Goal: Task Accomplishment & Management: Manage account settings

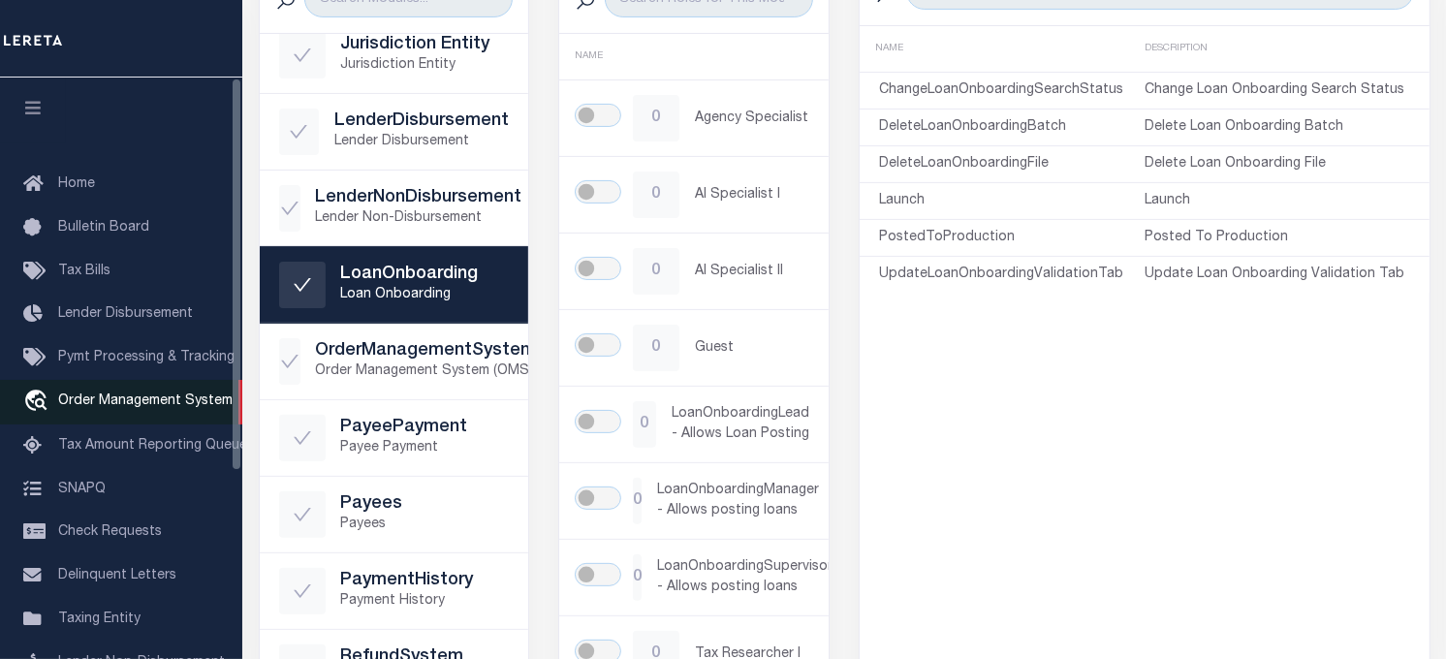
click at [111, 407] on span "Order Management System" at bounding box center [145, 401] width 174 height 14
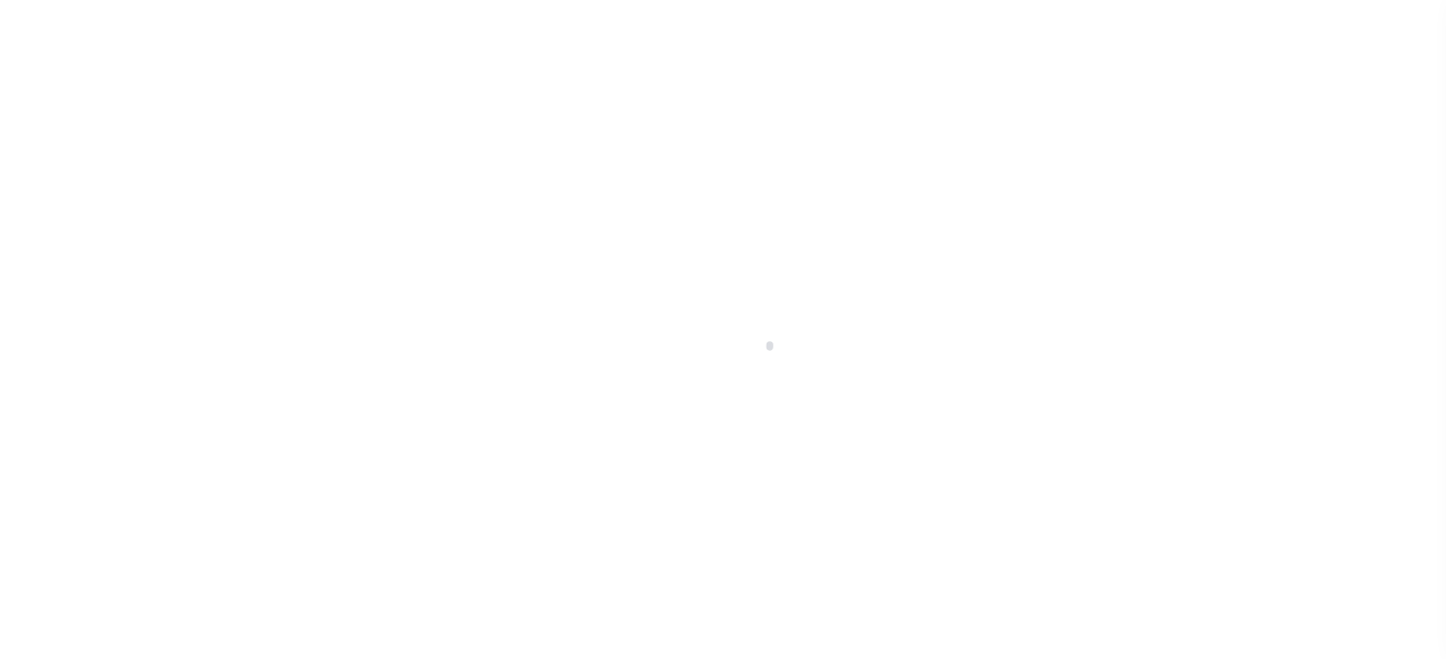
scroll to position [139, 0]
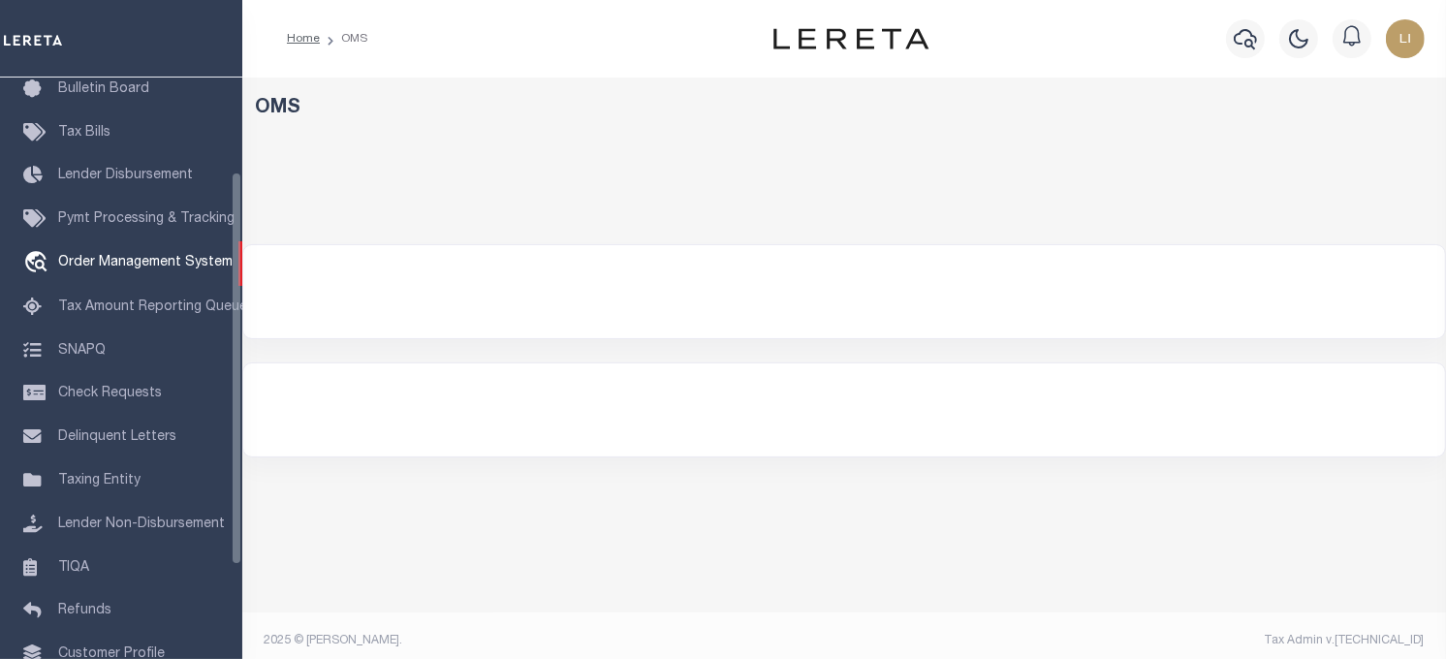
select select "200"
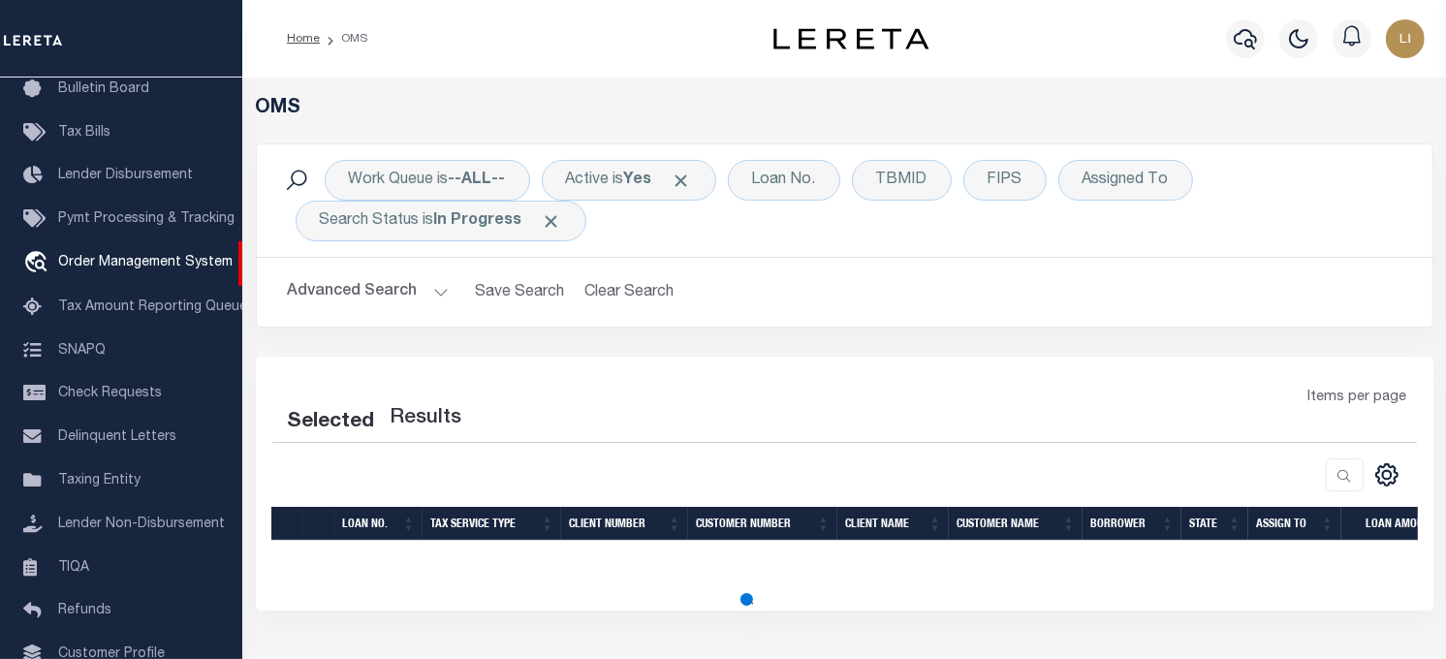
select select "200"
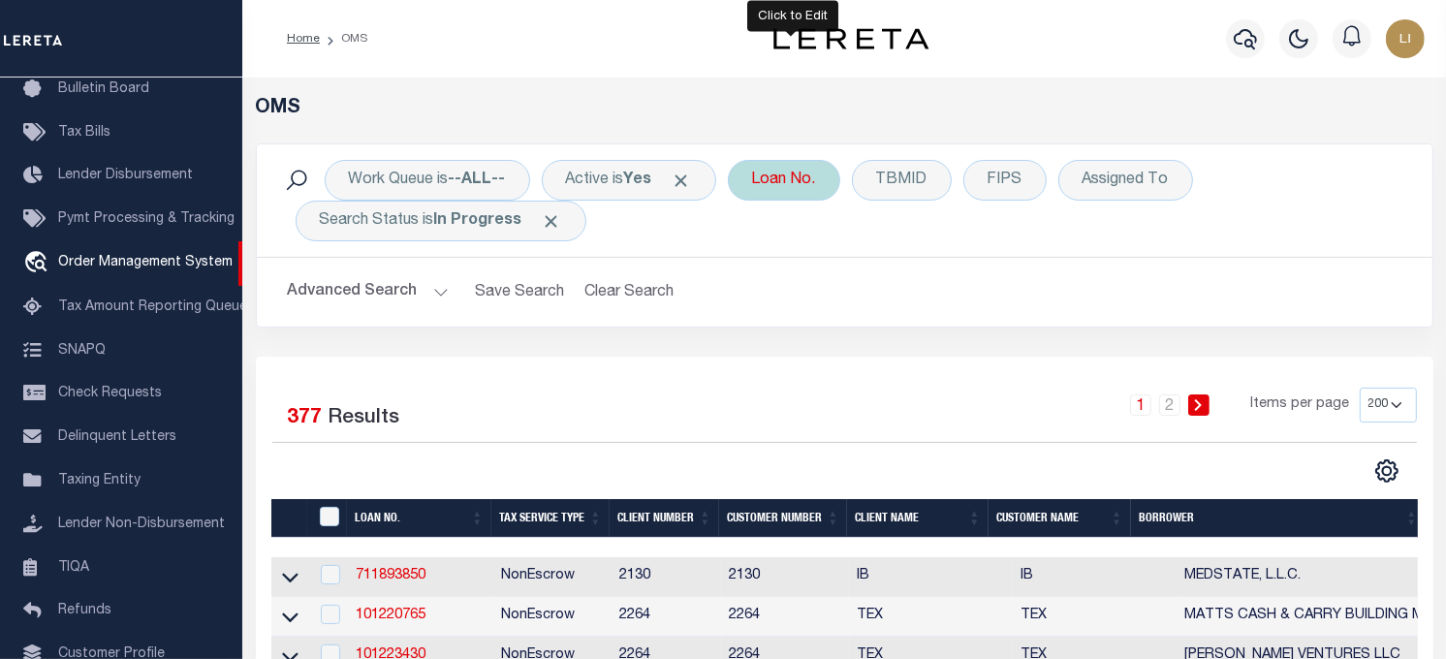
click at [791, 176] on div "Loan No." at bounding box center [784, 180] width 112 height 41
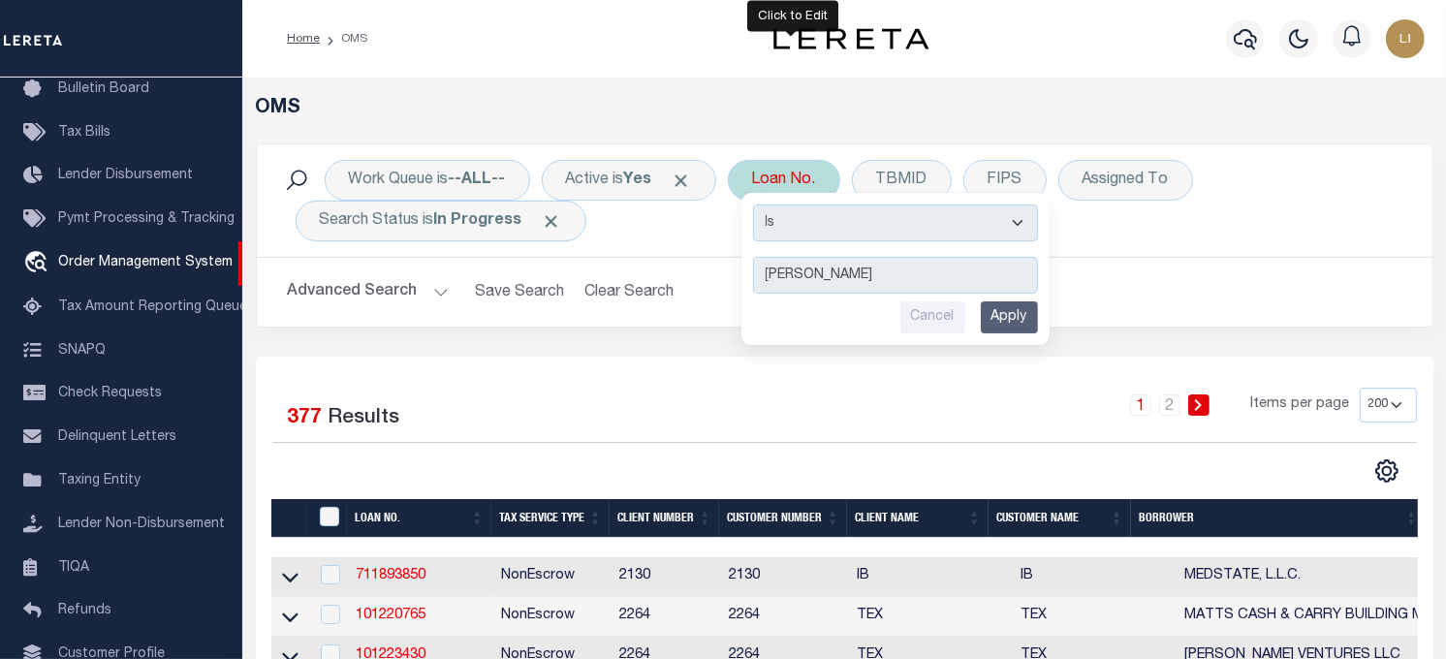
type input "llew"
click at [812, 228] on select "Is Contains" at bounding box center [895, 223] width 285 height 37
select select "c"
click at [761, 205] on select "Is Contains" at bounding box center [895, 223] width 285 height 37
click at [1038, 315] on input "Apply" at bounding box center [1009, 317] width 57 height 32
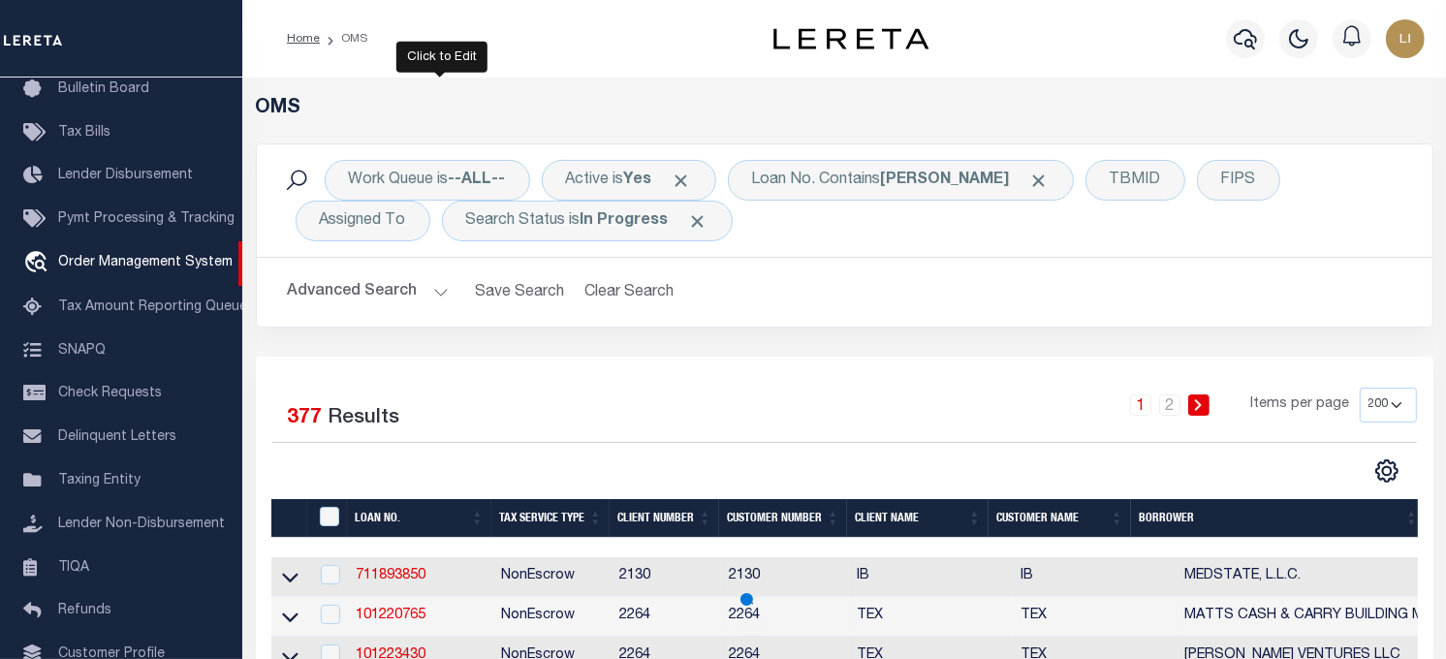
click at [688, 216] on span "Click to Remove" at bounding box center [698, 221] width 20 height 20
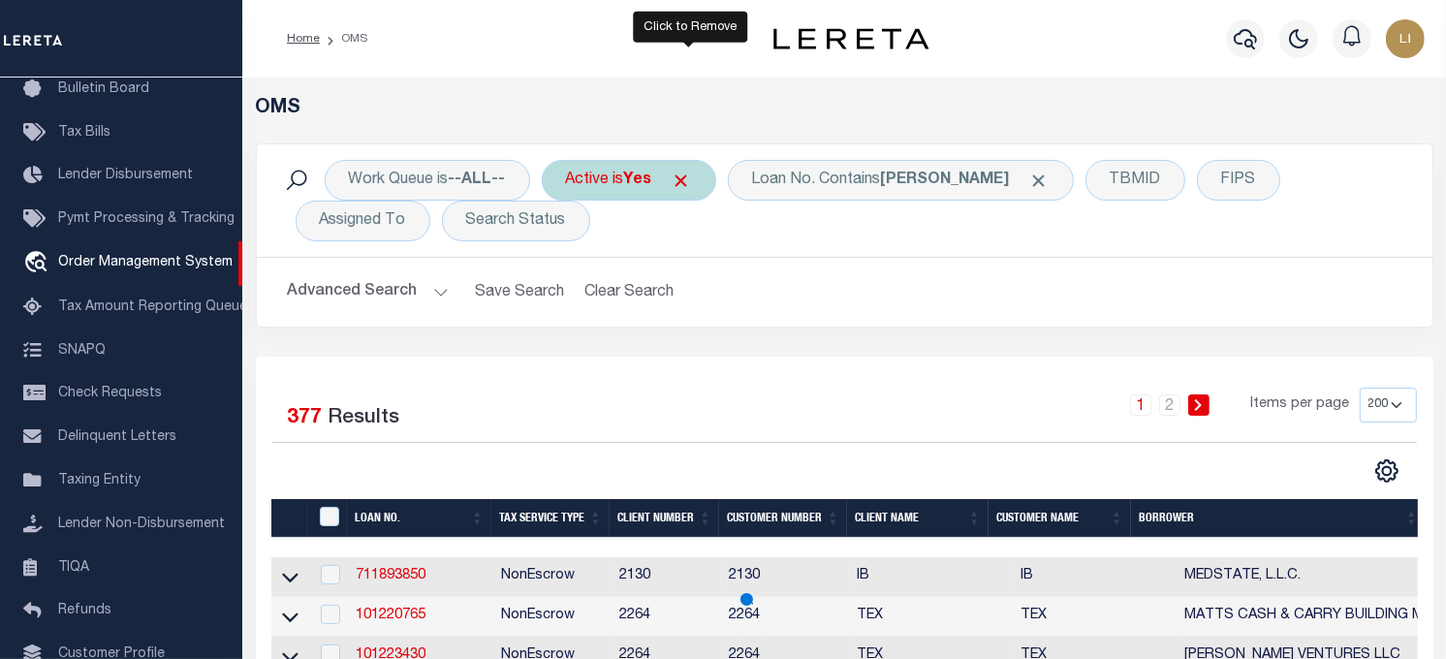
click at [691, 188] on span "Click to Remove" at bounding box center [682, 181] width 20 height 20
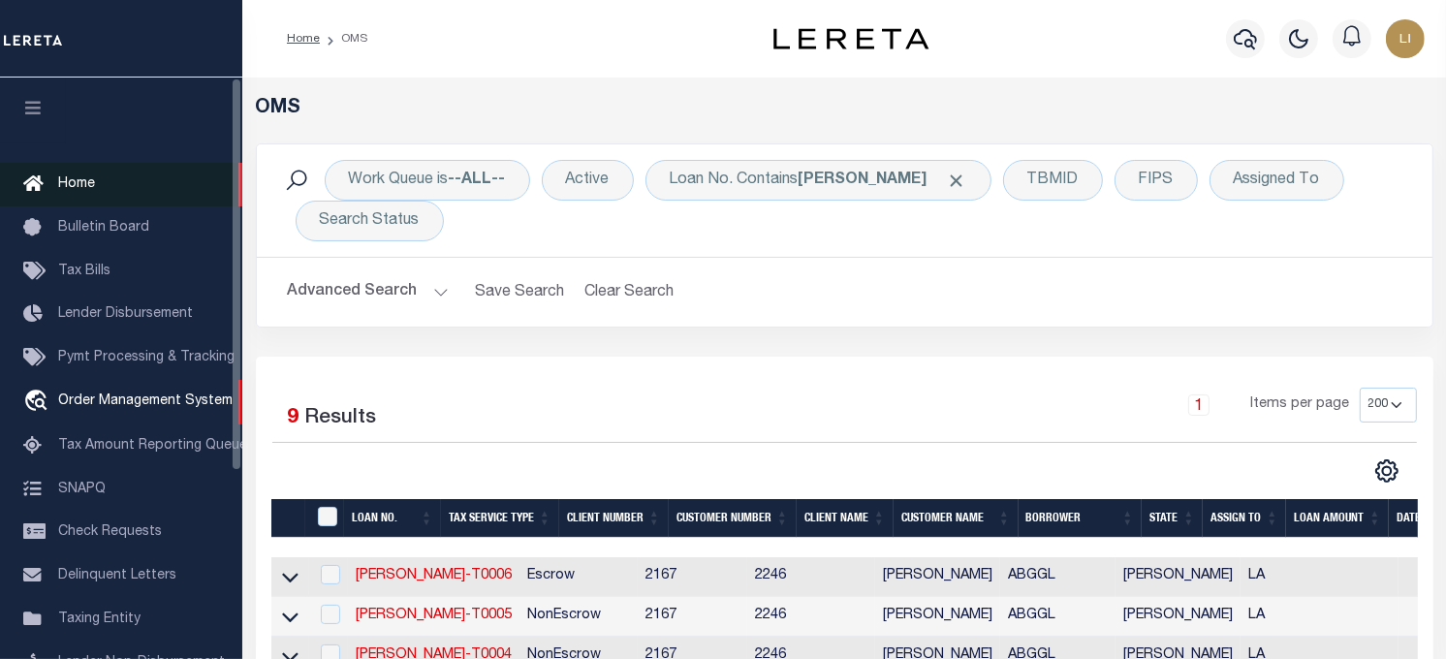
scroll to position [0, 0]
click at [33, 105] on icon "button" at bounding box center [33, 107] width 22 height 17
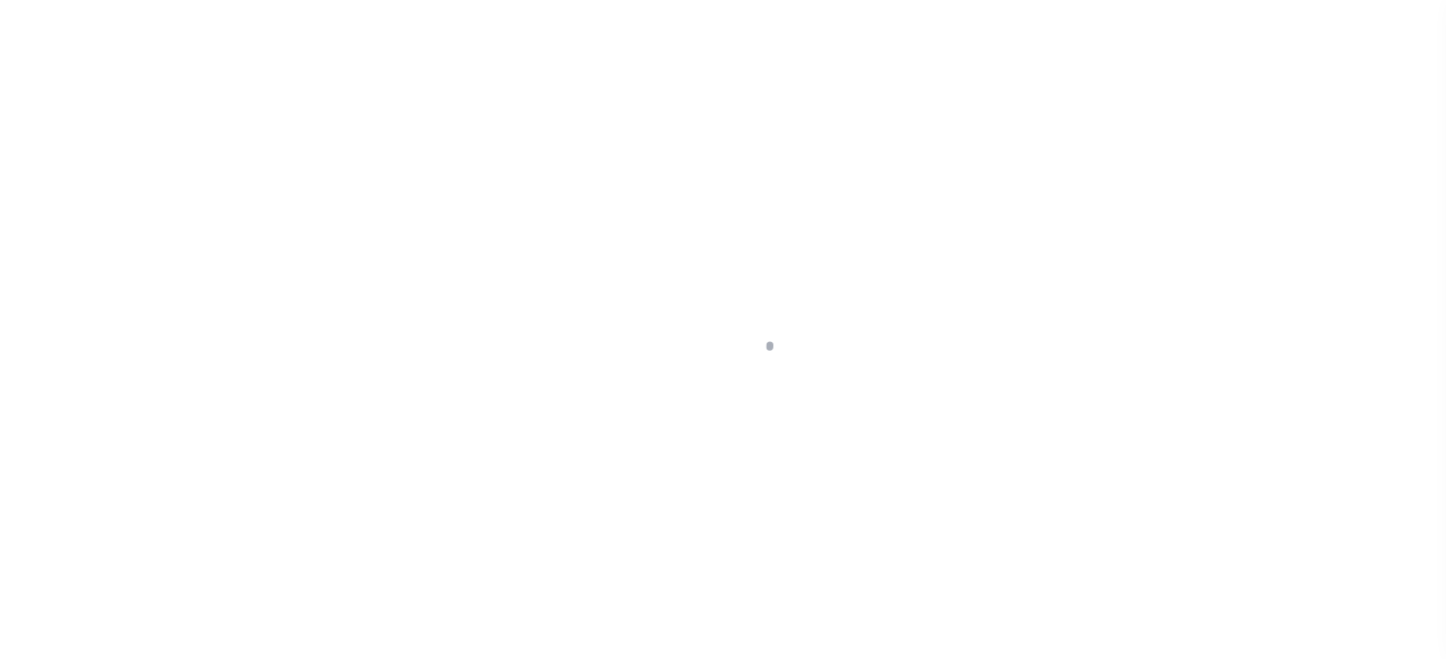
type input "[PERSON_NAME]-T0006"
type input "[PERSON_NAME]"
select select
type input "[STREET_ADDRESS]"
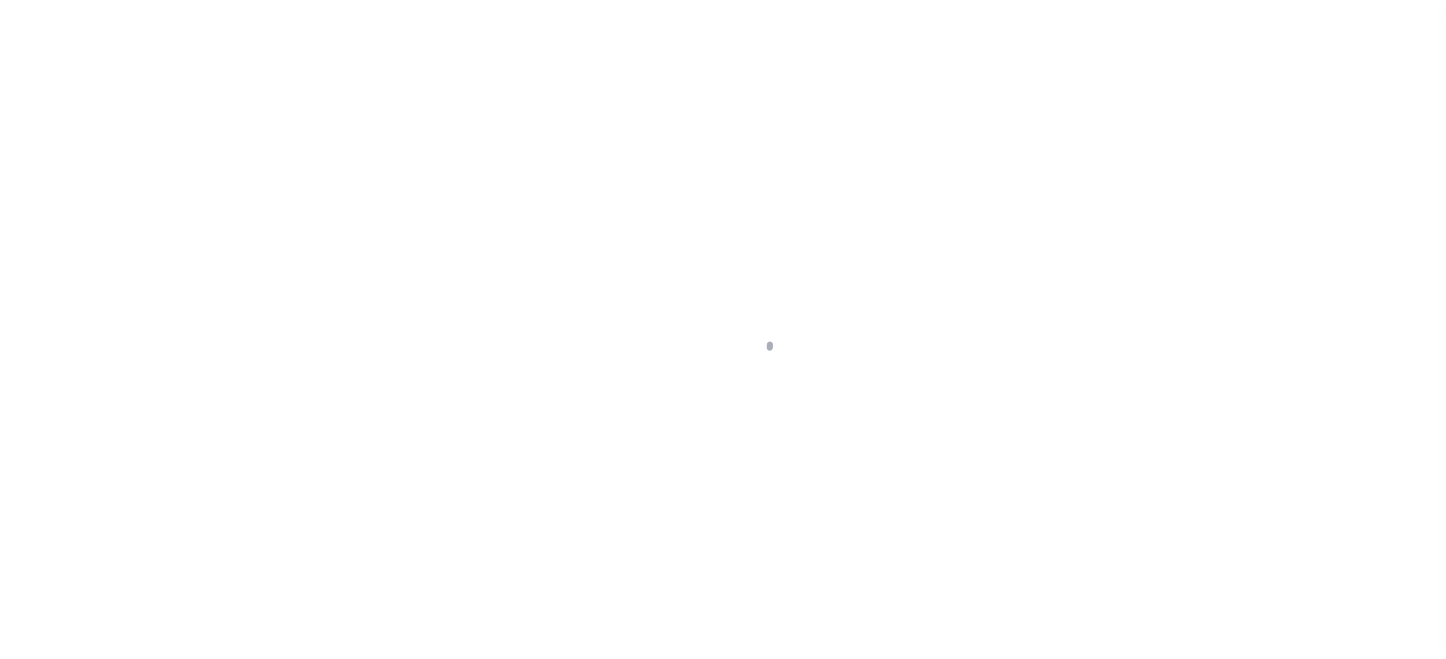
type input "INDEPENDENCE LA 70443-2708"
type input "08/16/2025"
select select "10"
select select "Escrow"
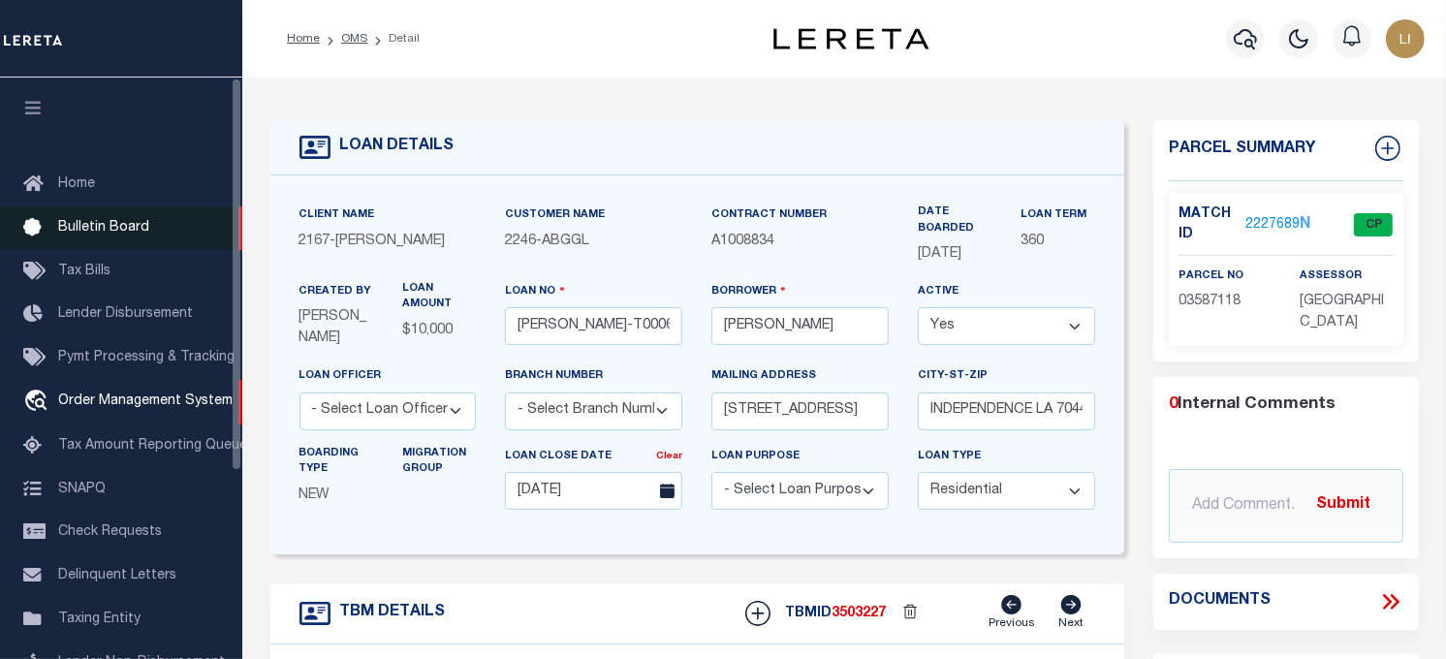
scroll to position [108, 0]
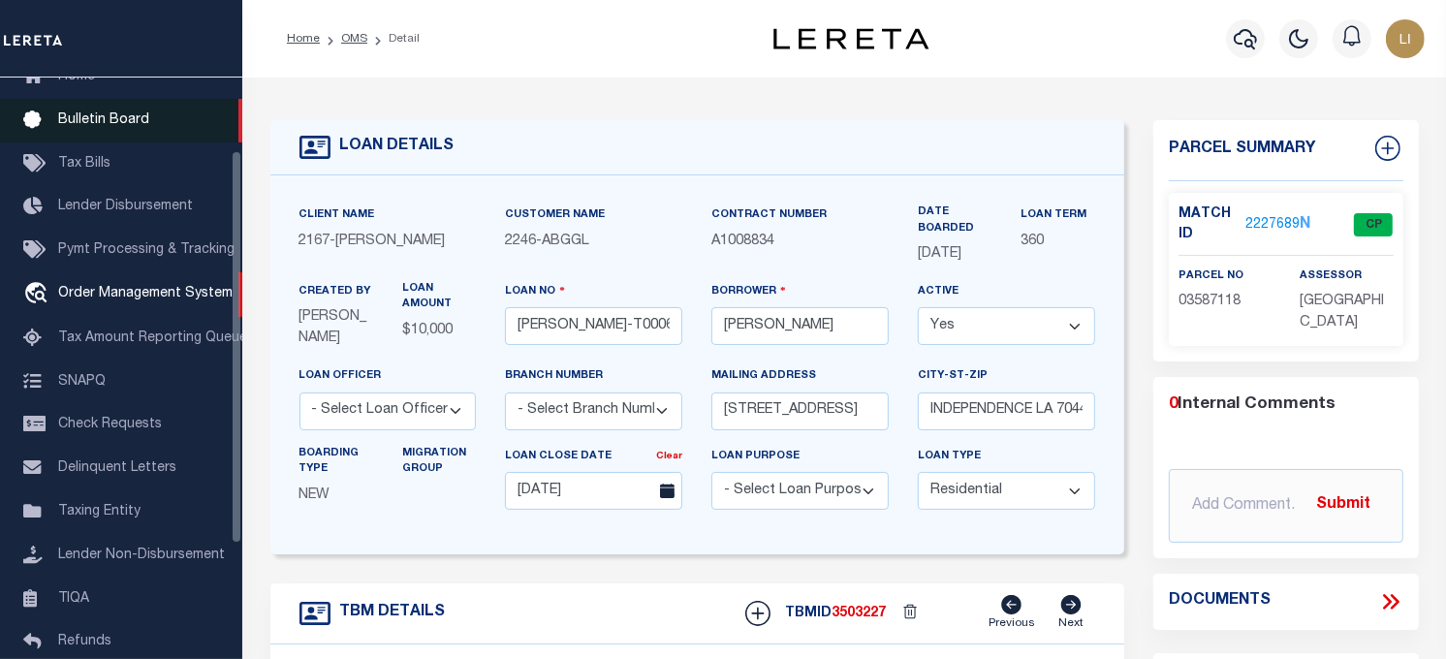
drag, startPoint x: 34, startPoint y: 116, endPoint x: 52, endPoint y: 117, distance: 18.4
click at [34, 116] on icon at bounding box center [38, 121] width 31 height 24
type input "[STREET_ADDRESS]"
select select
type input "INDEPENDENCE LA 70443-2708"
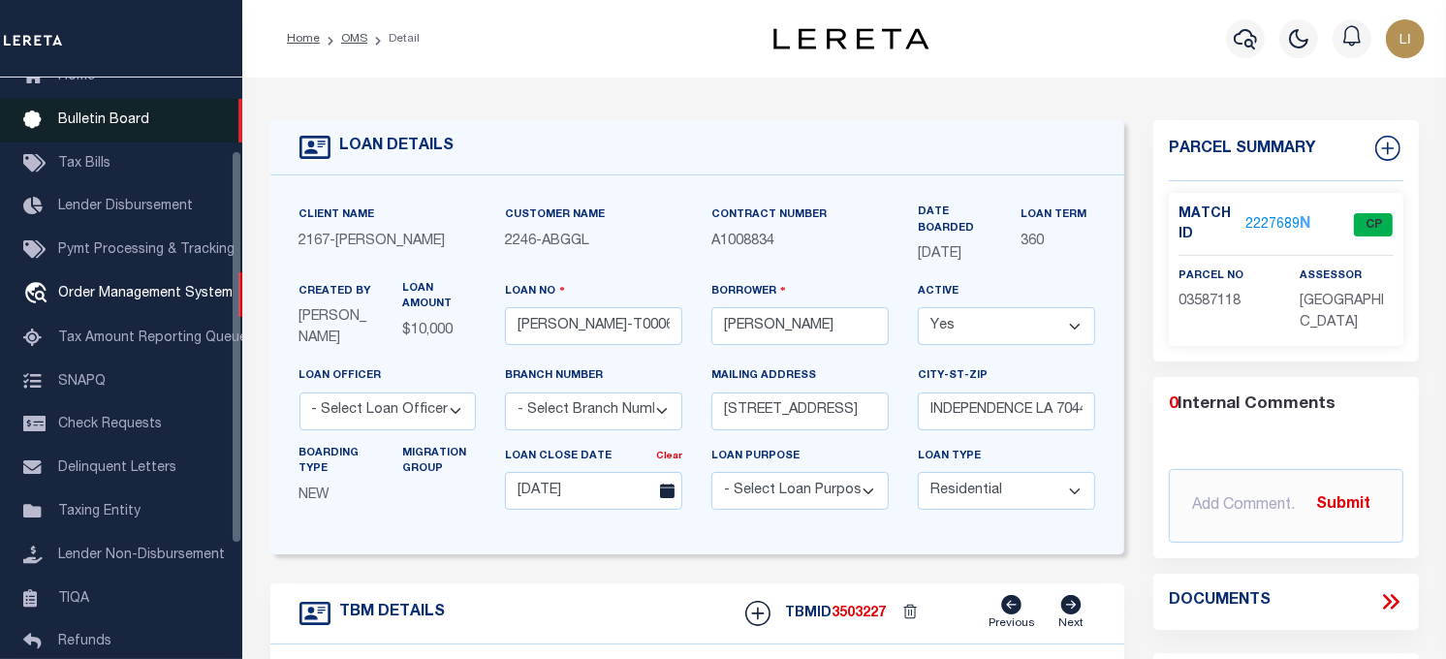
type input "LA"
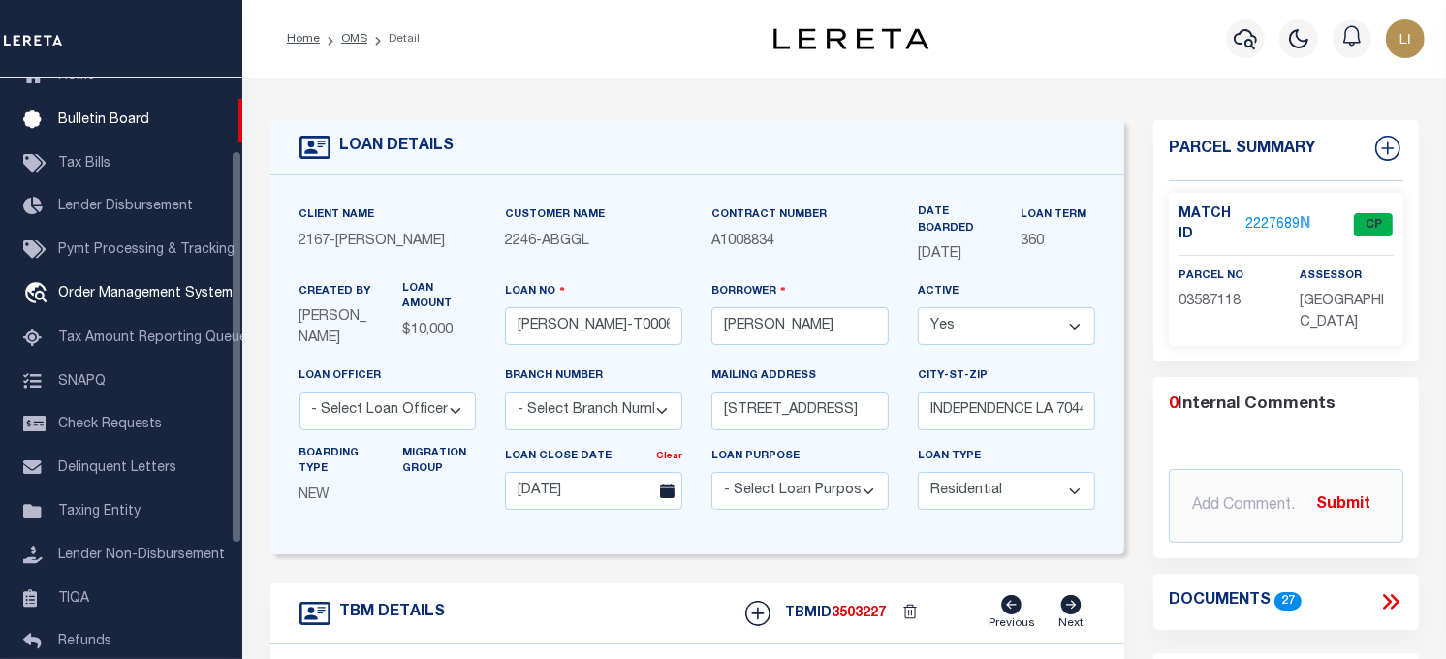
scroll to position [323, 0]
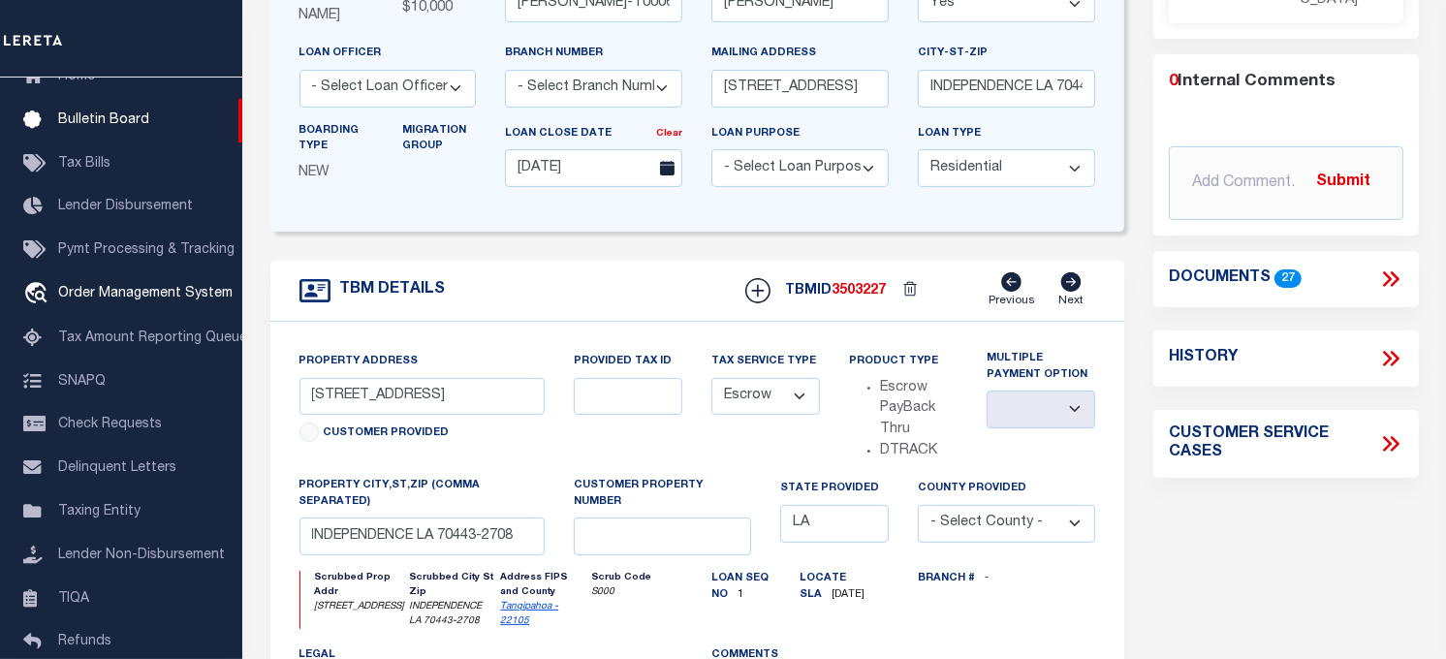
click at [1380, 255] on div "Documents 27" at bounding box center [1286, 279] width 266 height 56
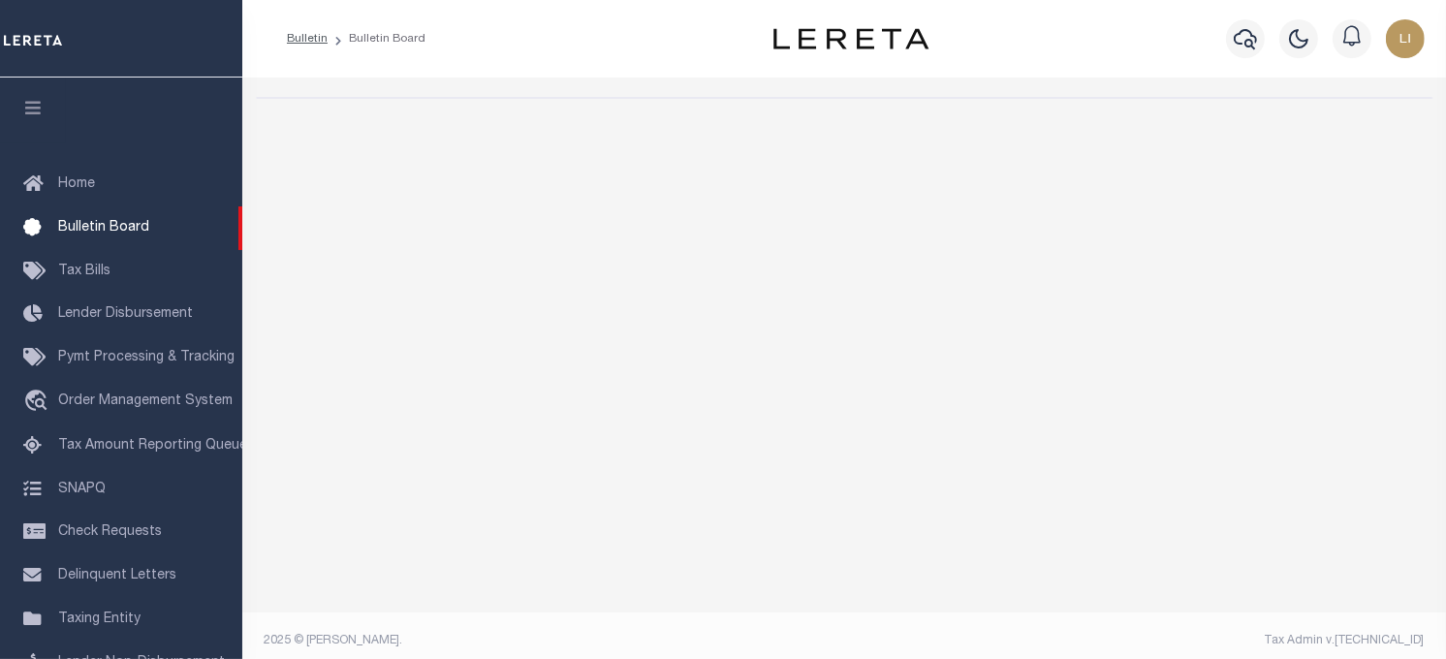
select select "50"
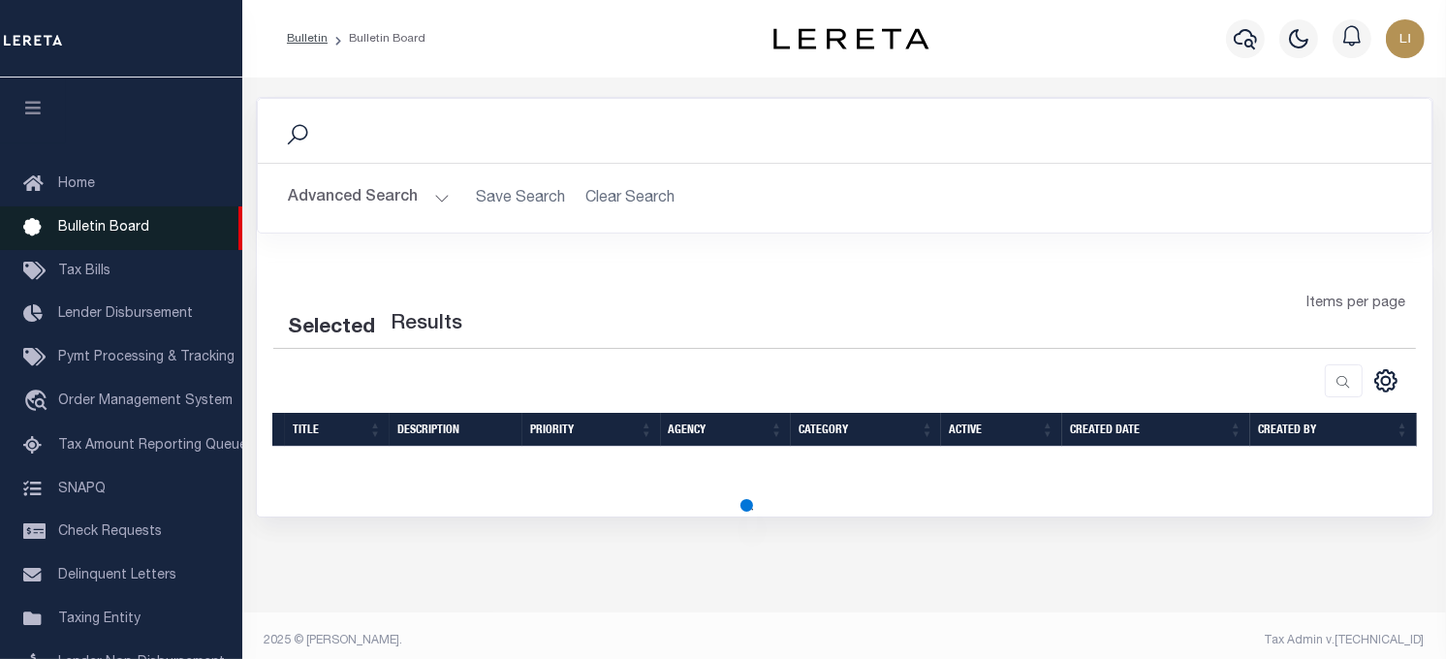
select select "50"
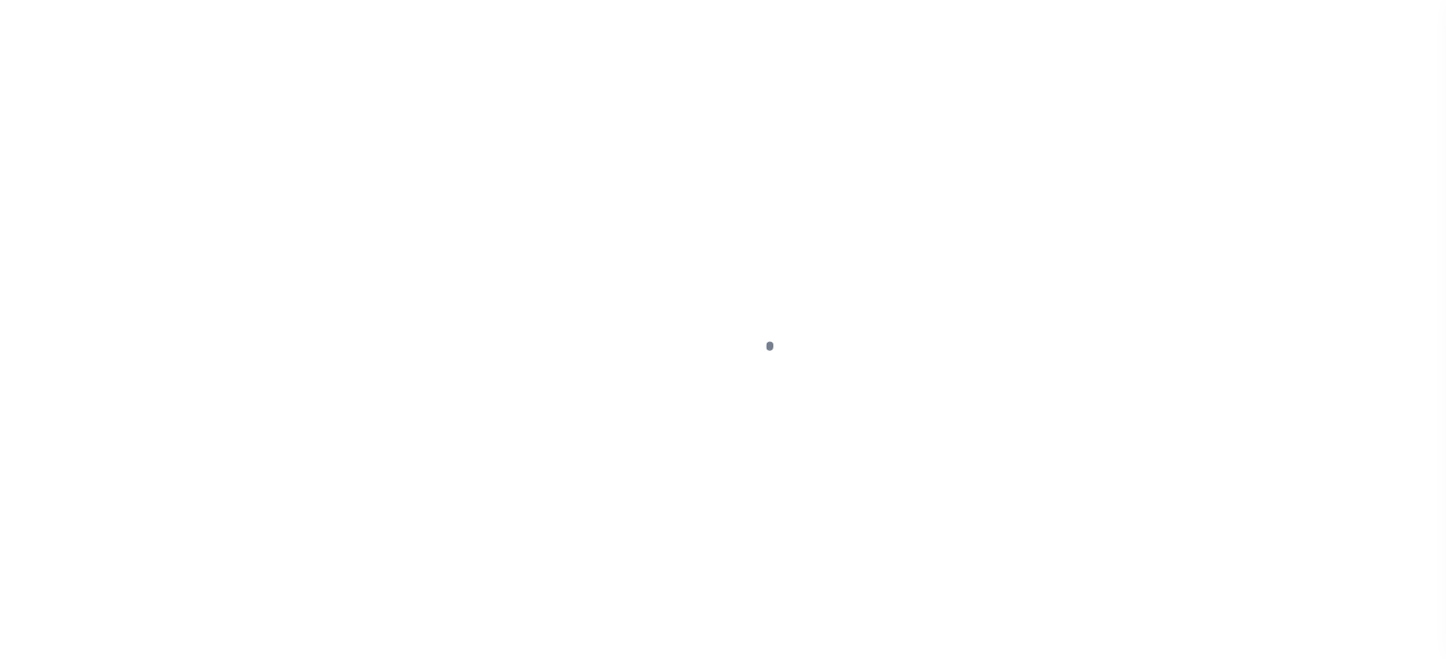
select select "10"
select select "Escrow"
select select
type input "08/16/2025"
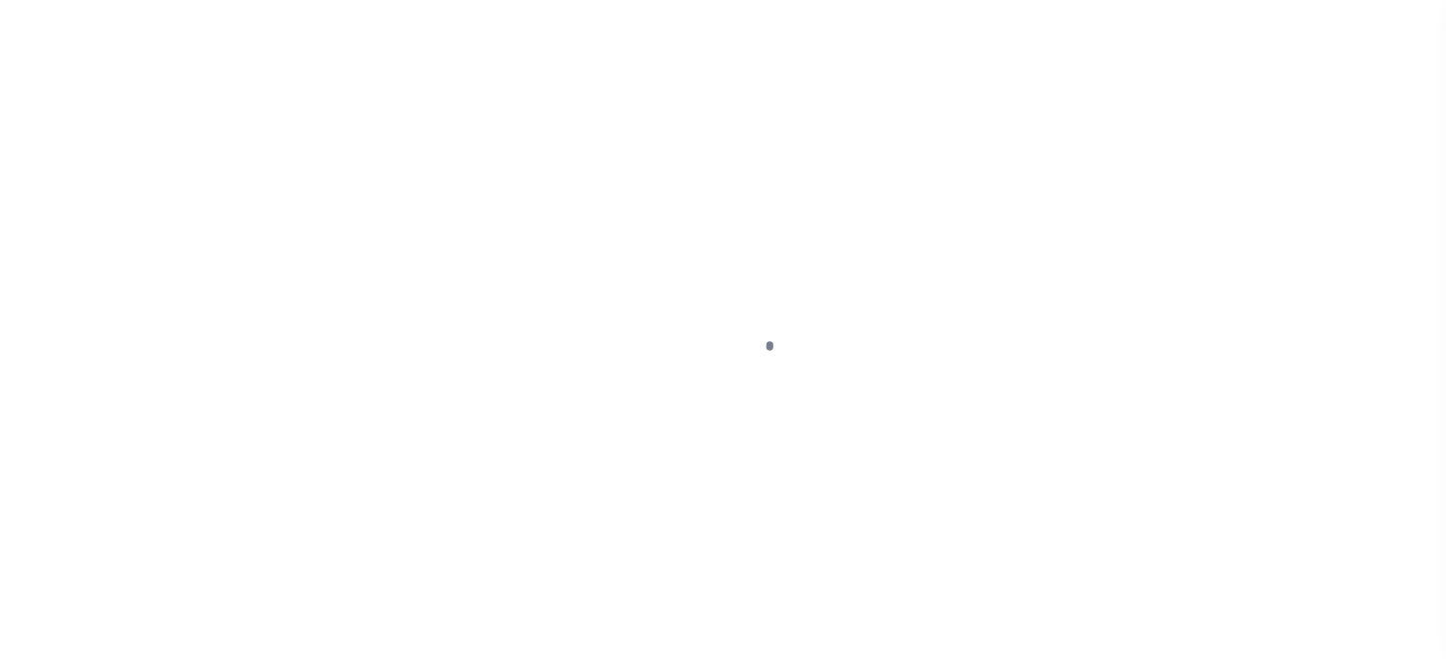
scroll to position [275, 0]
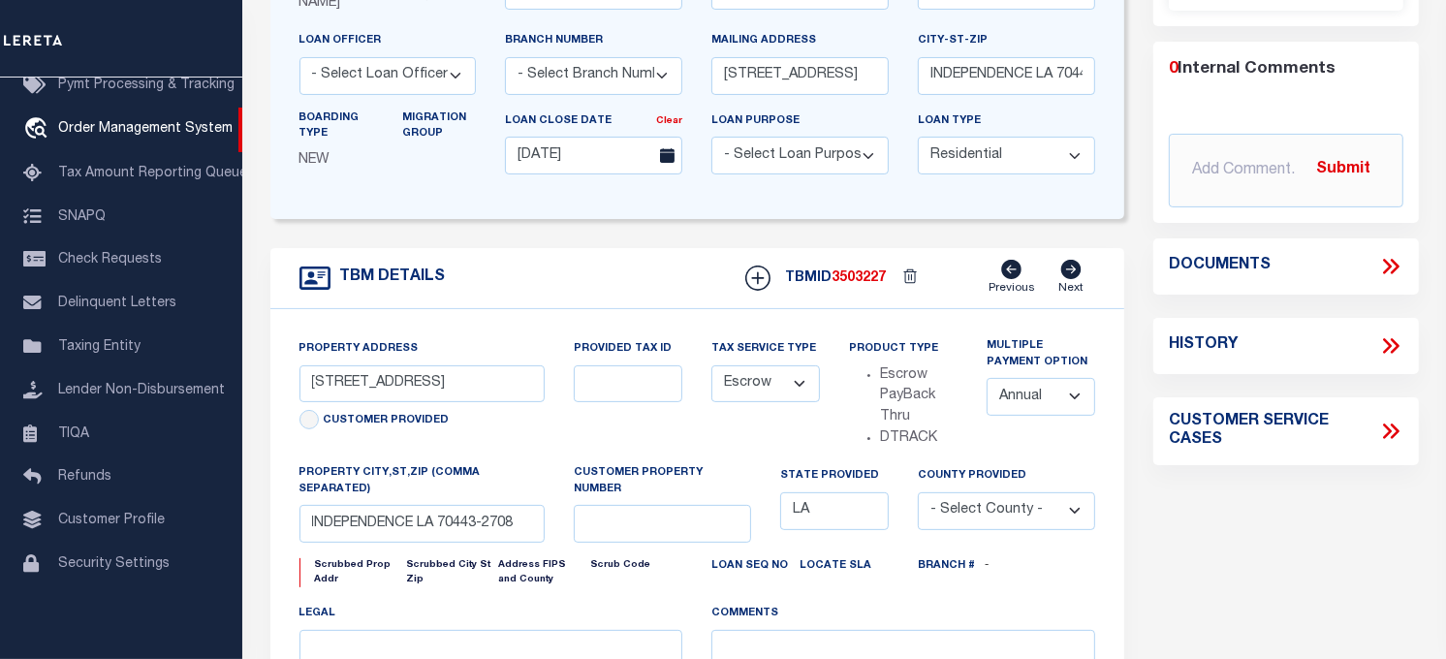
click at [1400, 268] on icon at bounding box center [1390, 266] width 25 height 25
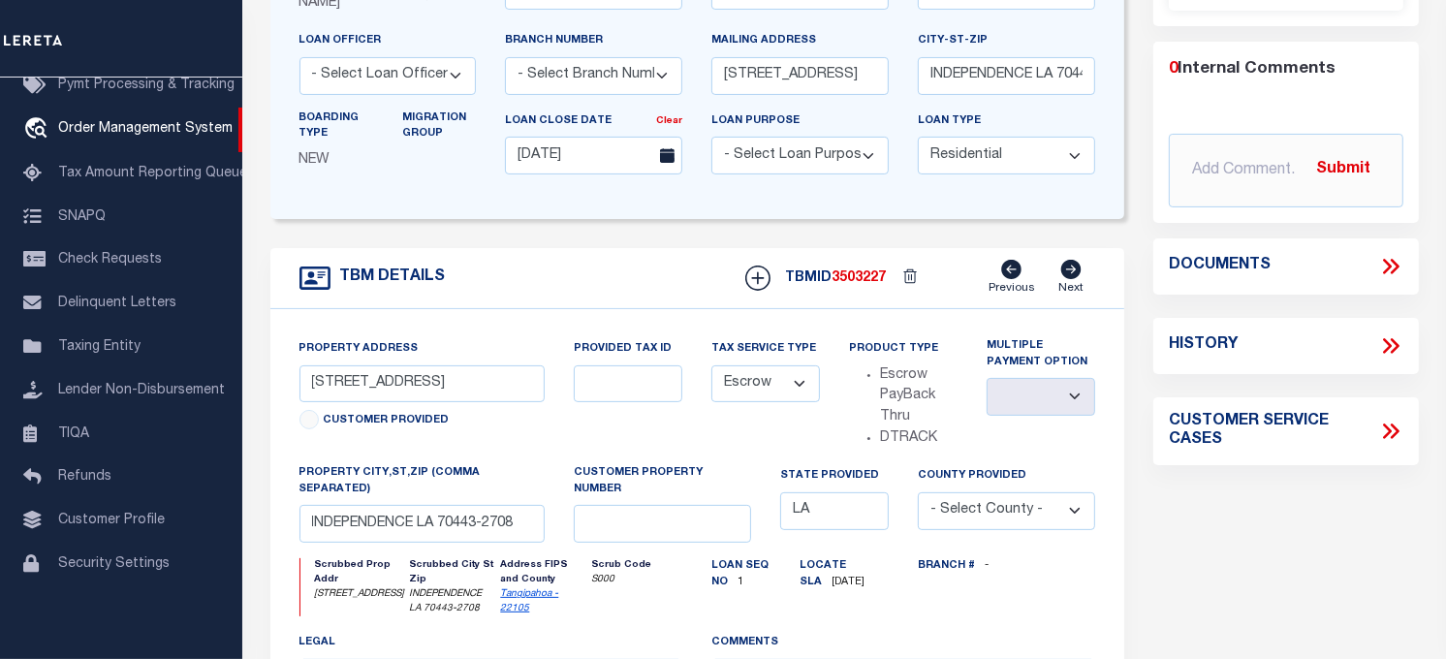
select select
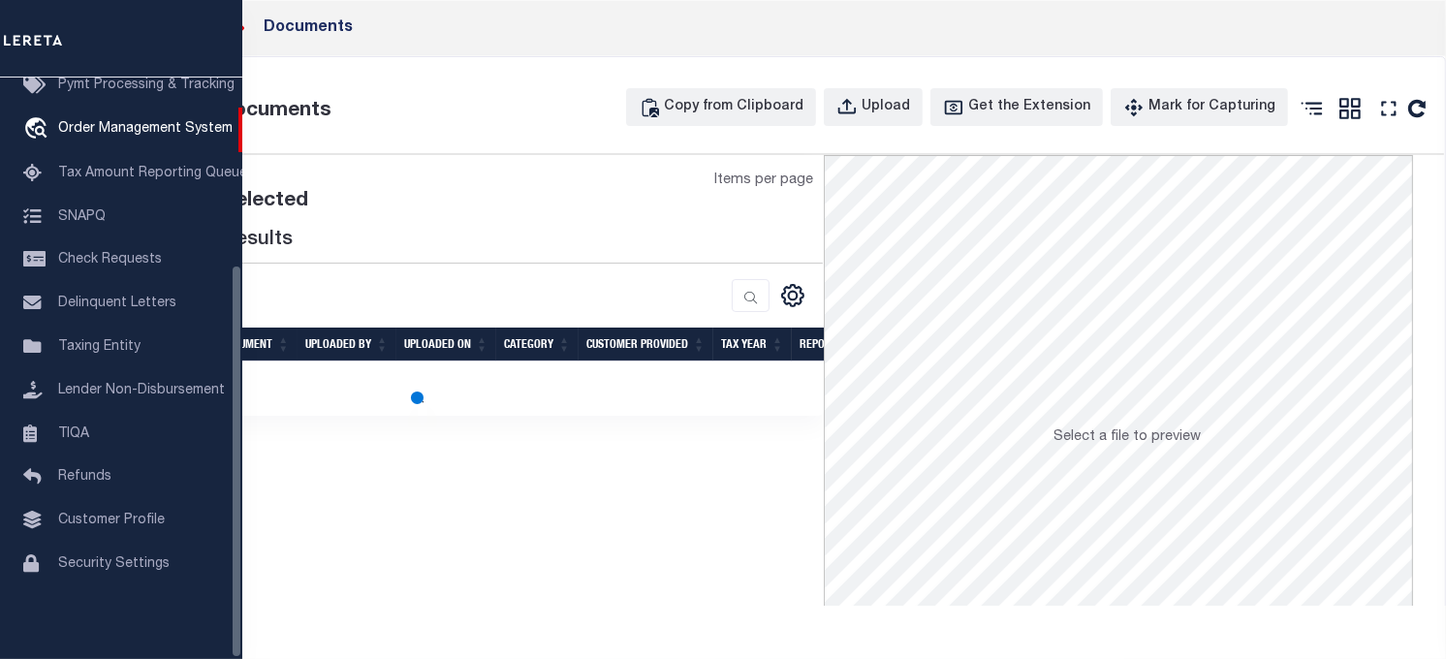
scroll to position [0, 0]
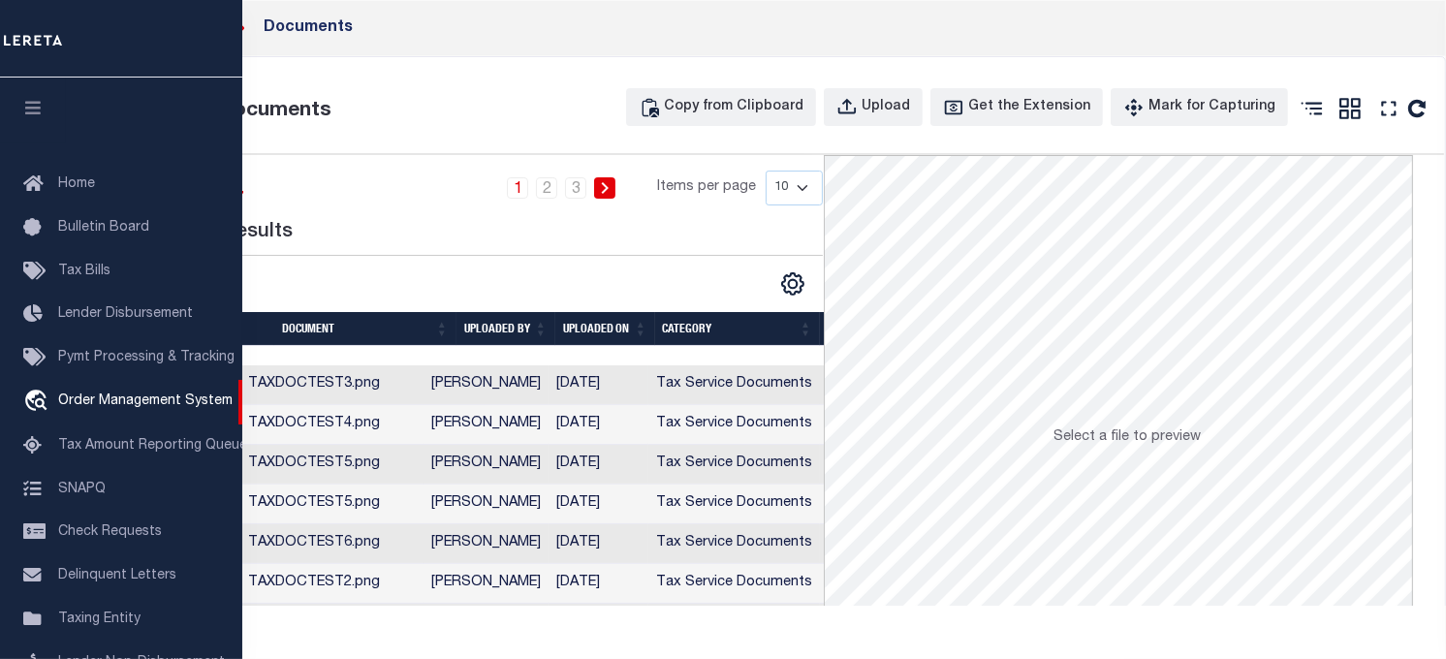
click at [424, 376] on td "TAXDOCTEST3.png" at bounding box center [331, 385] width 183 height 40
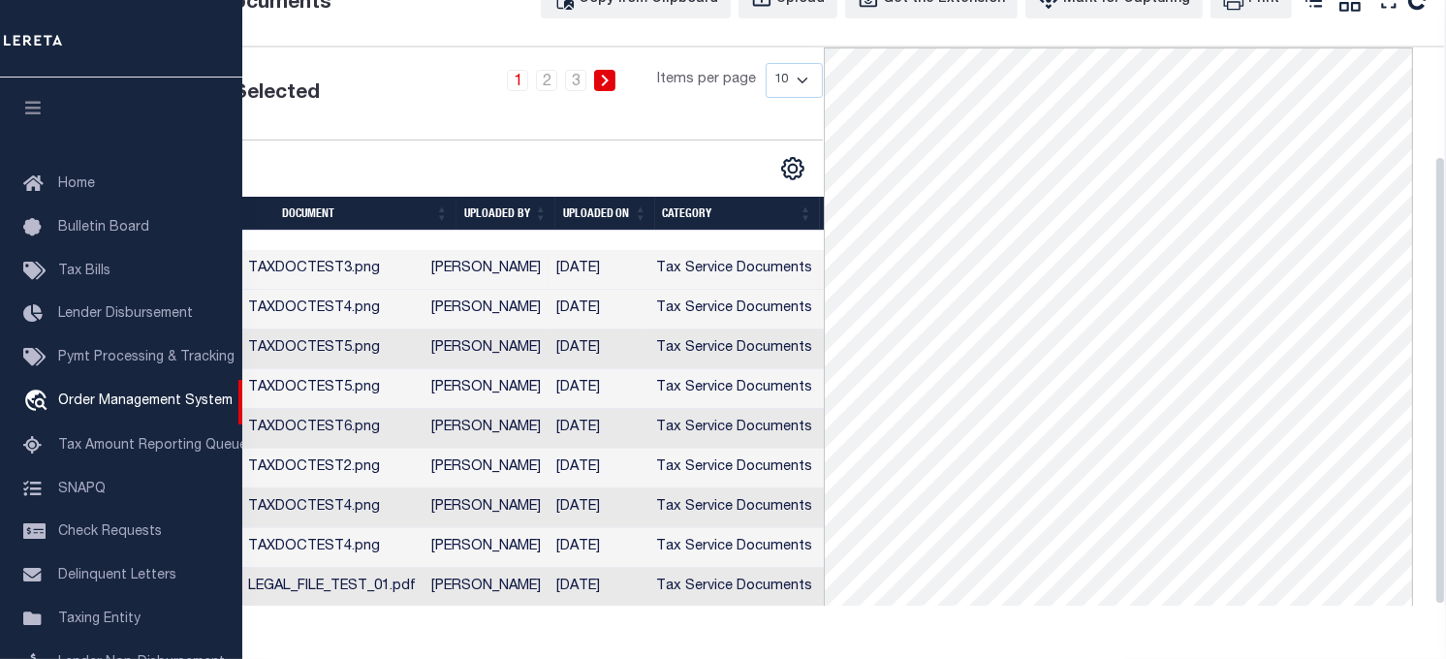
scroll to position [210, 0]
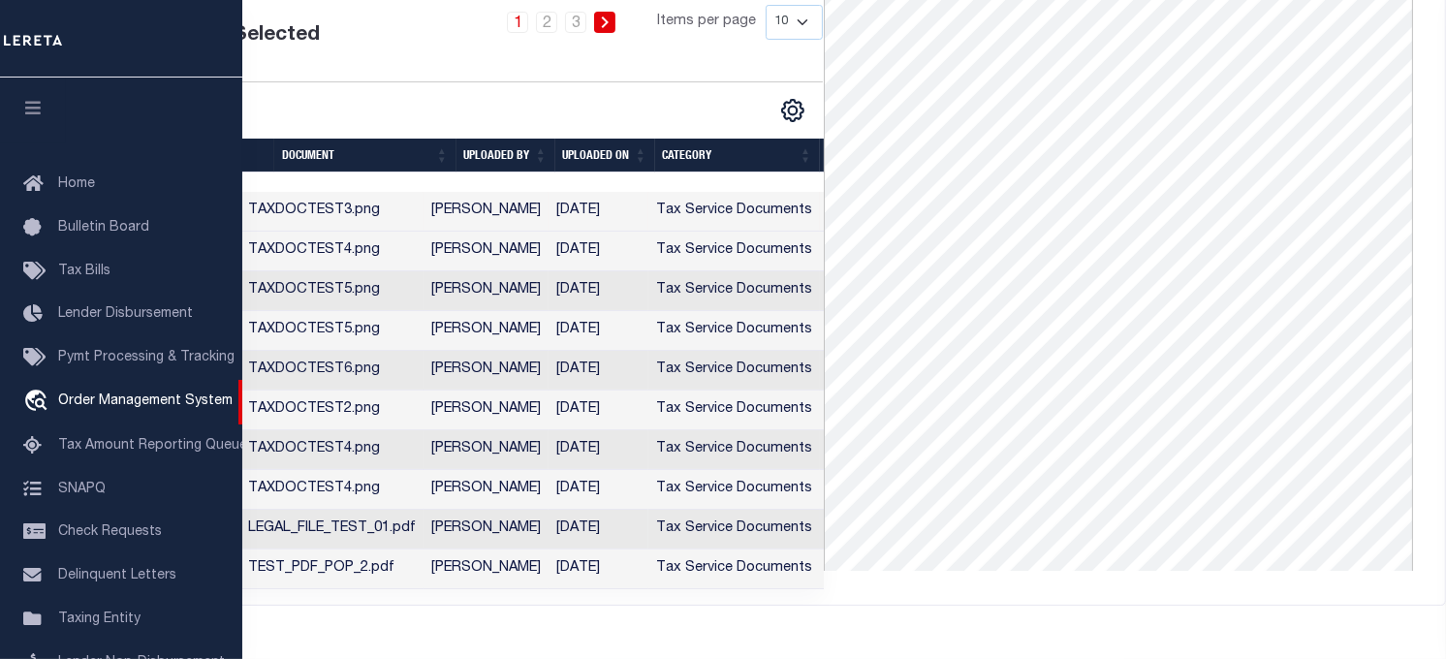
click at [382, 520] on td "LEGAL_FILE_TEST_01.pdf" at bounding box center [331, 530] width 183 height 40
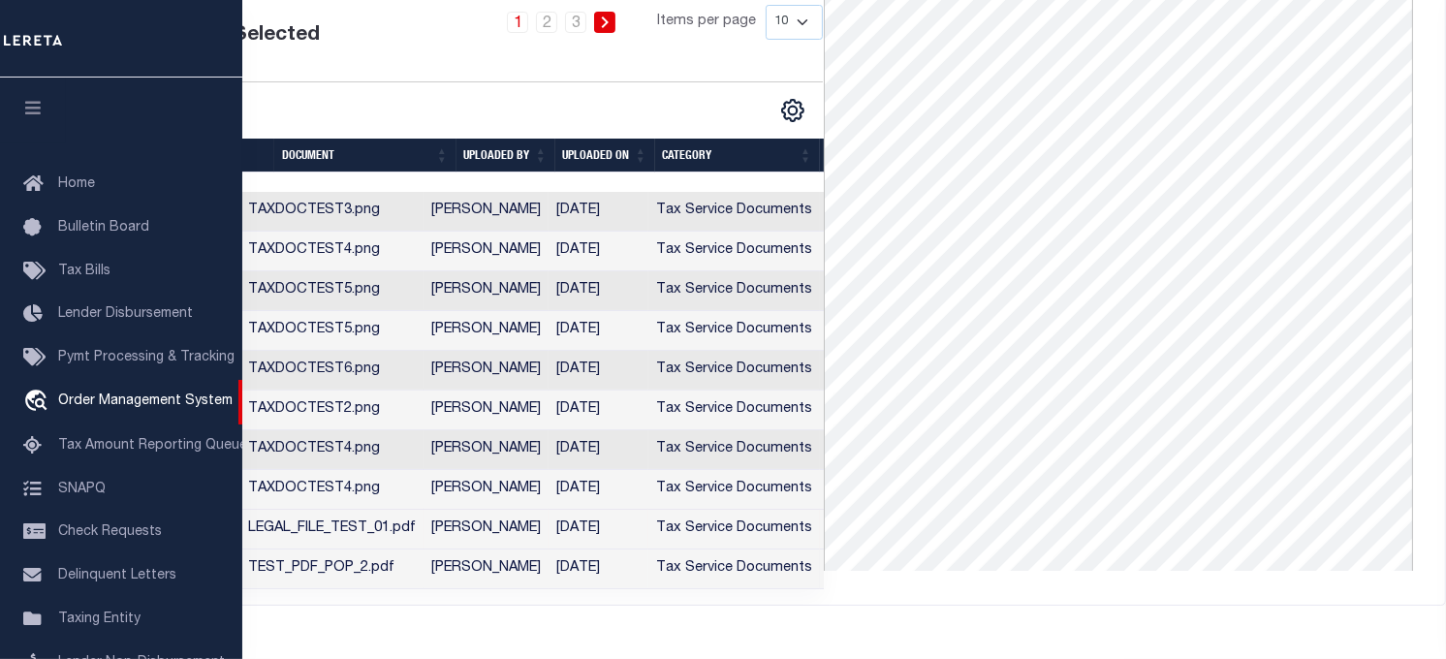
click at [391, 569] on td "TEST_PDF_POP_2.pdf" at bounding box center [331, 570] width 183 height 40
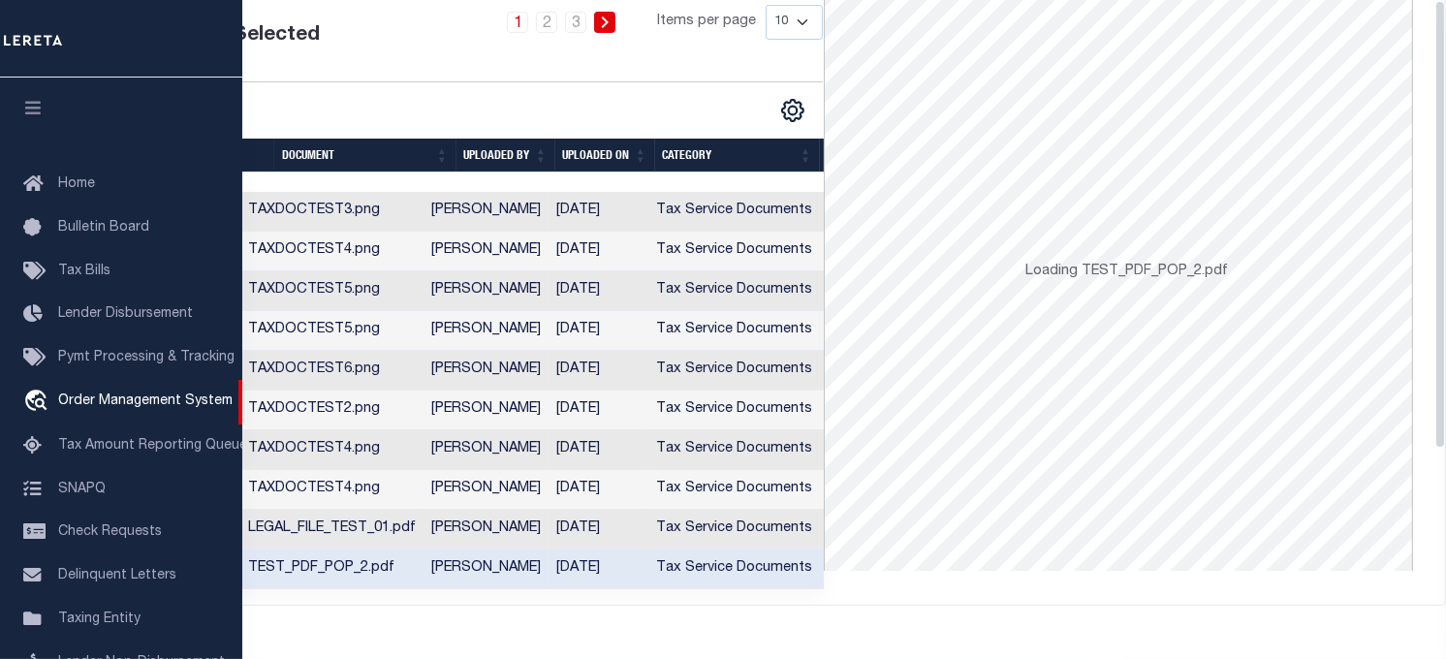
scroll to position [0, 0]
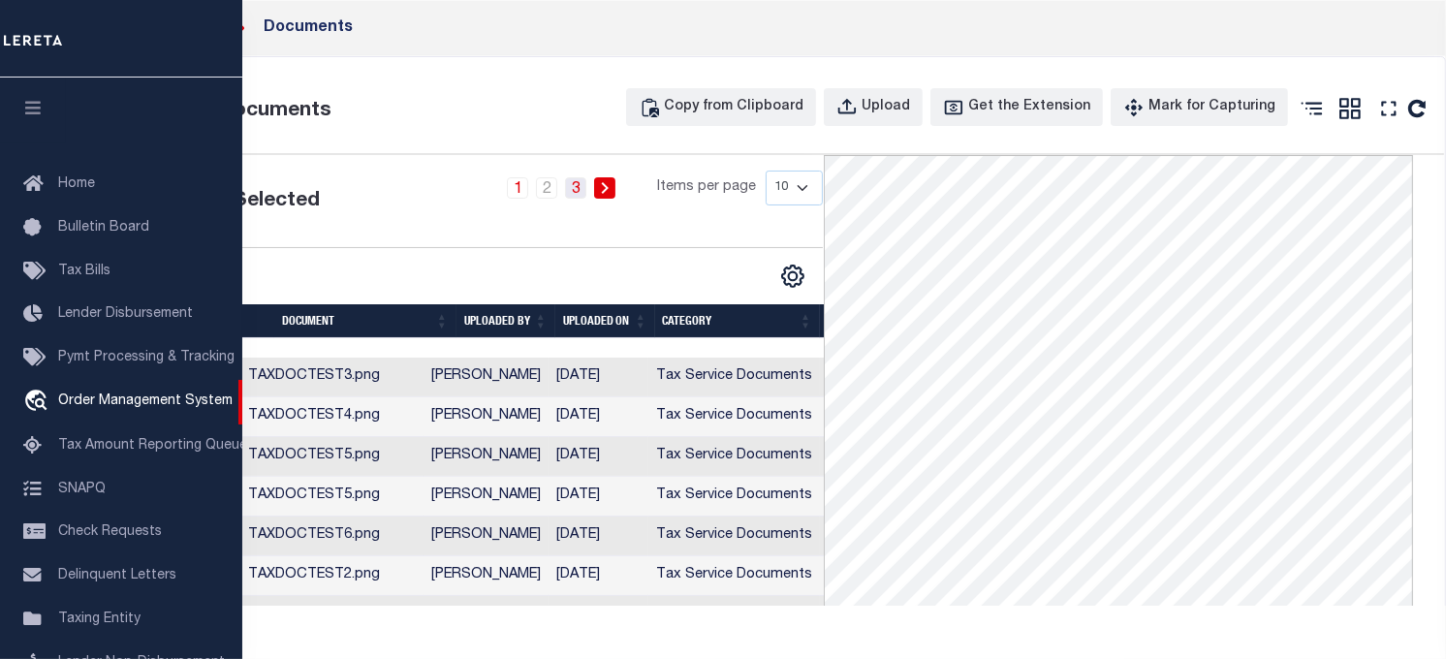
click at [574, 182] on link "3" at bounding box center [575, 187] width 21 height 21
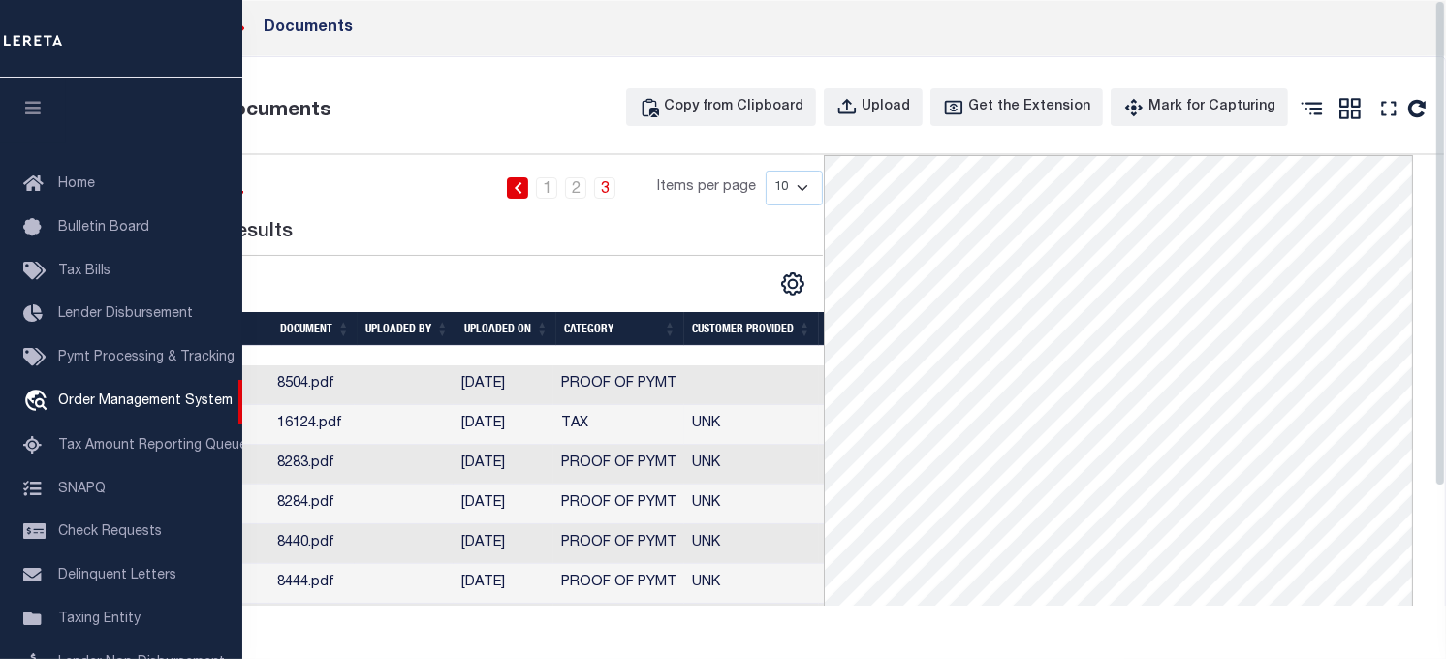
click at [311, 432] on td "16124.pdf" at bounding box center [311, 425] width 85 height 40
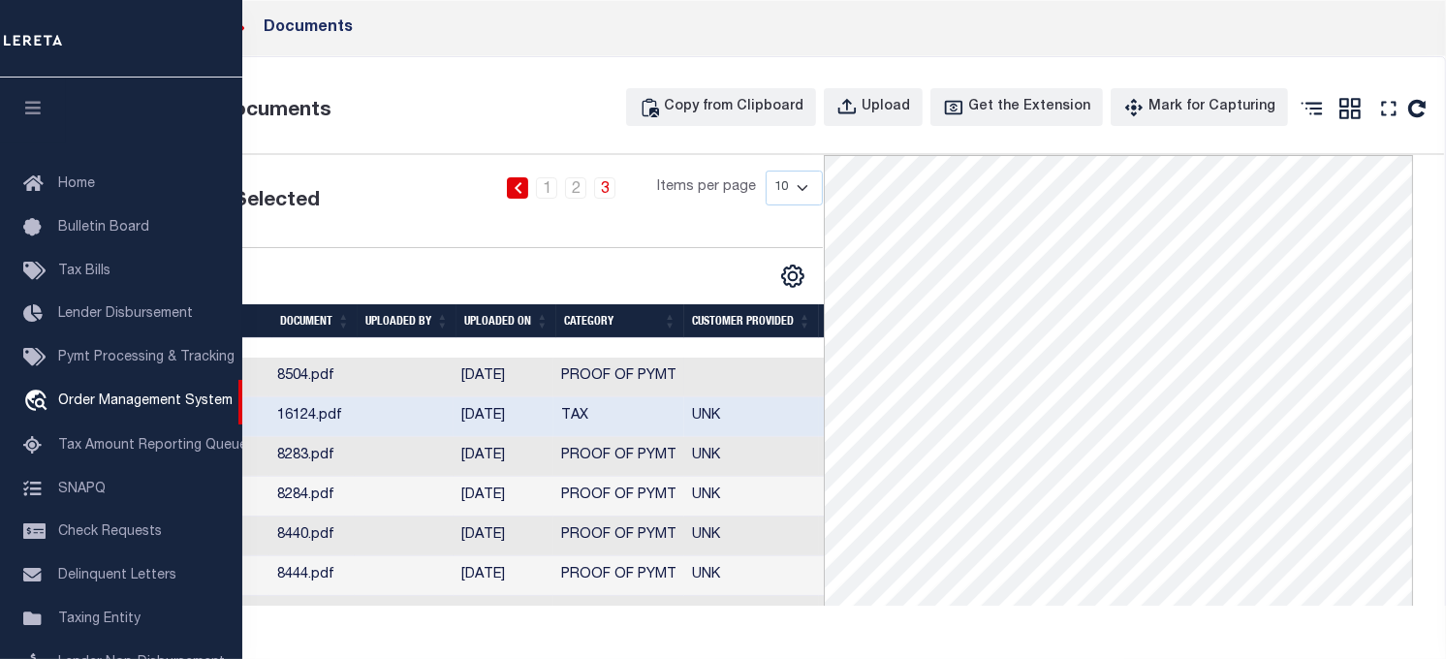
click at [321, 397] on td "8504.pdf" at bounding box center [311, 378] width 85 height 40
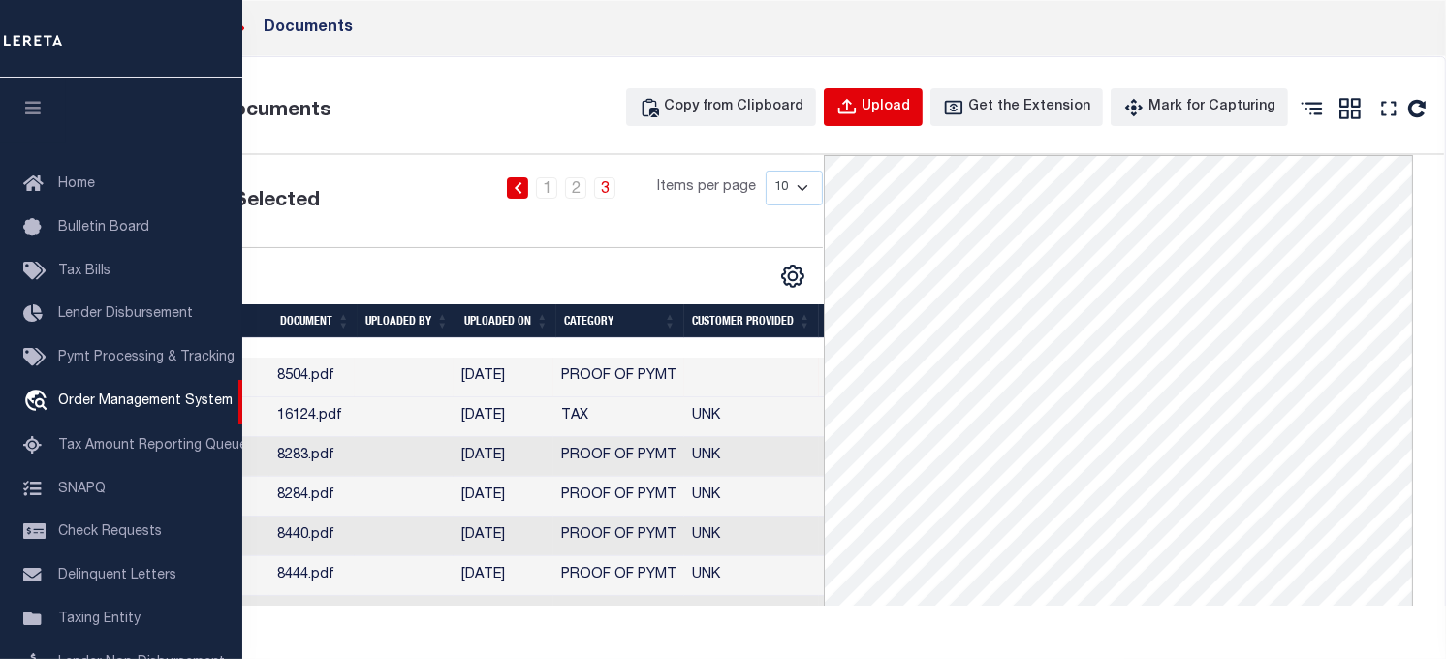
click at [923, 104] on button "Upload" at bounding box center [873, 107] width 99 height 38
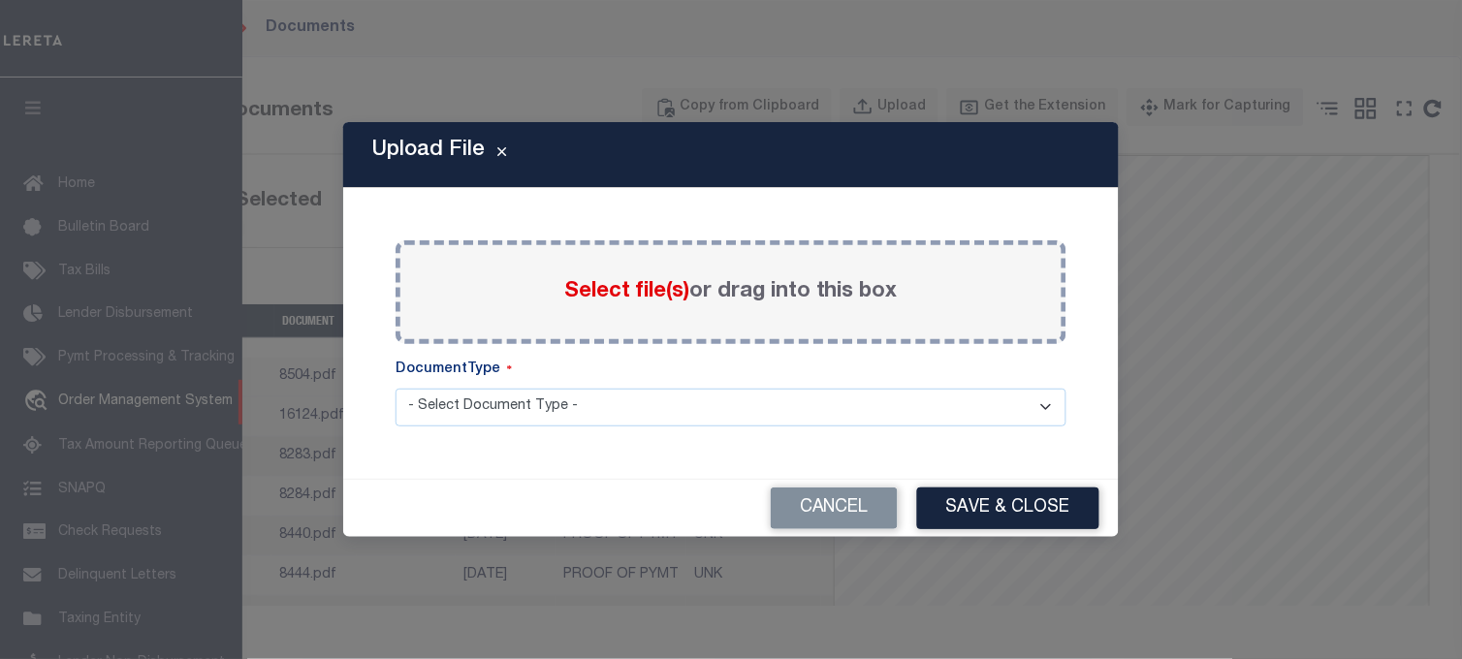
click at [676, 285] on span "Select file(s)" at bounding box center [626, 291] width 125 height 21
click at [0, 0] on input "Select file(s) or drag into this box" at bounding box center [0, 0] width 0 height 0
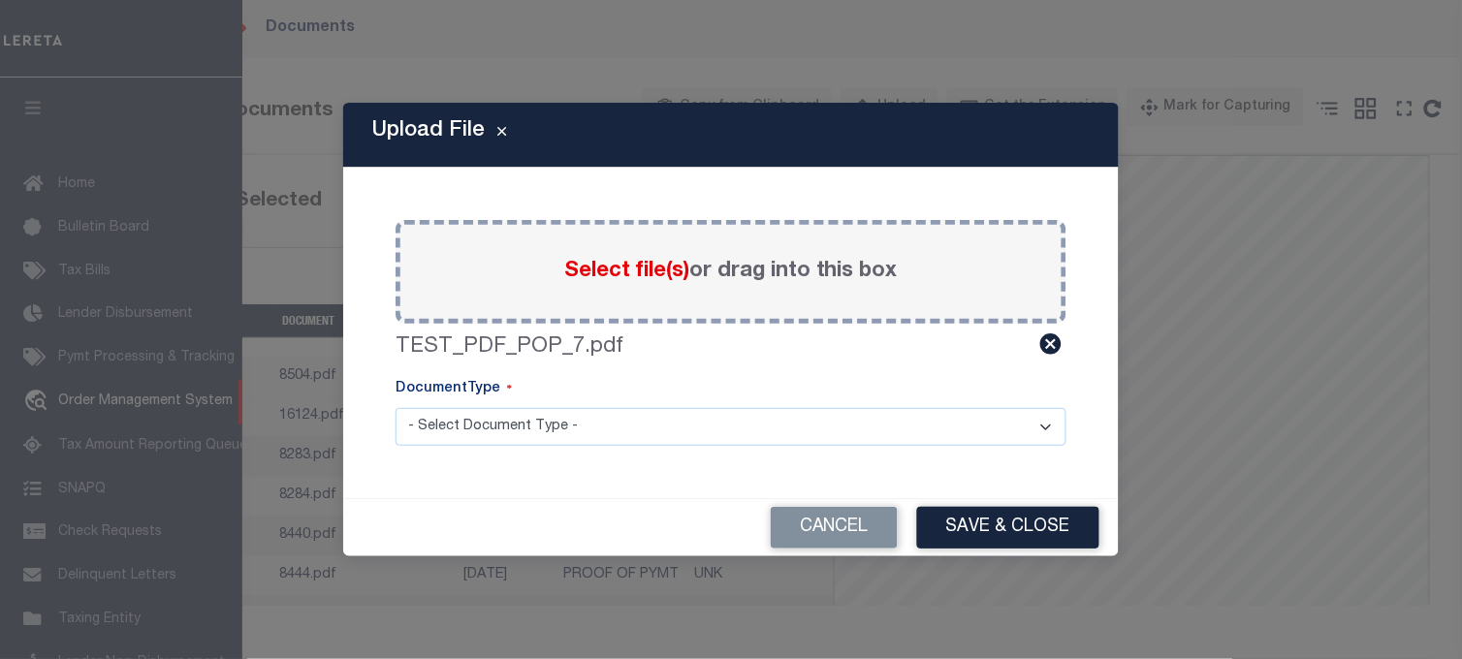
drag, startPoint x: 463, startPoint y: 414, endPoint x: 470, endPoint y: 425, distance: 12.6
click at [463, 414] on select "- Select Document Type - Tax Service Documents" at bounding box center [730, 427] width 671 height 38
select select "TAX"
click at [395, 408] on select "- Select Document Type - Tax Service Documents" at bounding box center [730, 427] width 671 height 38
click at [994, 539] on button "Save & Close" at bounding box center [1008, 528] width 182 height 42
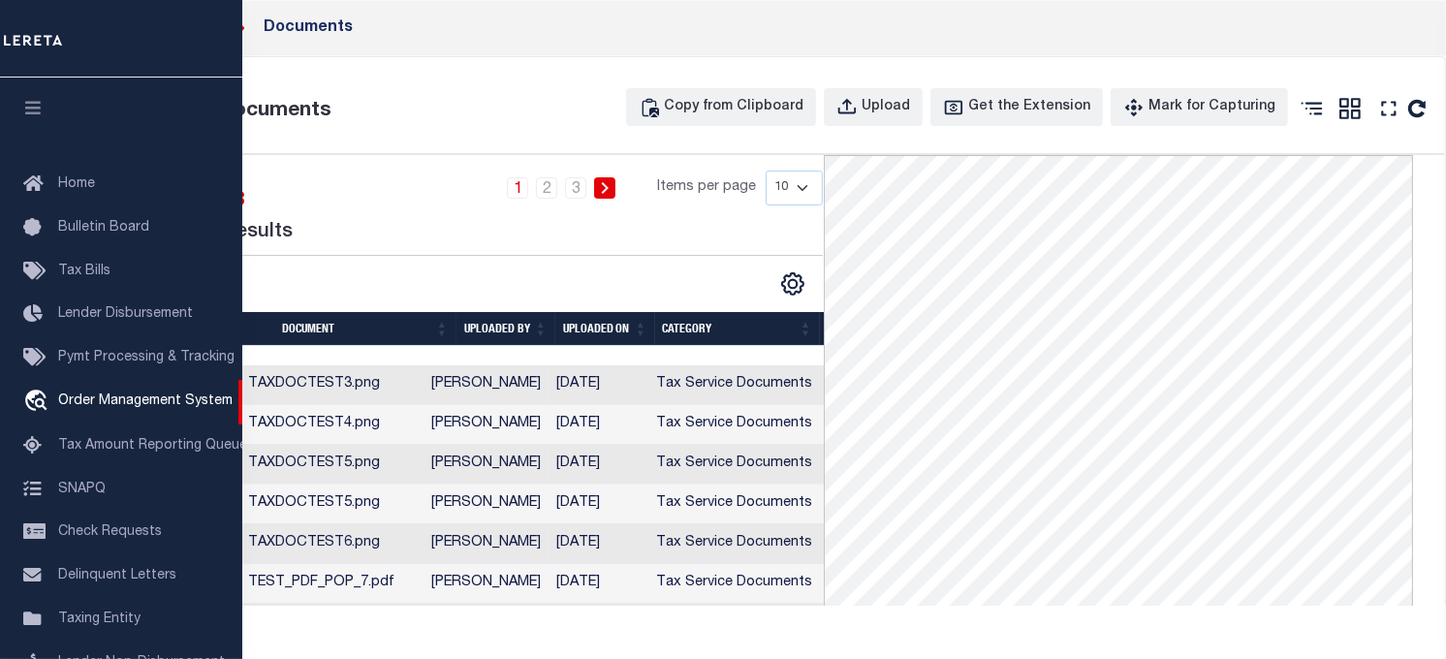
click at [415, 578] on td "TEST_PDF_POP_7.pdf" at bounding box center [331, 584] width 183 height 40
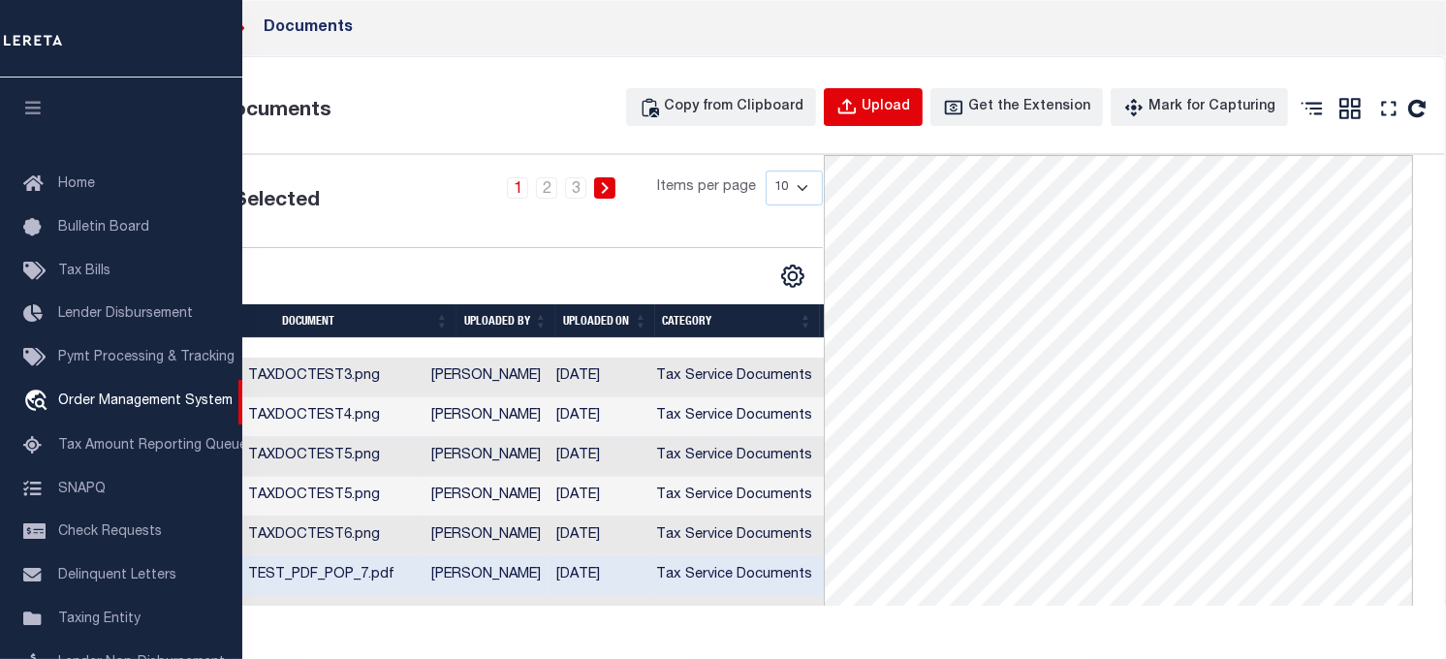
click at [854, 116] on button "Upload" at bounding box center [873, 107] width 99 height 38
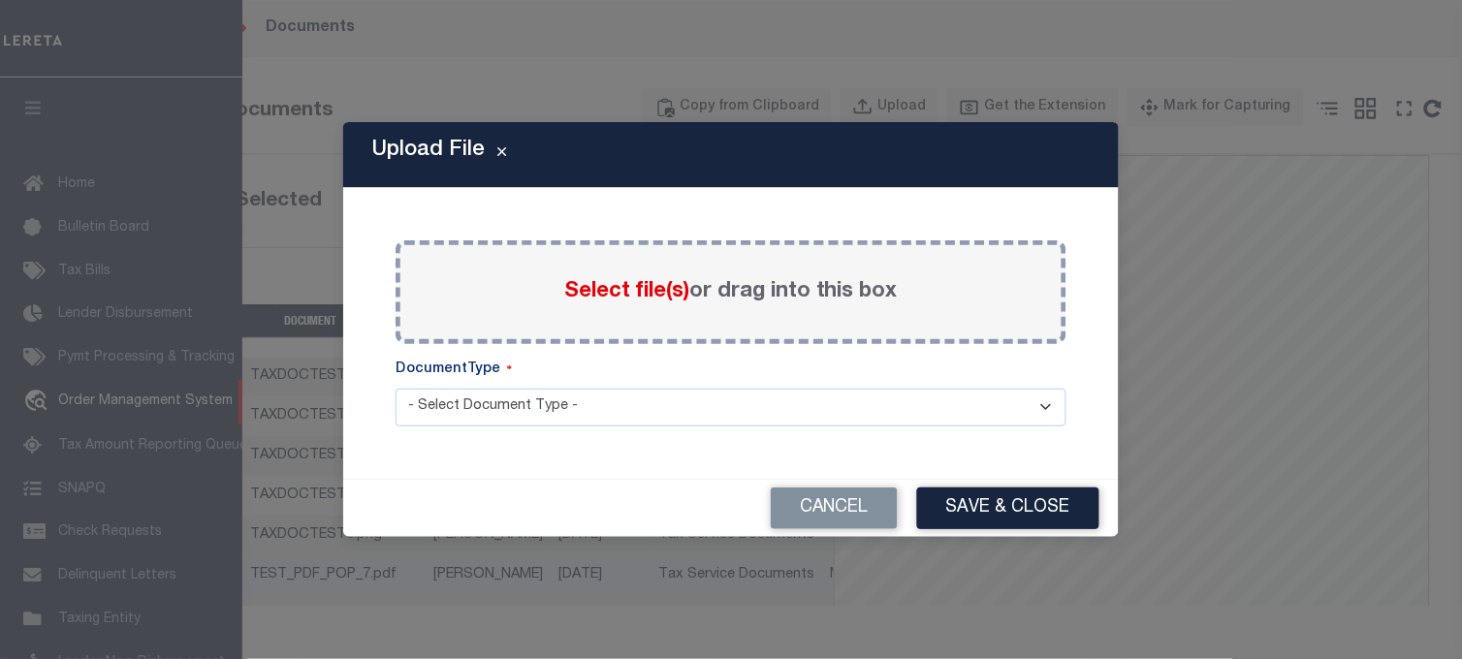
click at [611, 297] on span "Select file(s)" at bounding box center [626, 291] width 125 height 21
click at [0, 0] on input "Select file(s) or drag into this box" at bounding box center [0, 0] width 0 height 0
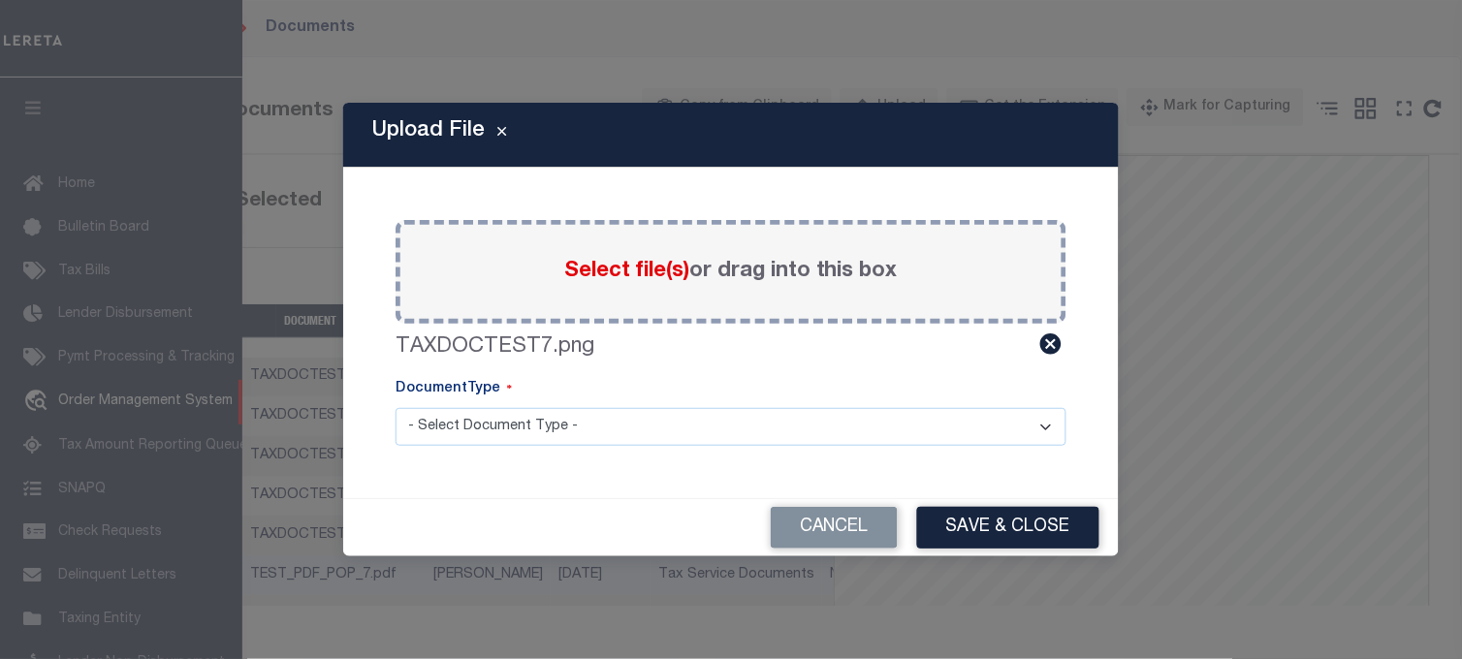
click at [866, 431] on select "- Select Document Type - Tax Service Documents" at bounding box center [730, 427] width 671 height 38
click at [395, 408] on select "- Select Document Type - Tax Service Documents" at bounding box center [730, 427] width 671 height 38
click at [885, 425] on select "- Select Document Type - Tax Service Documents" at bounding box center [730, 427] width 671 height 38
select select "TAX"
click at [395, 408] on select "- Select Document Type - Tax Service Documents" at bounding box center [730, 427] width 671 height 38
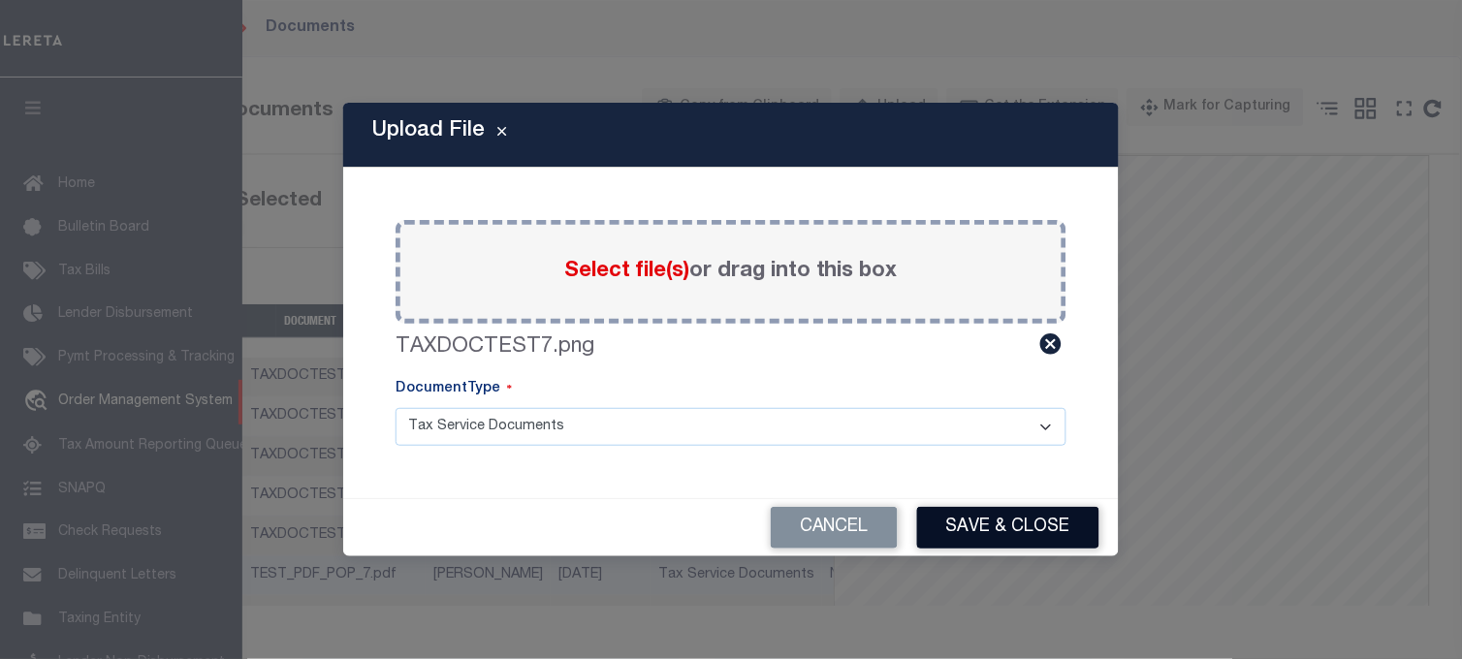
click at [964, 507] on button "Save & Close" at bounding box center [1008, 528] width 182 height 42
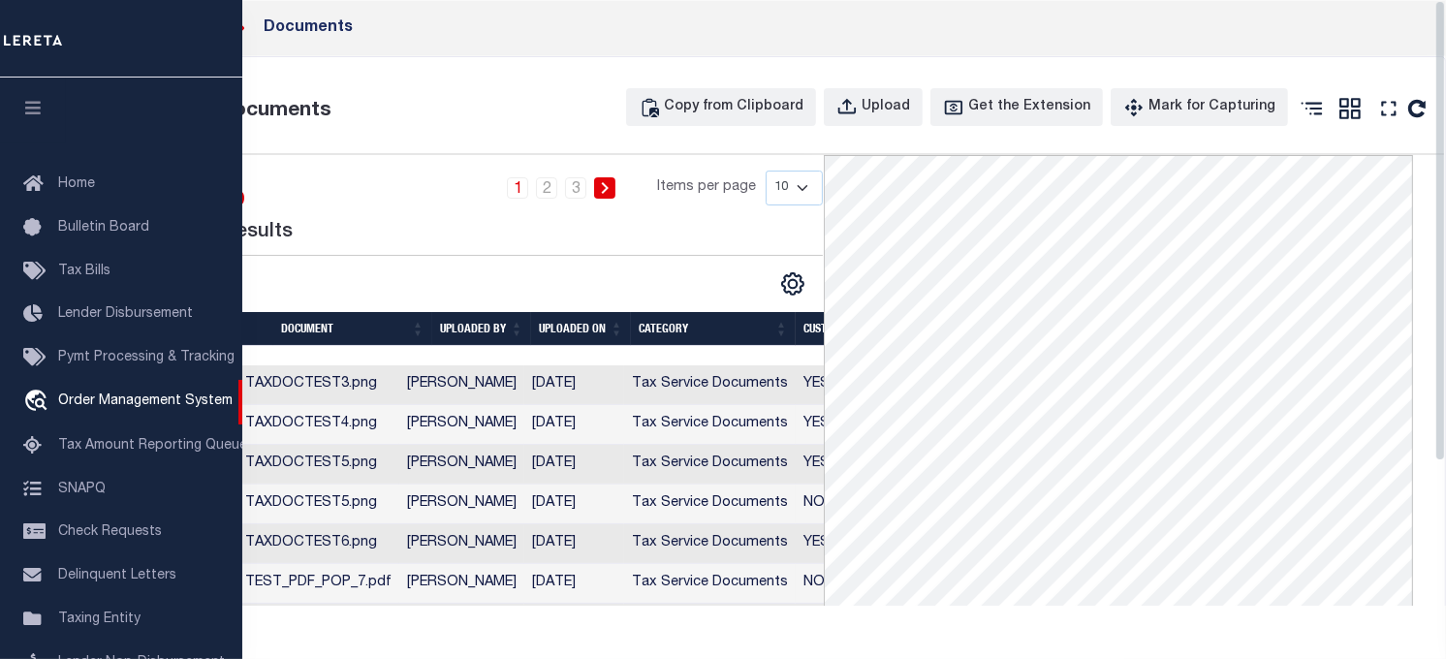
scroll to position [188, 0]
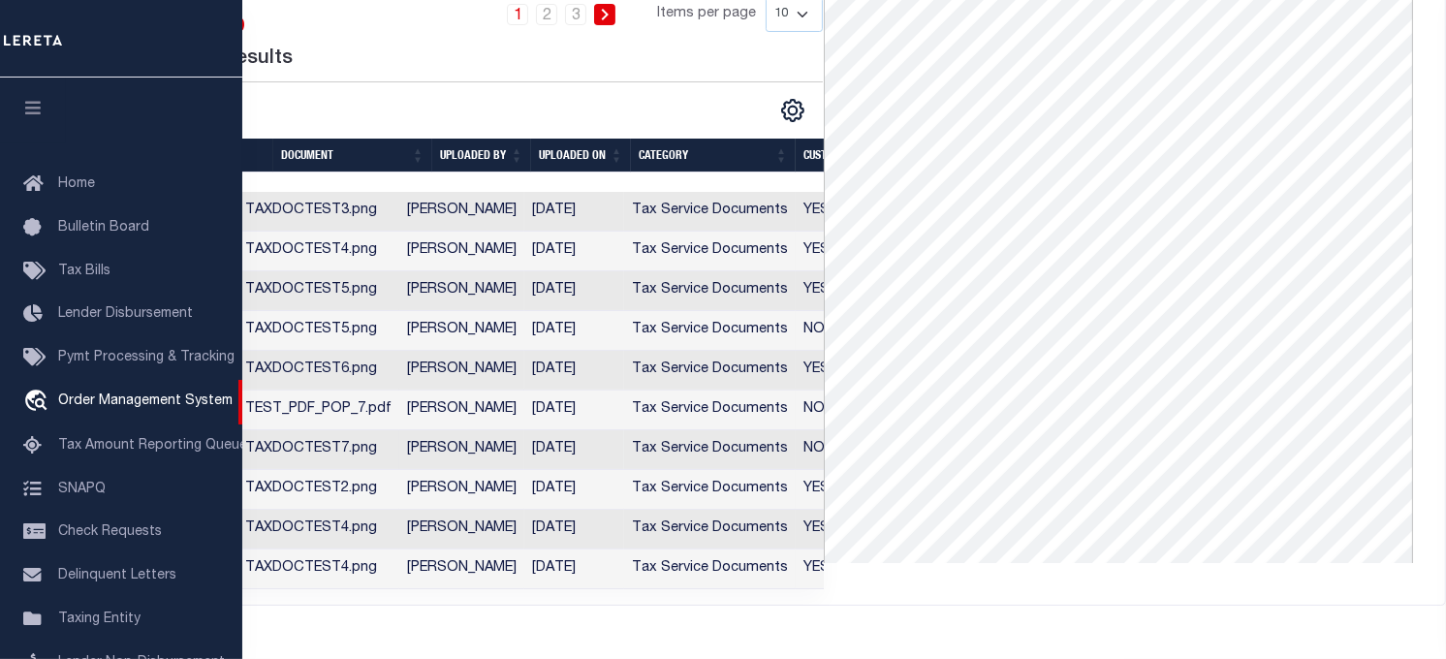
click at [399, 444] on td "TAXDOCTEST7.png" at bounding box center [318, 450] width 162 height 40
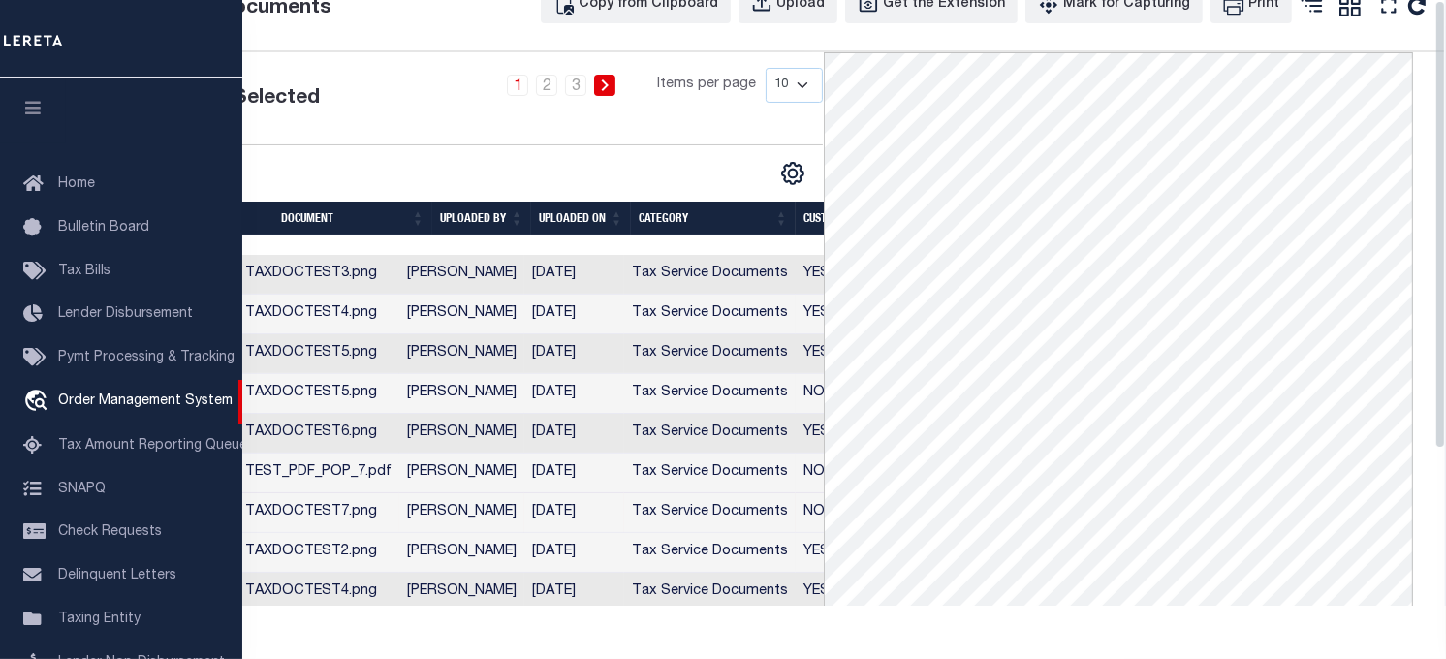
scroll to position [0, 0]
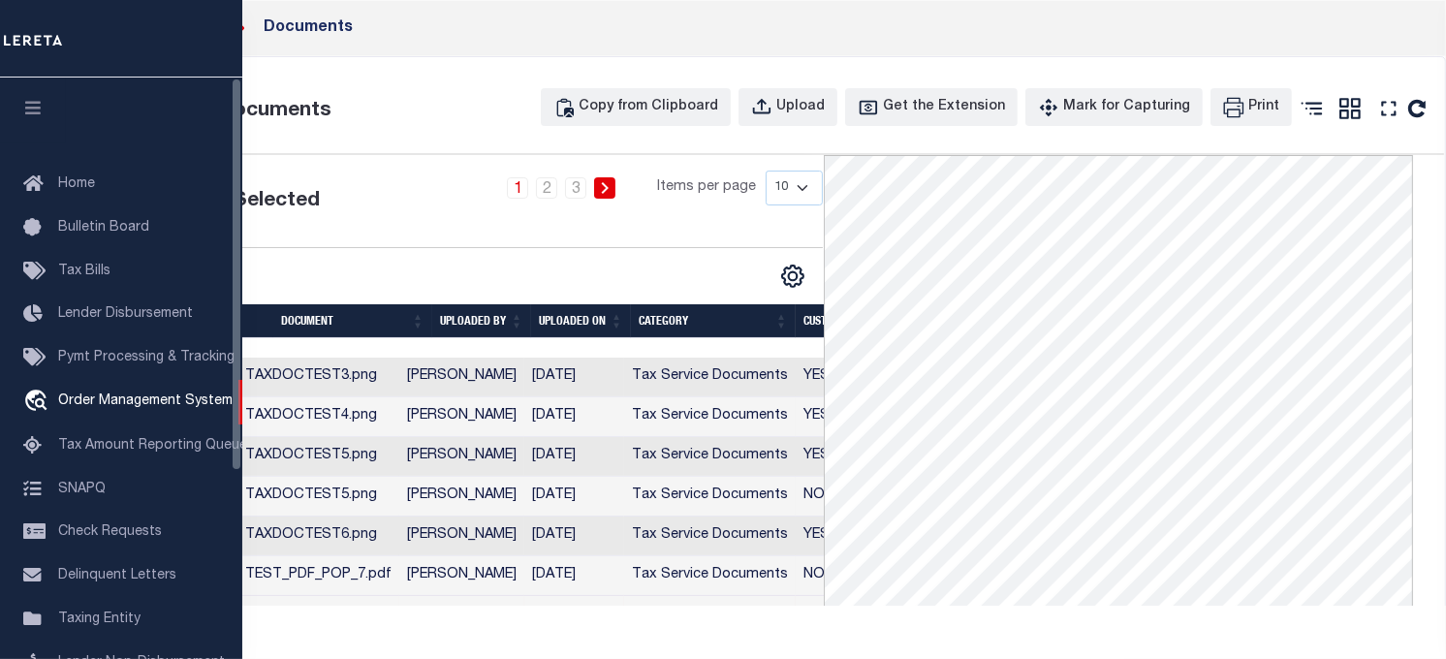
click at [41, 110] on icon "button" at bounding box center [33, 107] width 22 height 17
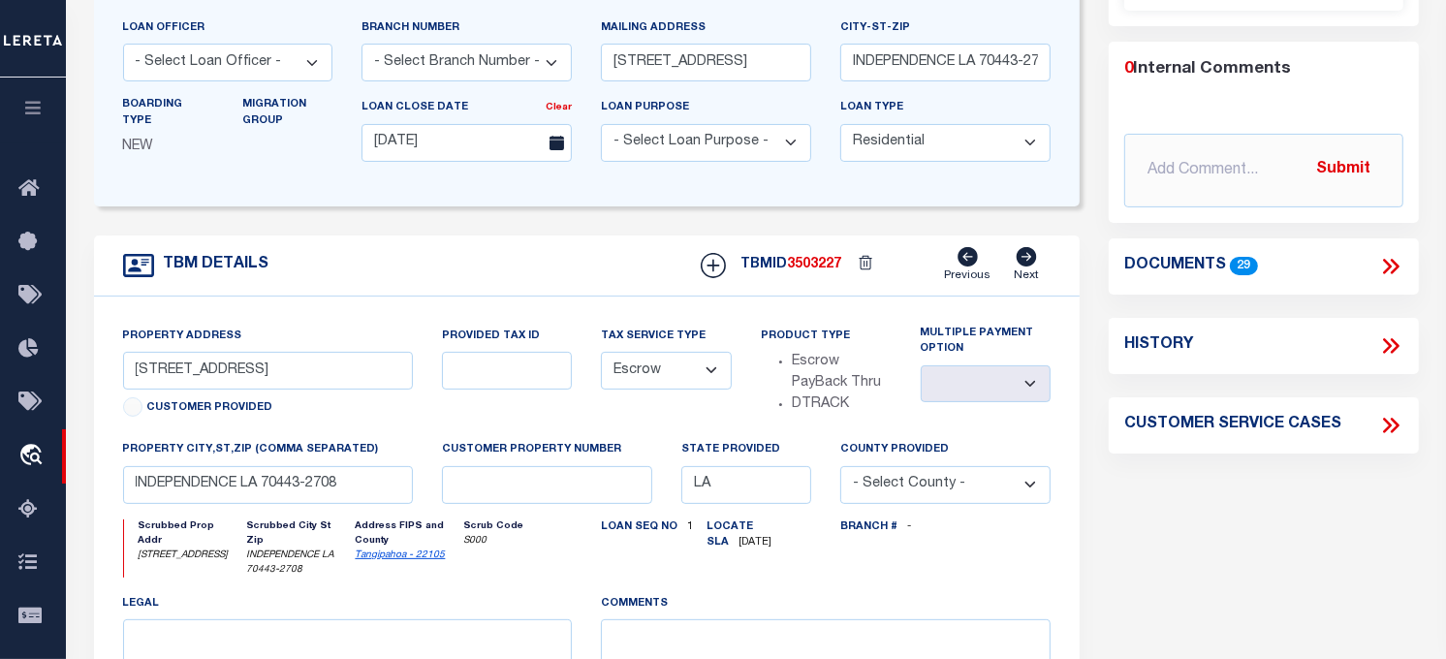
scroll to position [120, 0]
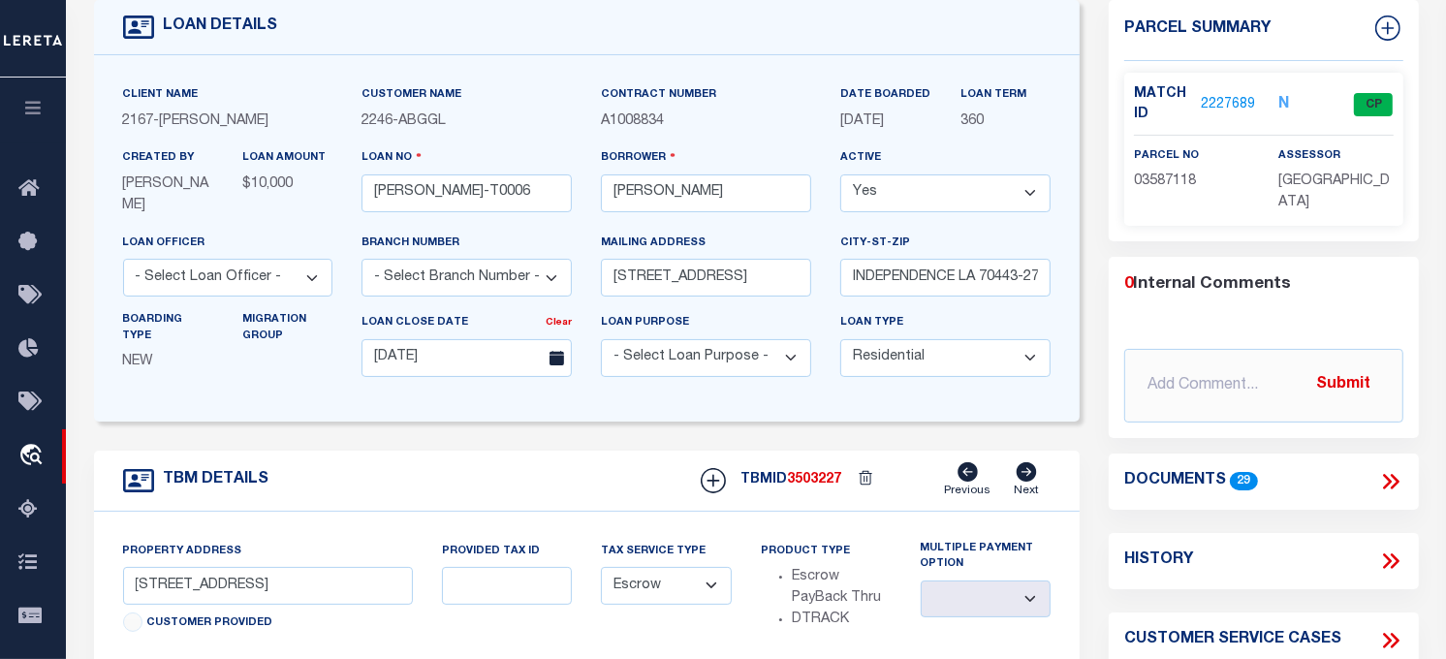
click at [1223, 110] on link "2227689" at bounding box center [1228, 105] width 54 height 20
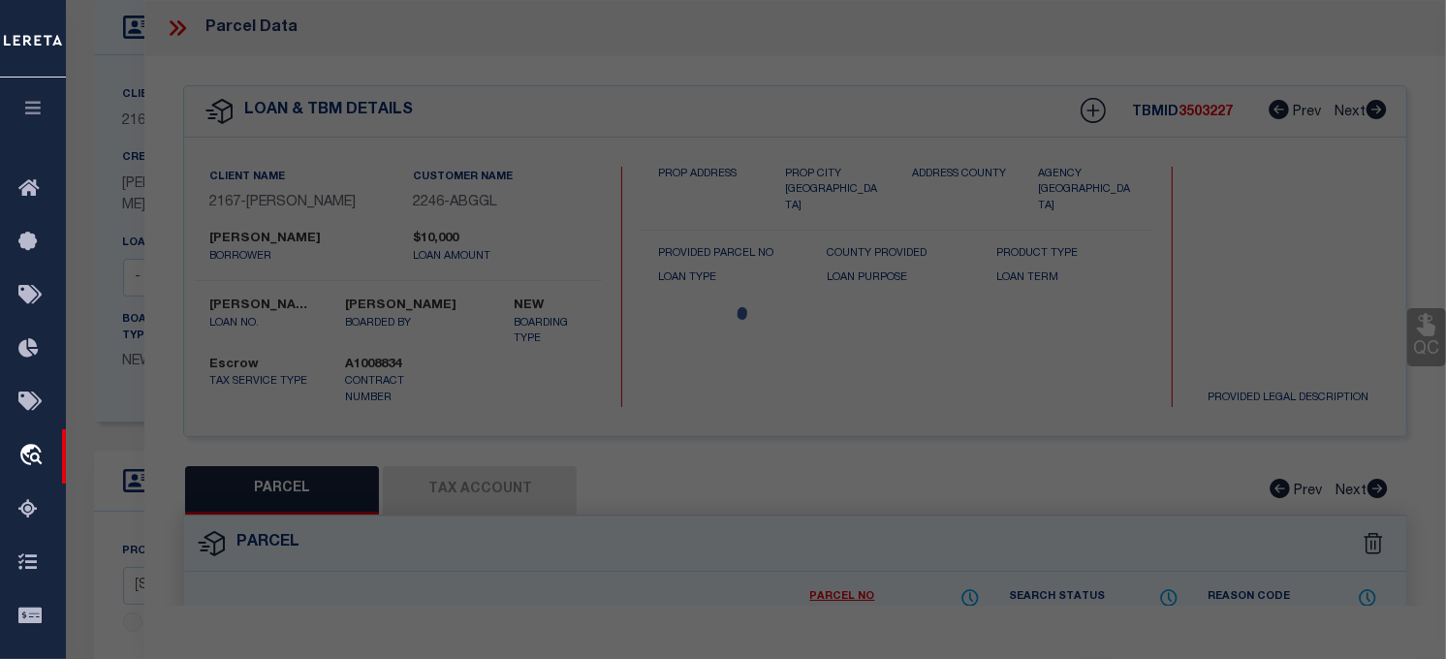
checkbox input "false"
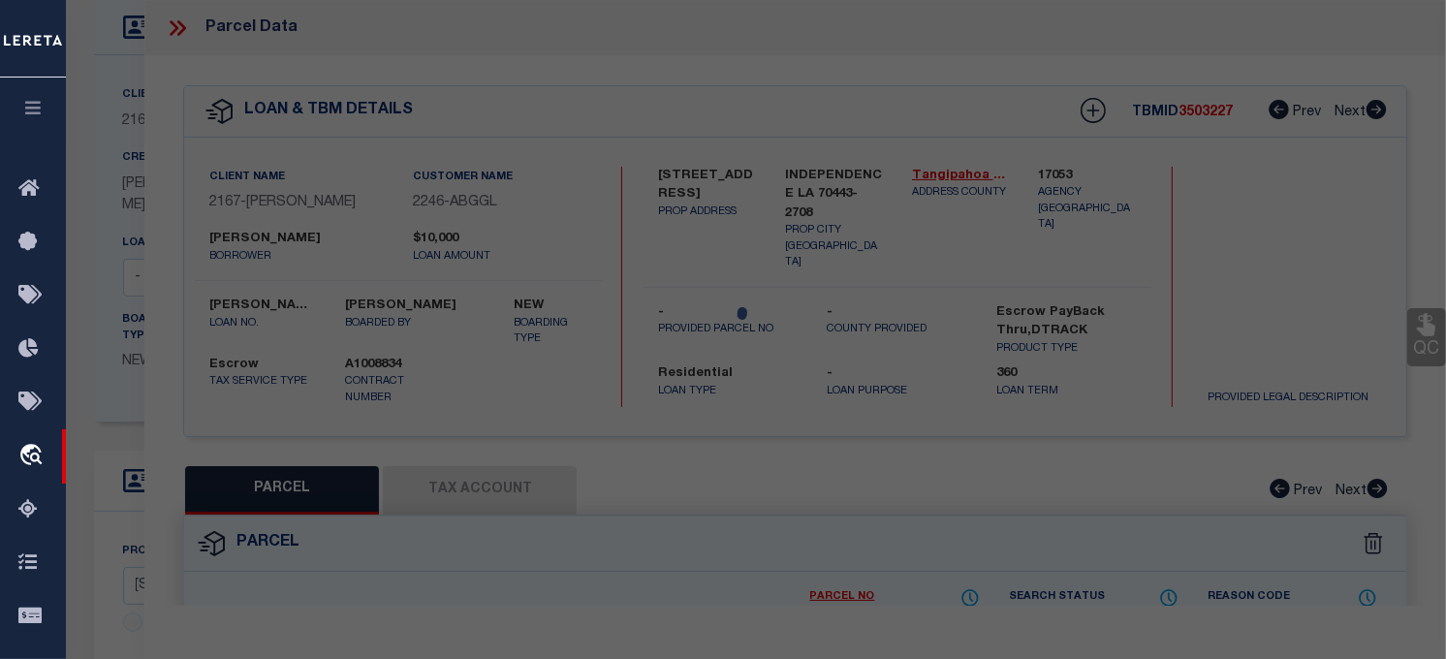
select select "CP"
type input "GULF ISLAND SHRIMP & SEAFOOD II LLC"
select select "ATL"
select select "ADD"
type input "[STREET_ADDRESS]"
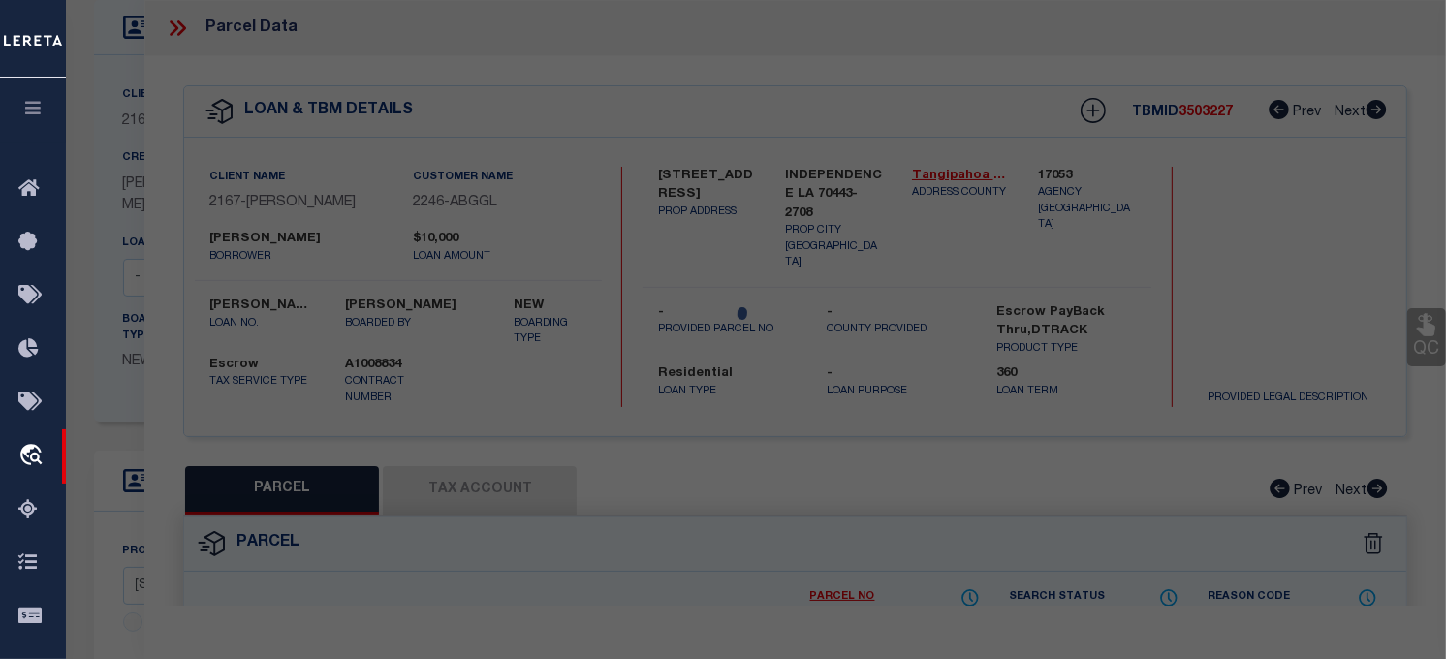
type input "INDEPENDENCE, LA 70443"
type textarea "5.57A TOTAL 1.50A IN SQ 31 INDY B430 P676 XXXXXXXXXXXXXXXXXXXXXXXXXXXXXXXXX 4.0…"
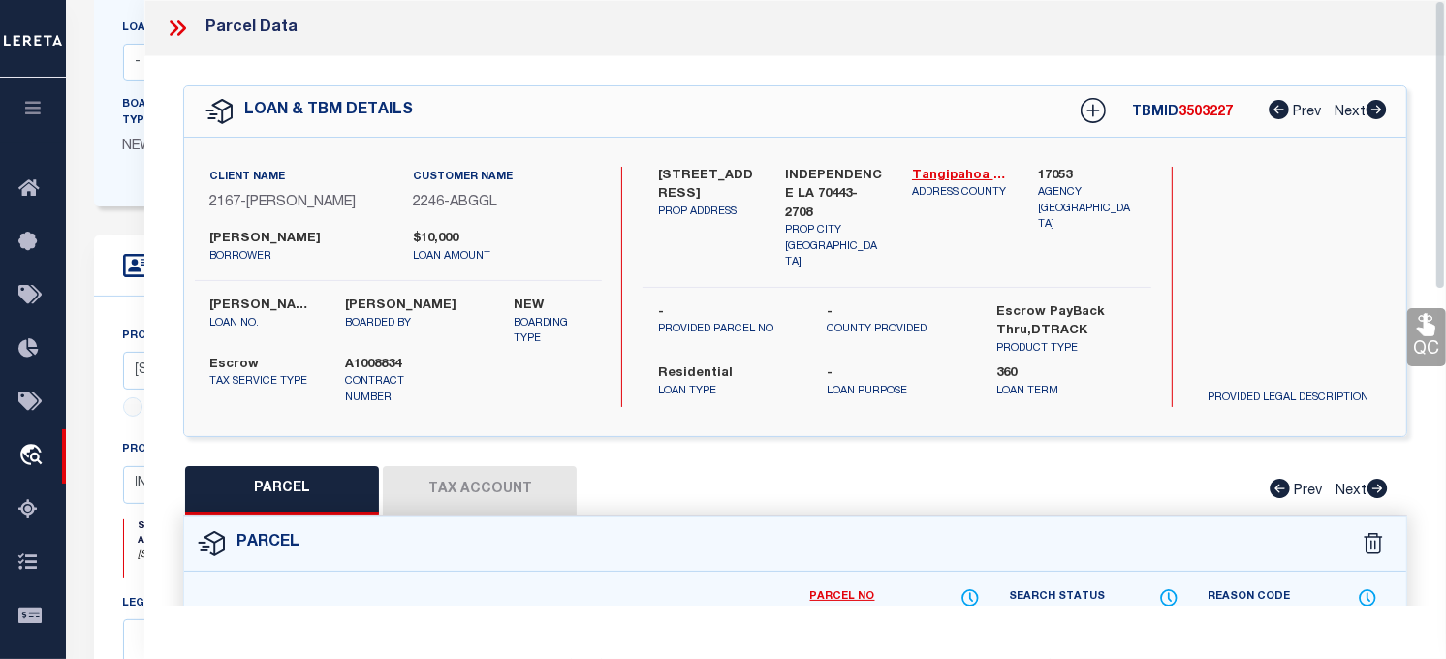
scroll to position [323, 0]
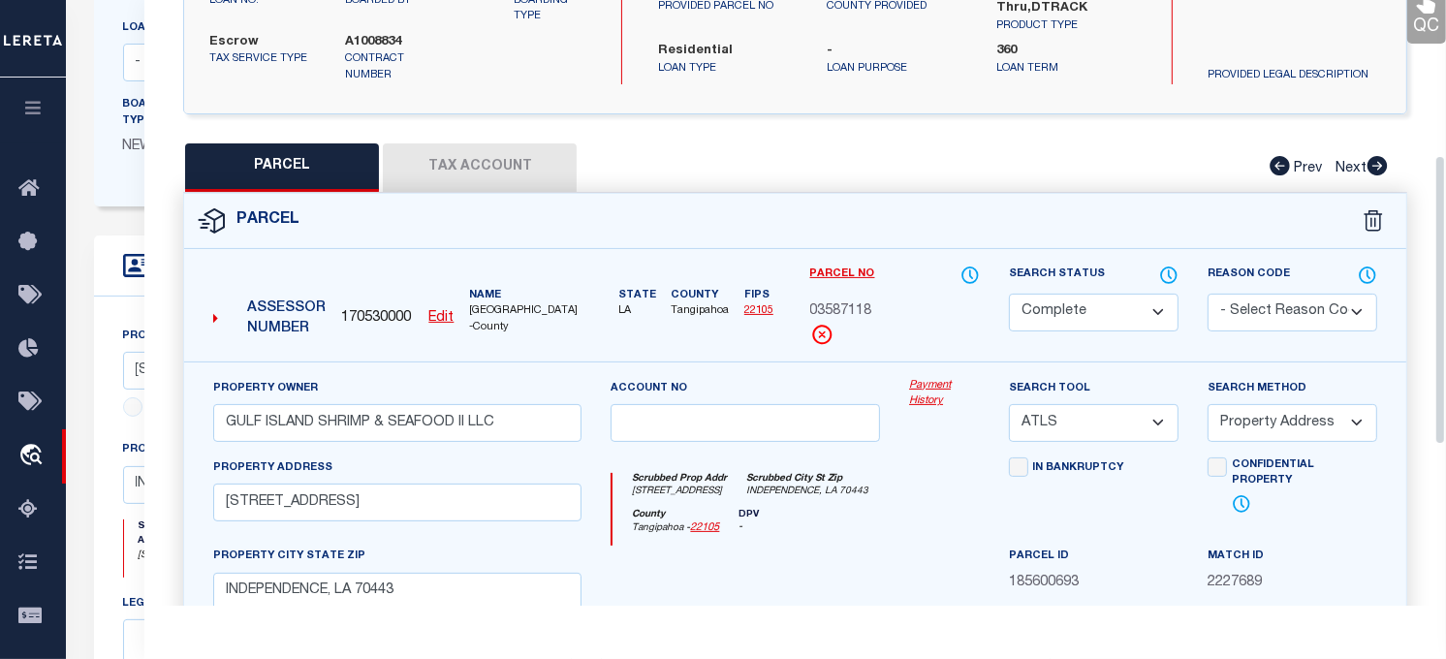
click at [951, 386] on link "Payment History" at bounding box center [944, 394] width 71 height 32
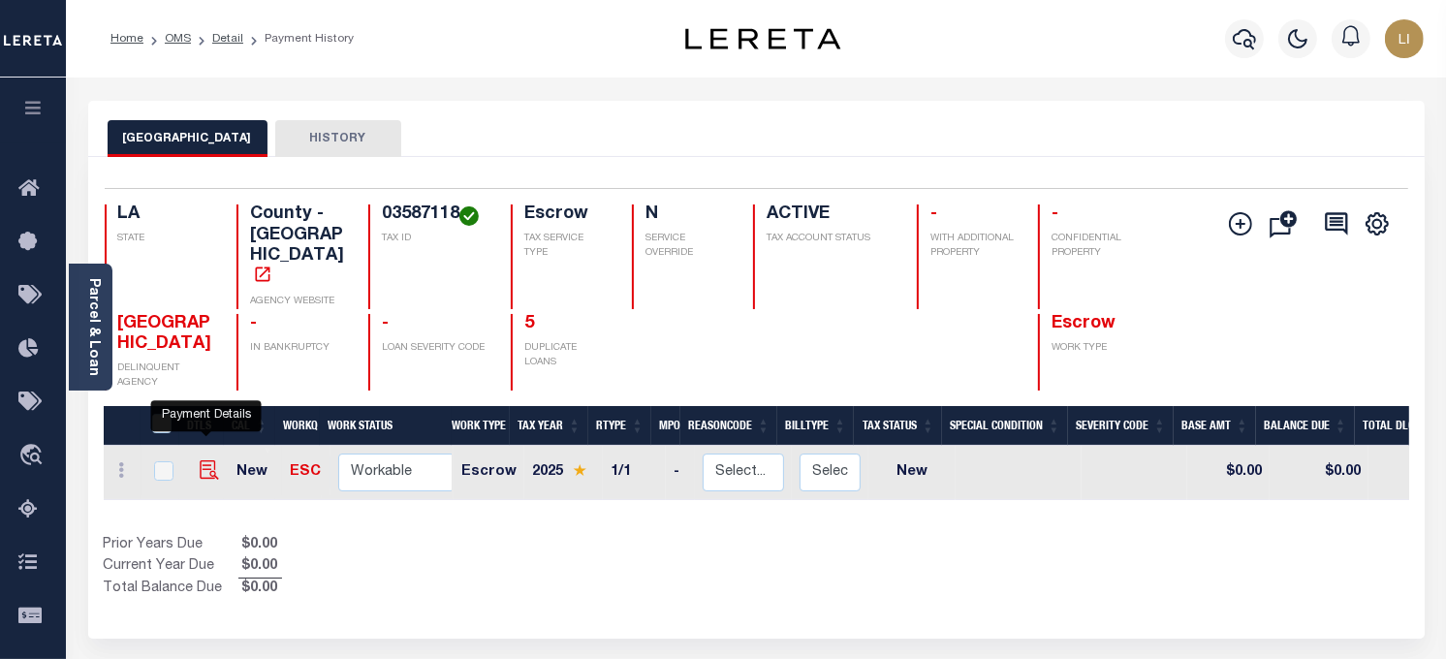
click at [200, 460] on img "" at bounding box center [209, 469] width 19 height 19
checkbox input "true"
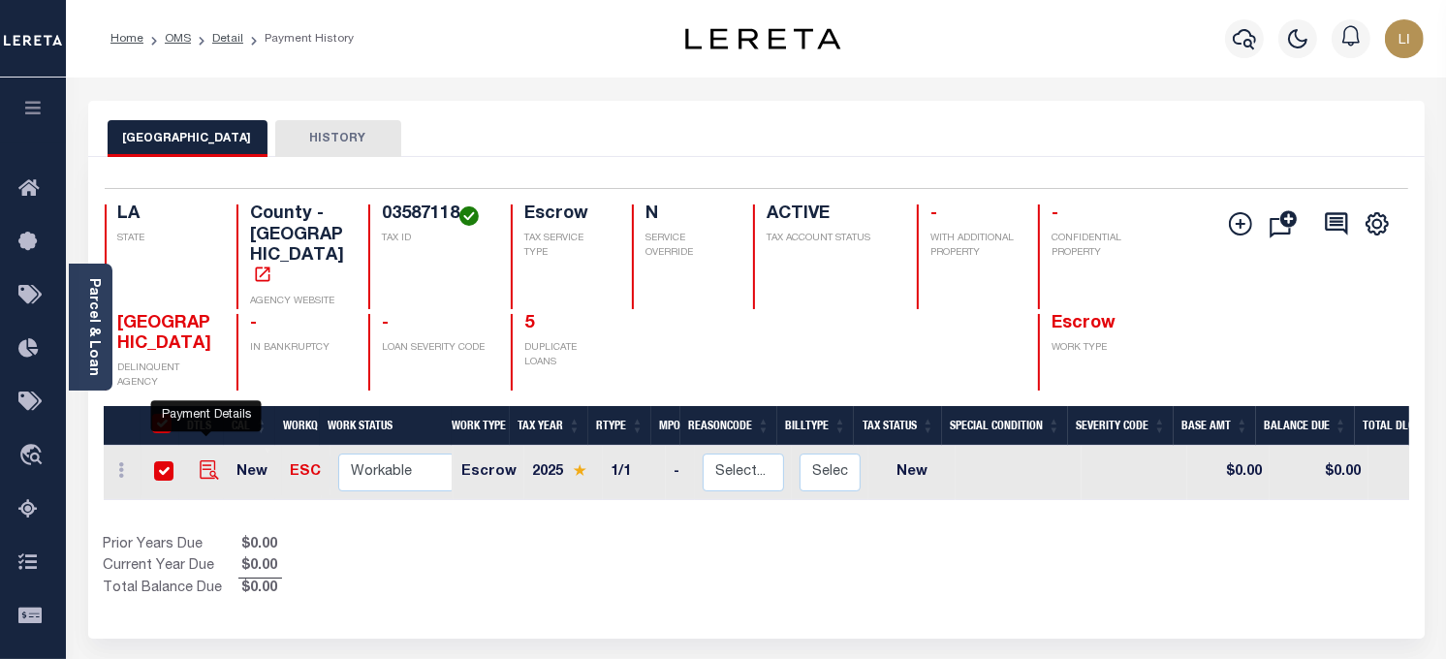
checkbox input "true"
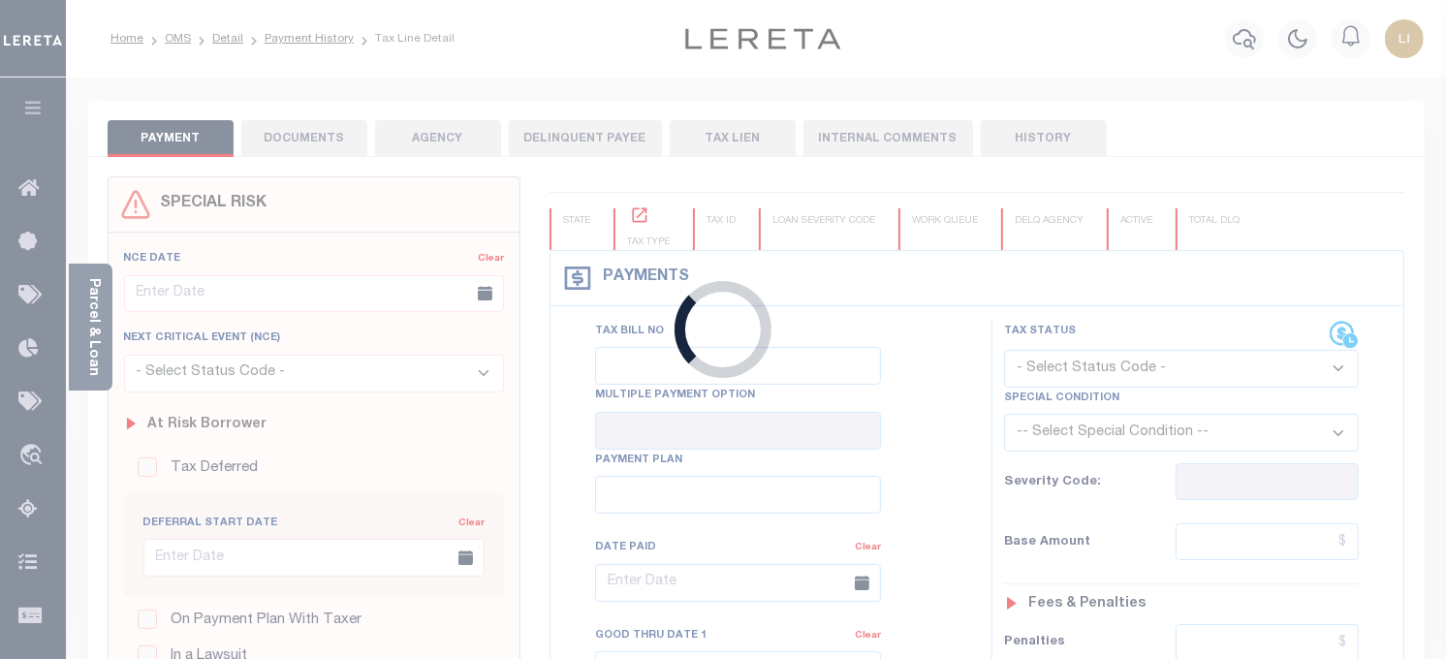
click at [287, 131] on div "Loading..." at bounding box center [723, 329] width 1446 height 659
checkbox input "false"
type input "[DATE]"
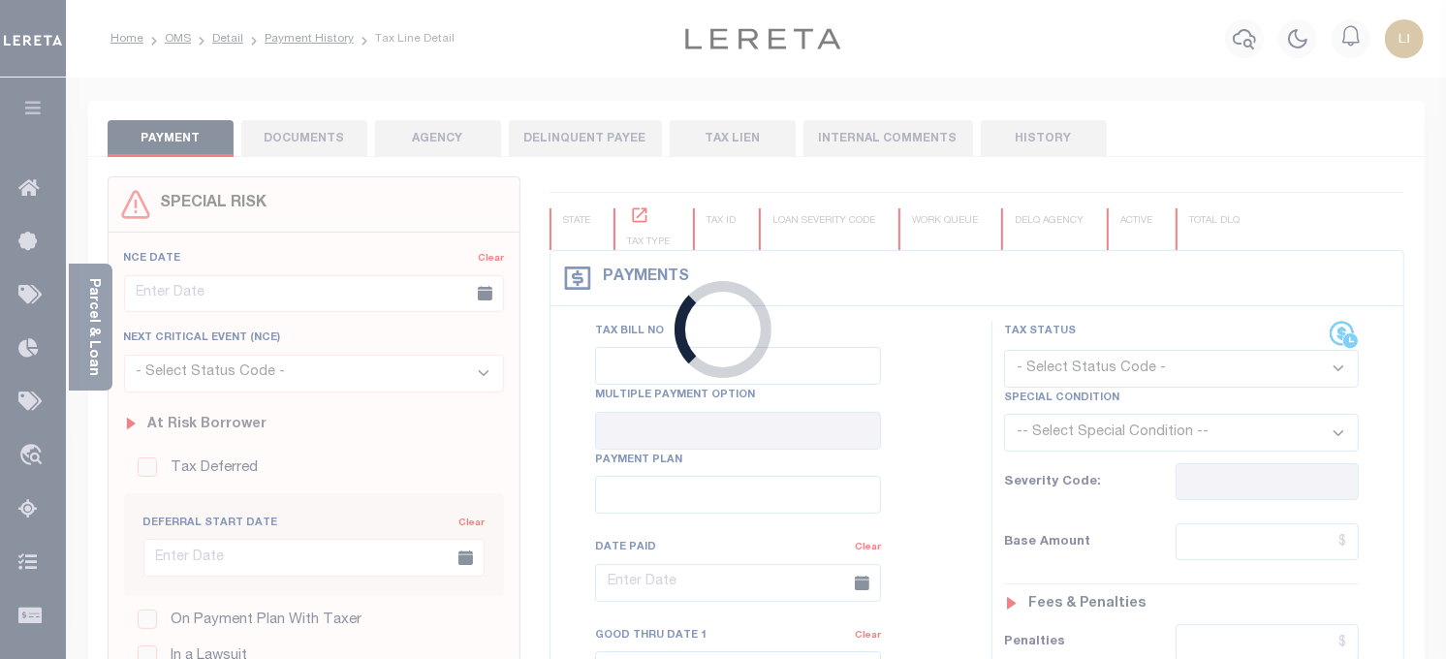
select select "NW2"
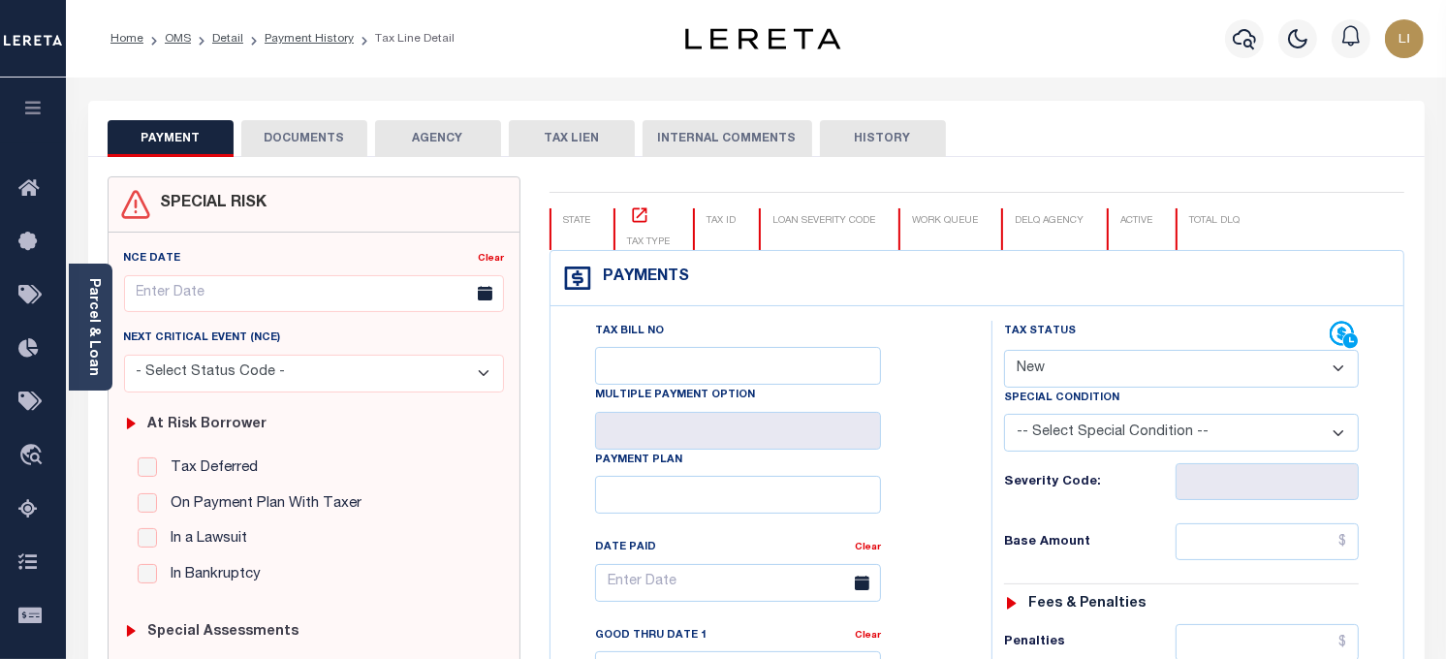
click at [264, 152] on button "DOCUMENTS" at bounding box center [304, 138] width 126 height 37
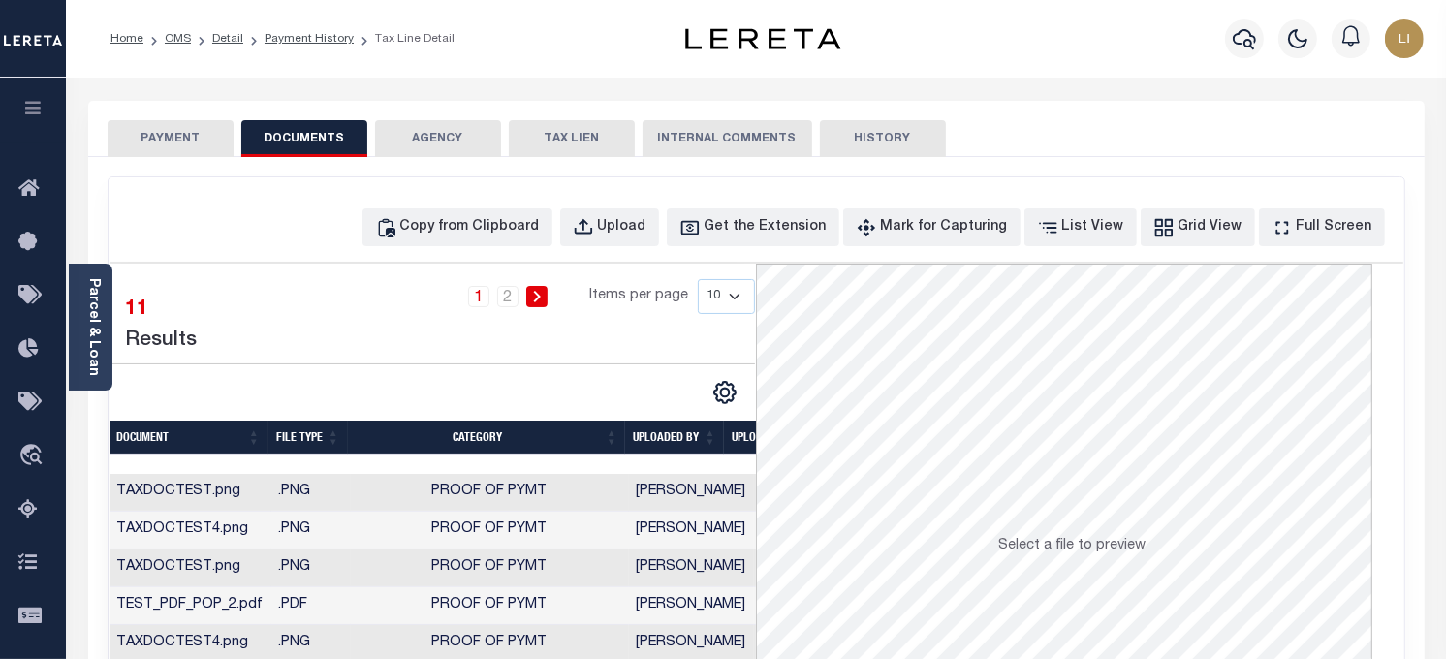
click at [331, 478] on td ".PNG" at bounding box center [310, 493] width 79 height 38
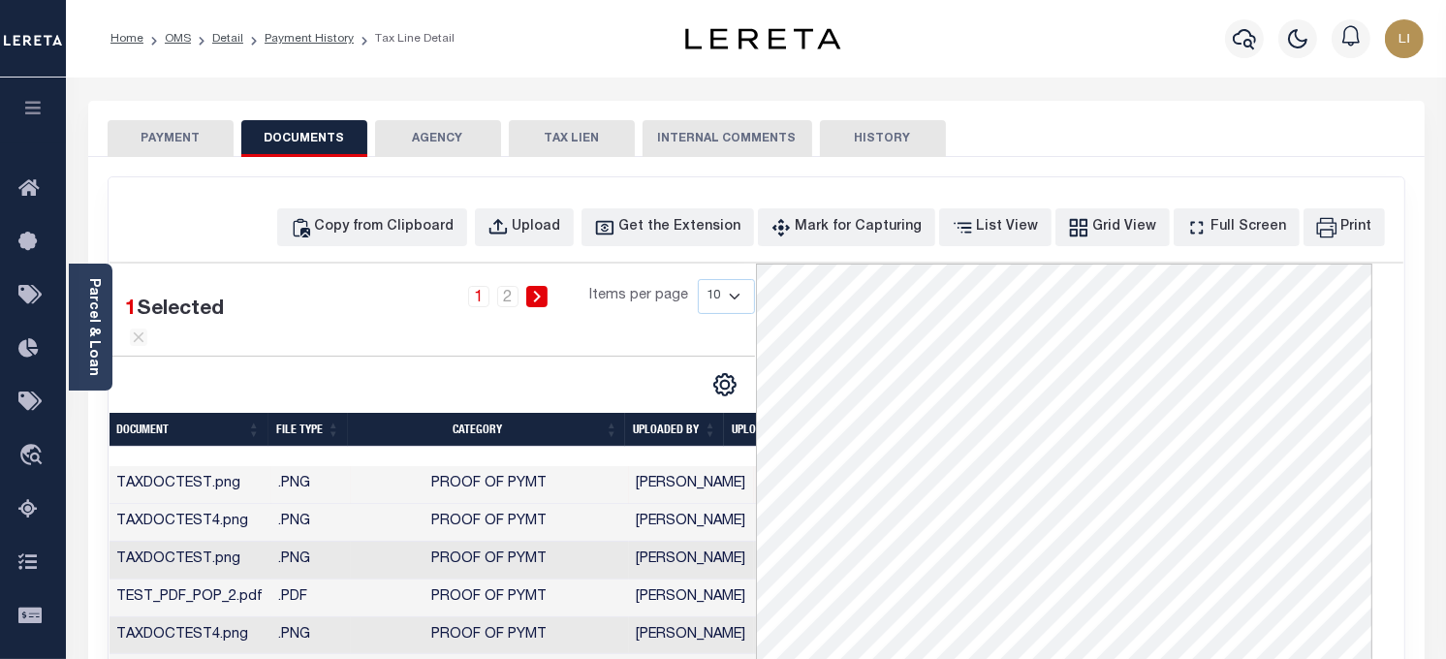
scroll to position [215, 0]
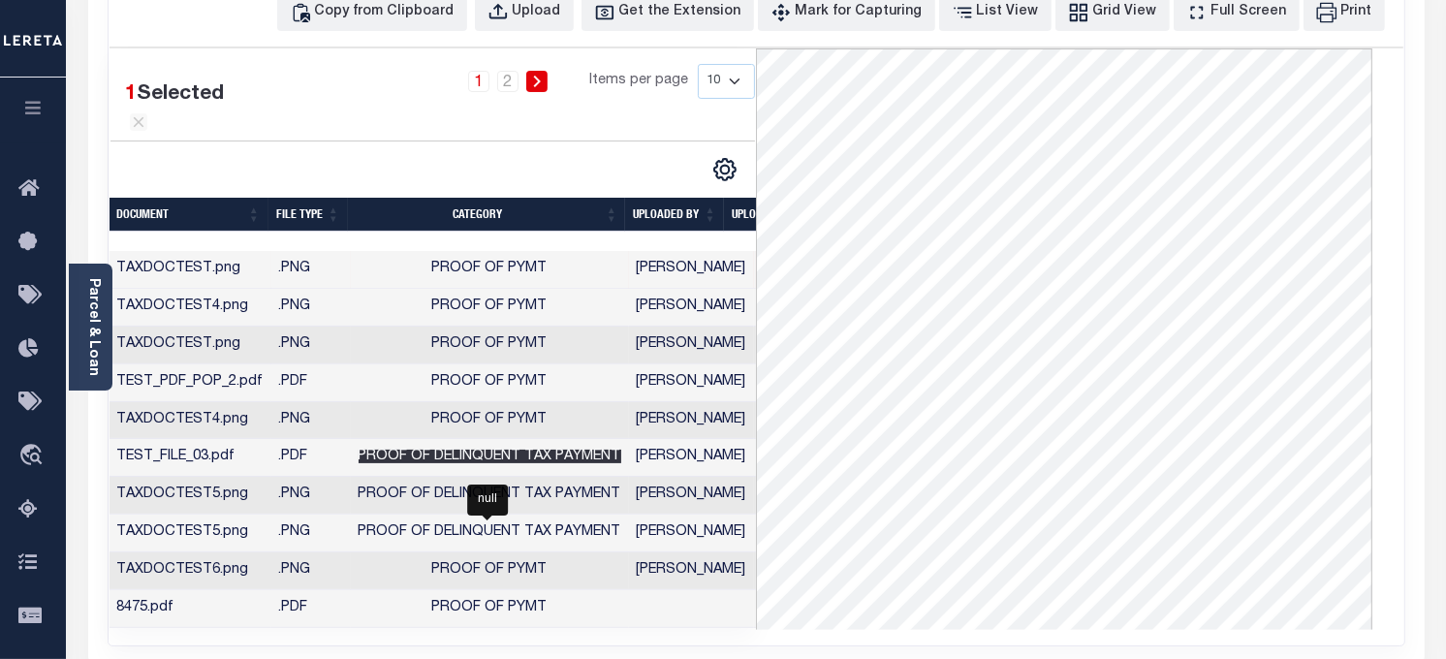
click at [362, 463] on span "Proof of Delinquent Tax Payment" at bounding box center [490, 457] width 263 height 14
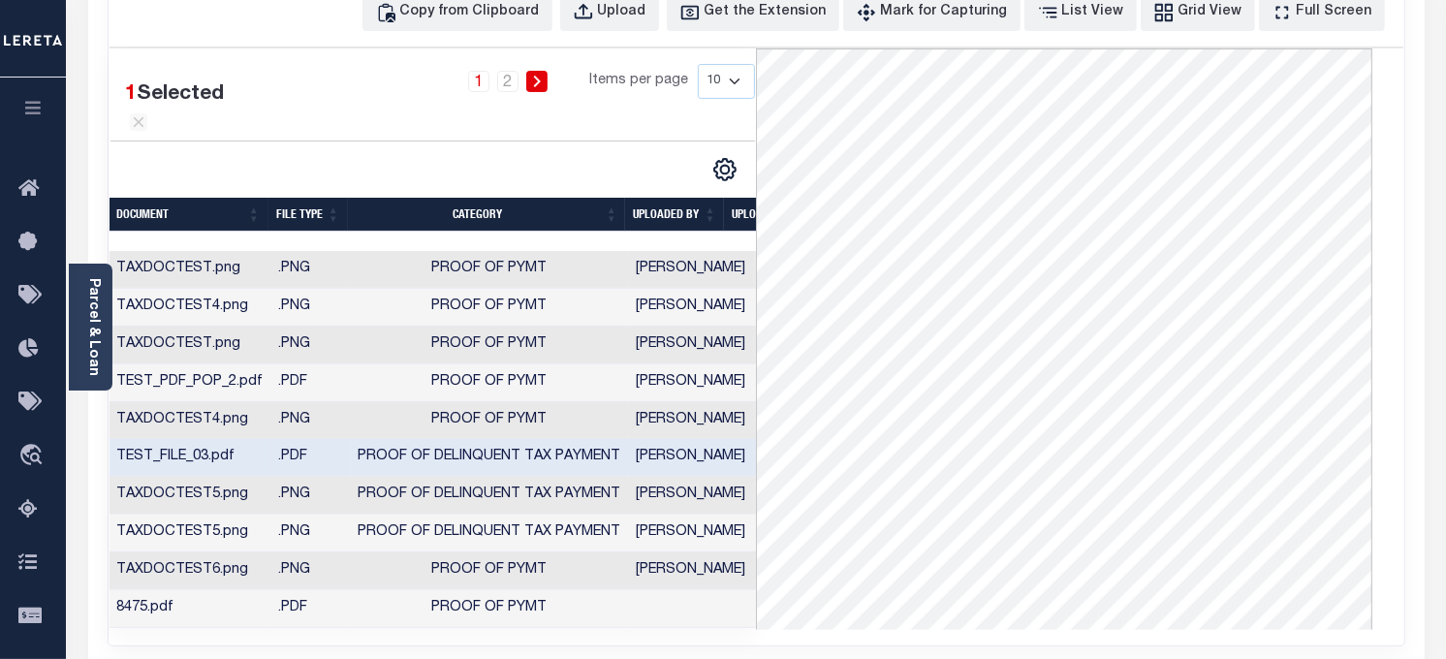
scroll to position [323, 0]
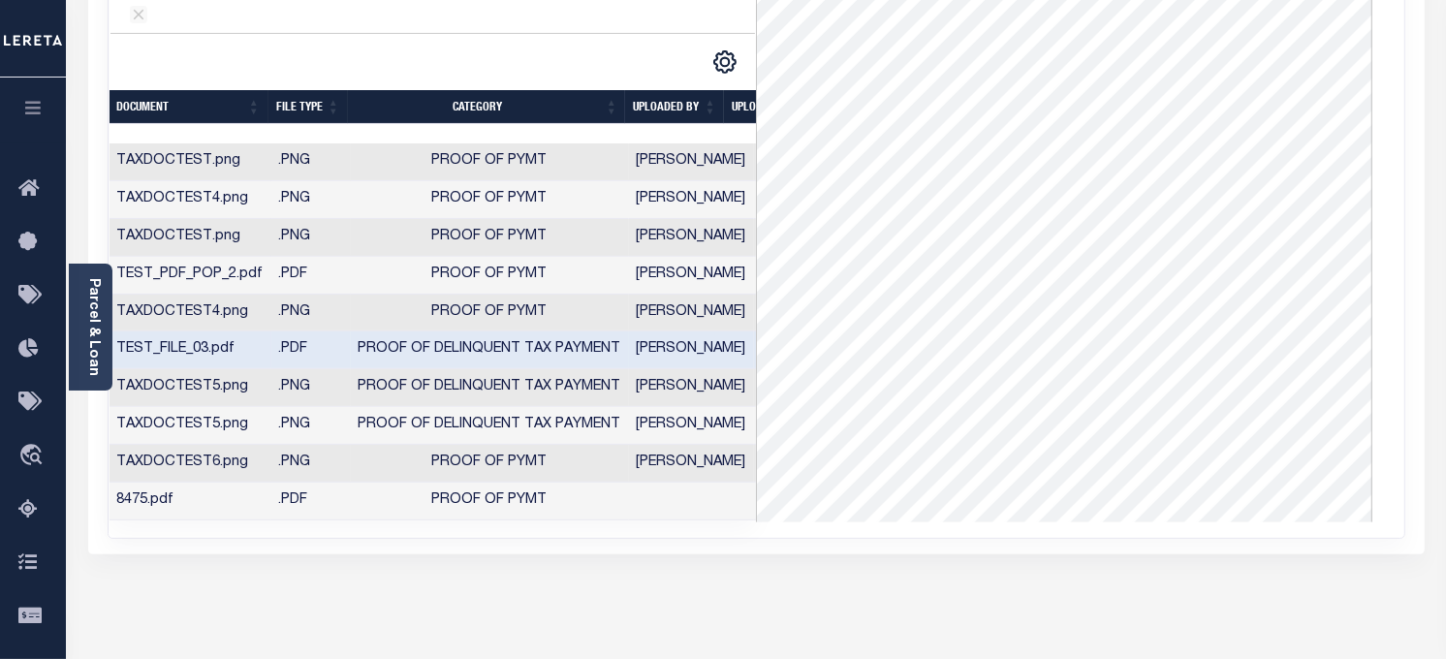
click at [345, 520] on td ".PDF" at bounding box center [310, 502] width 79 height 38
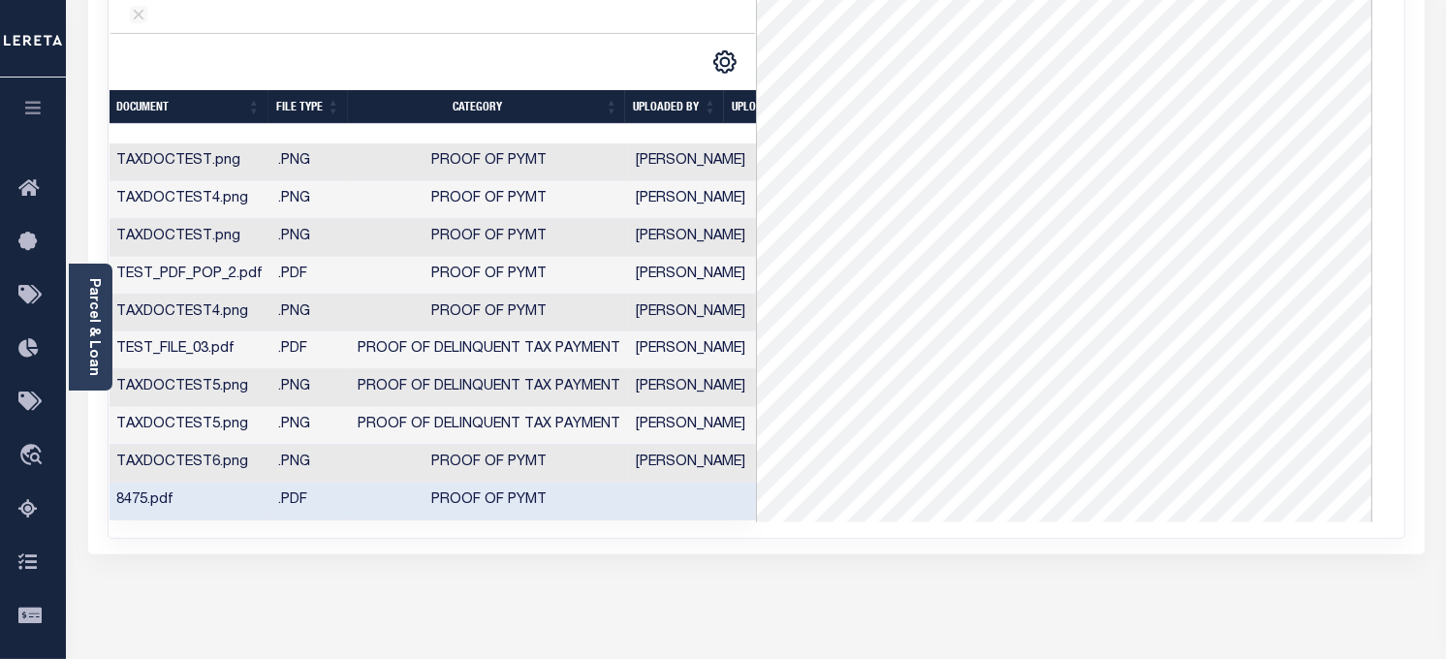
scroll to position [0, 0]
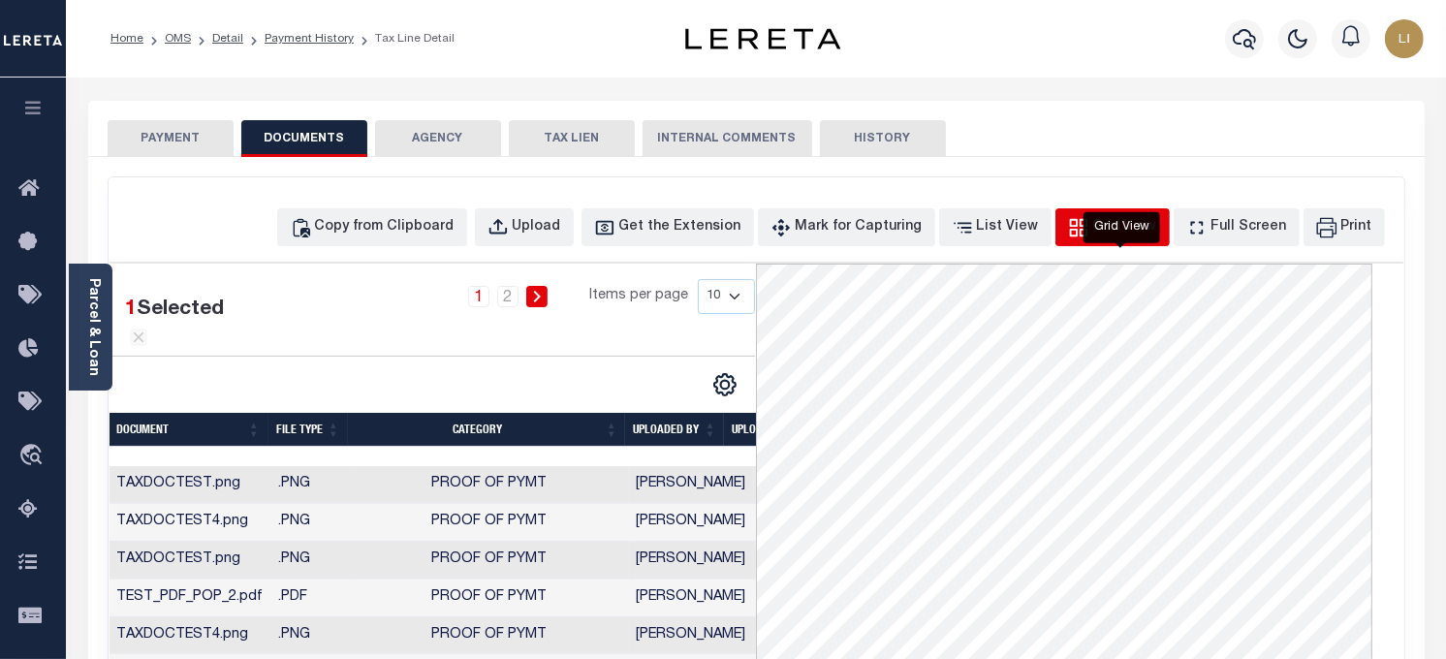
click at [1120, 229] on div "Grid View" at bounding box center [1125, 227] width 64 height 21
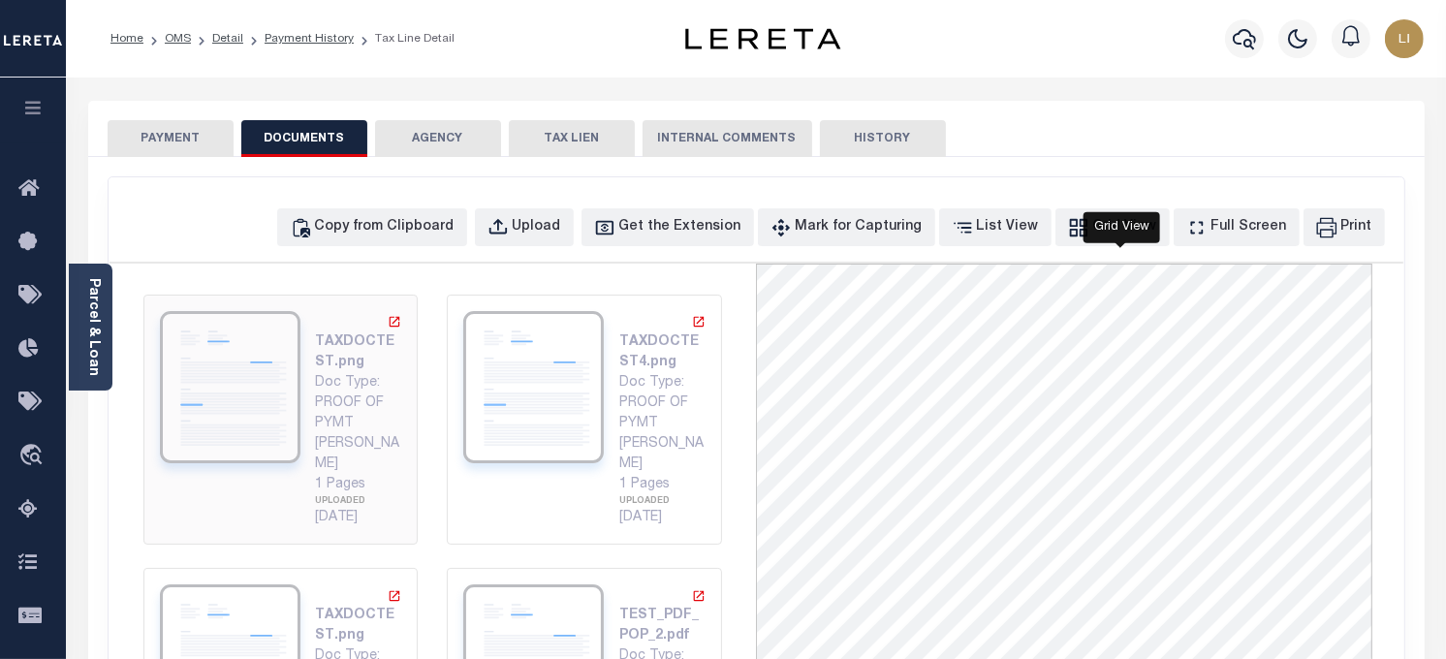
click at [310, 370] on div "TAXDOCTEST.png Doc Type: PROOF OF PYMT [PERSON_NAME] 1 Pages UPLOADED [DATE]" at bounding box center [281, 419] width 242 height 217
click at [477, 405] on img at bounding box center [533, 387] width 141 height 152
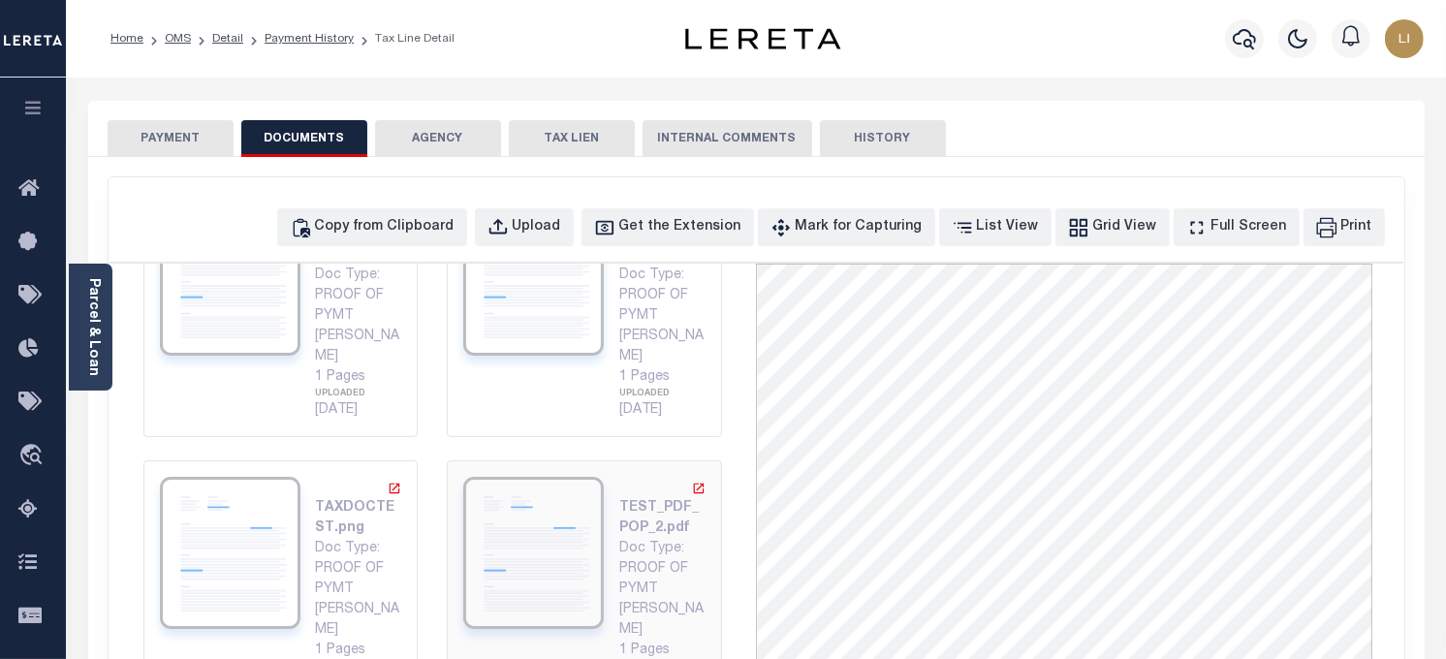
click at [511, 496] on img at bounding box center [533, 553] width 141 height 152
click at [262, 541] on img at bounding box center [230, 553] width 141 height 152
click at [990, 234] on button "List View" at bounding box center [995, 227] width 112 height 38
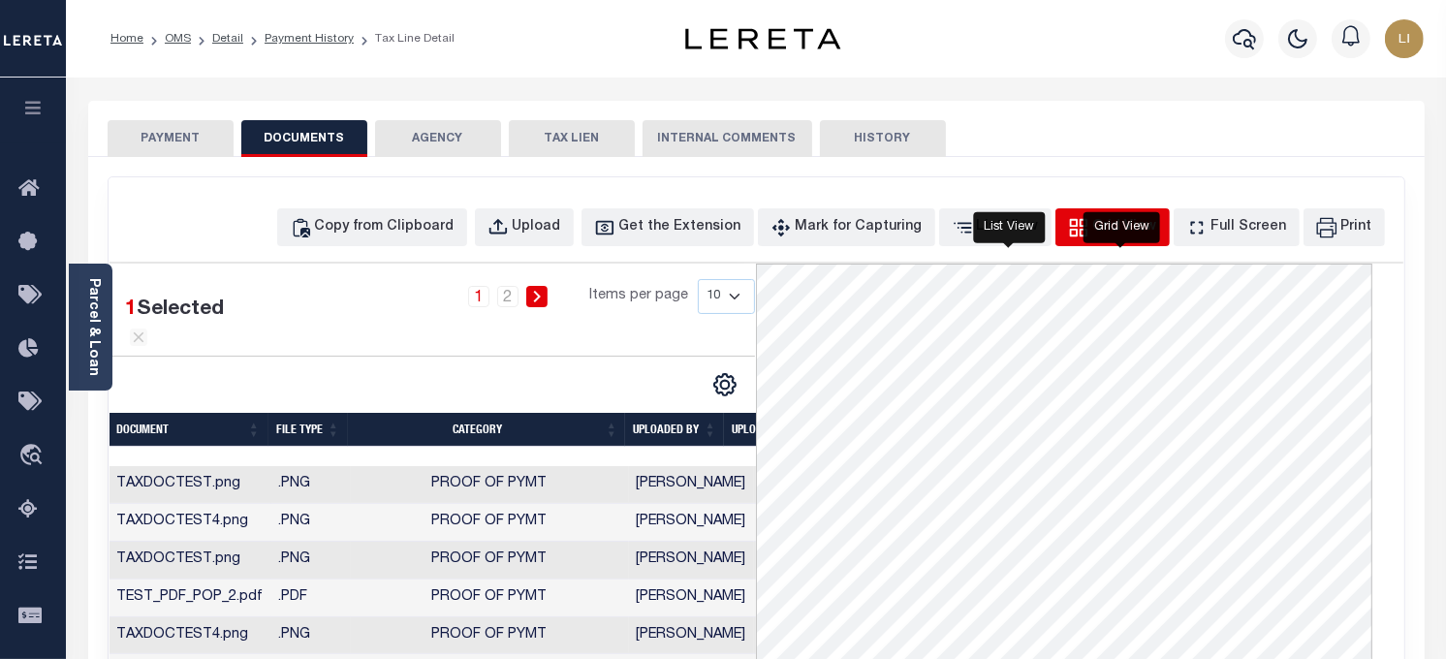
click at [1109, 230] on div "Grid View" at bounding box center [1125, 227] width 64 height 21
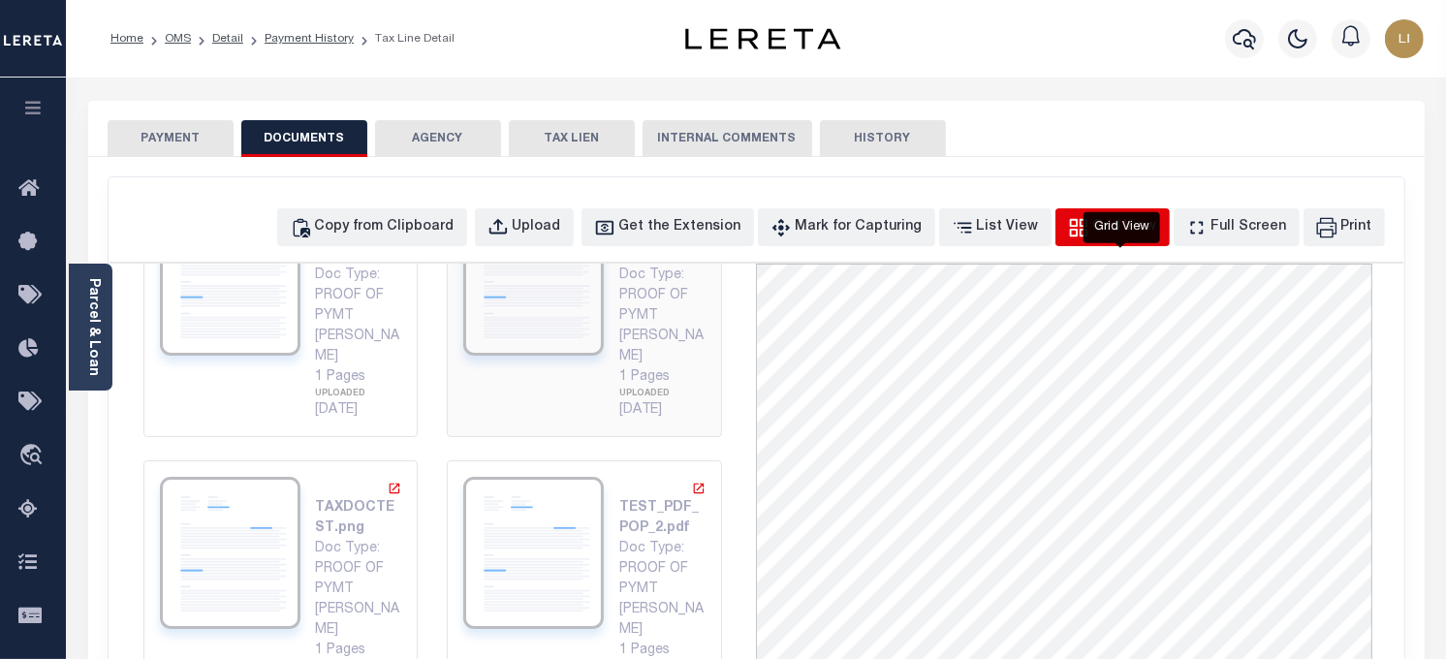
scroll to position [0, 0]
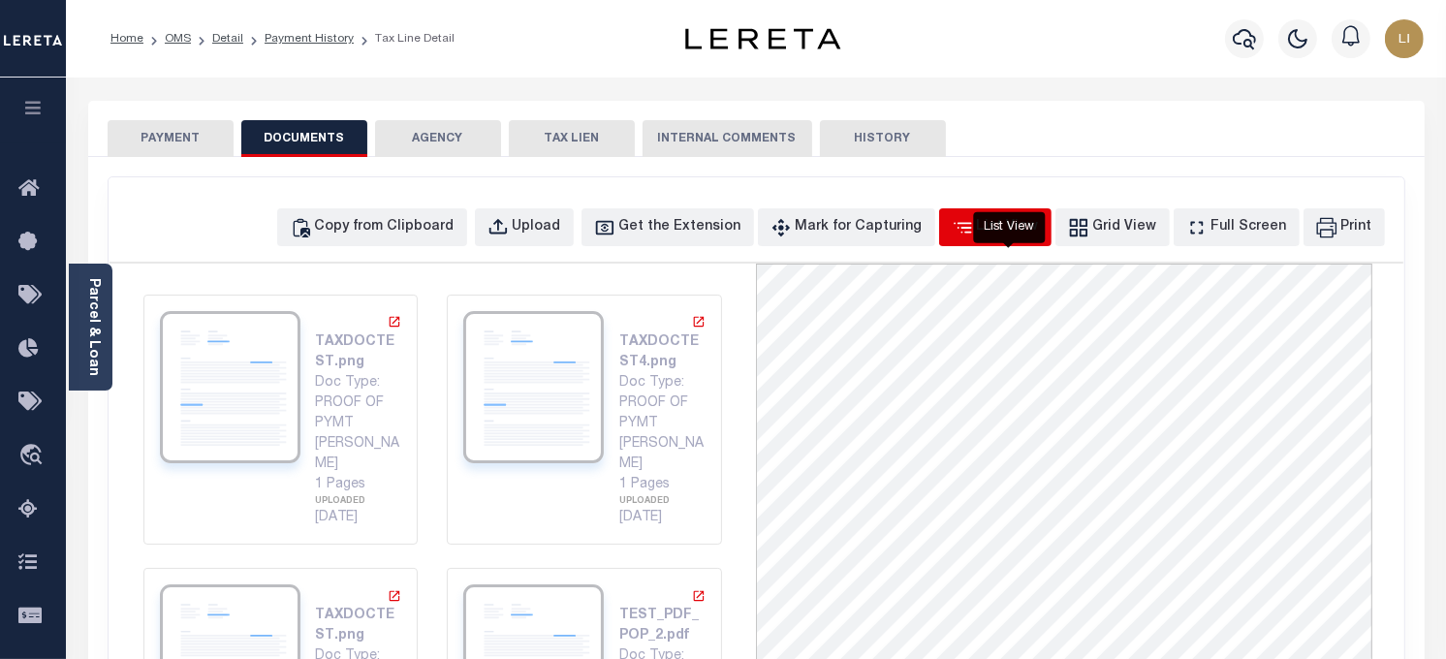
click at [993, 237] on div "List View" at bounding box center [1008, 227] width 62 height 21
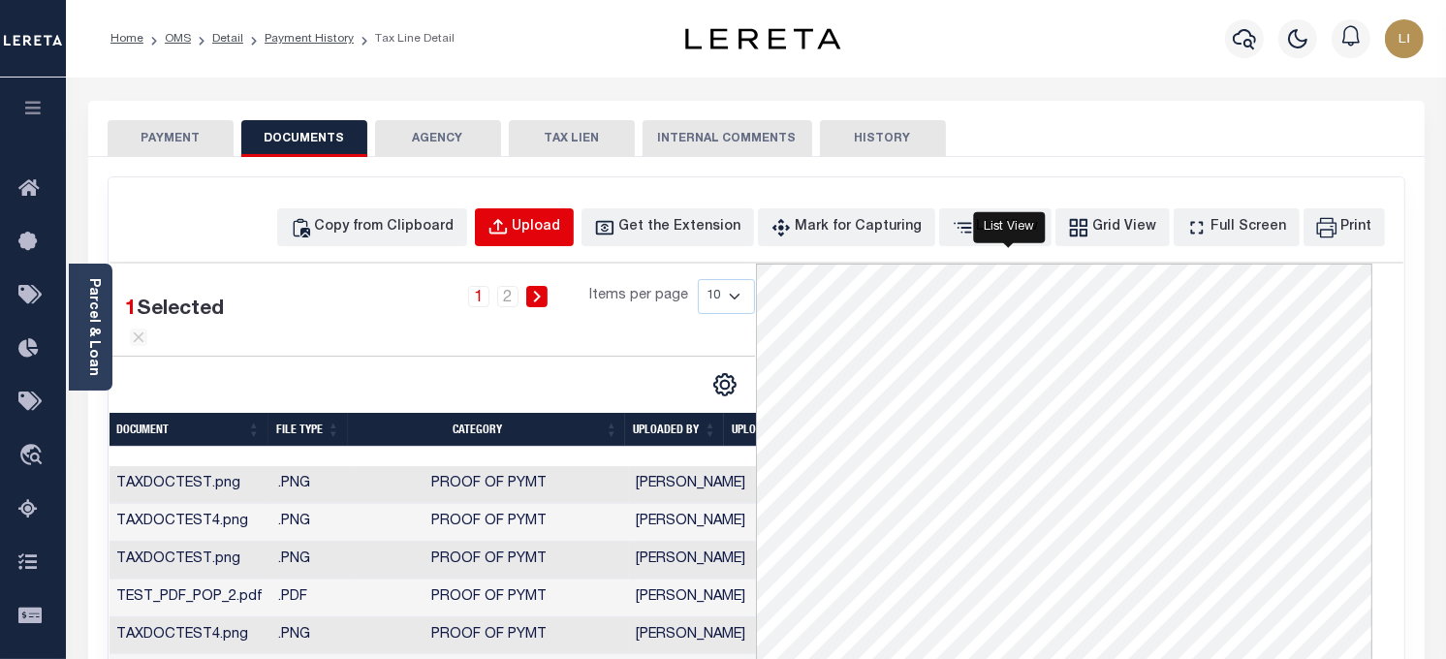
click at [561, 237] on div "Upload" at bounding box center [537, 227] width 48 height 21
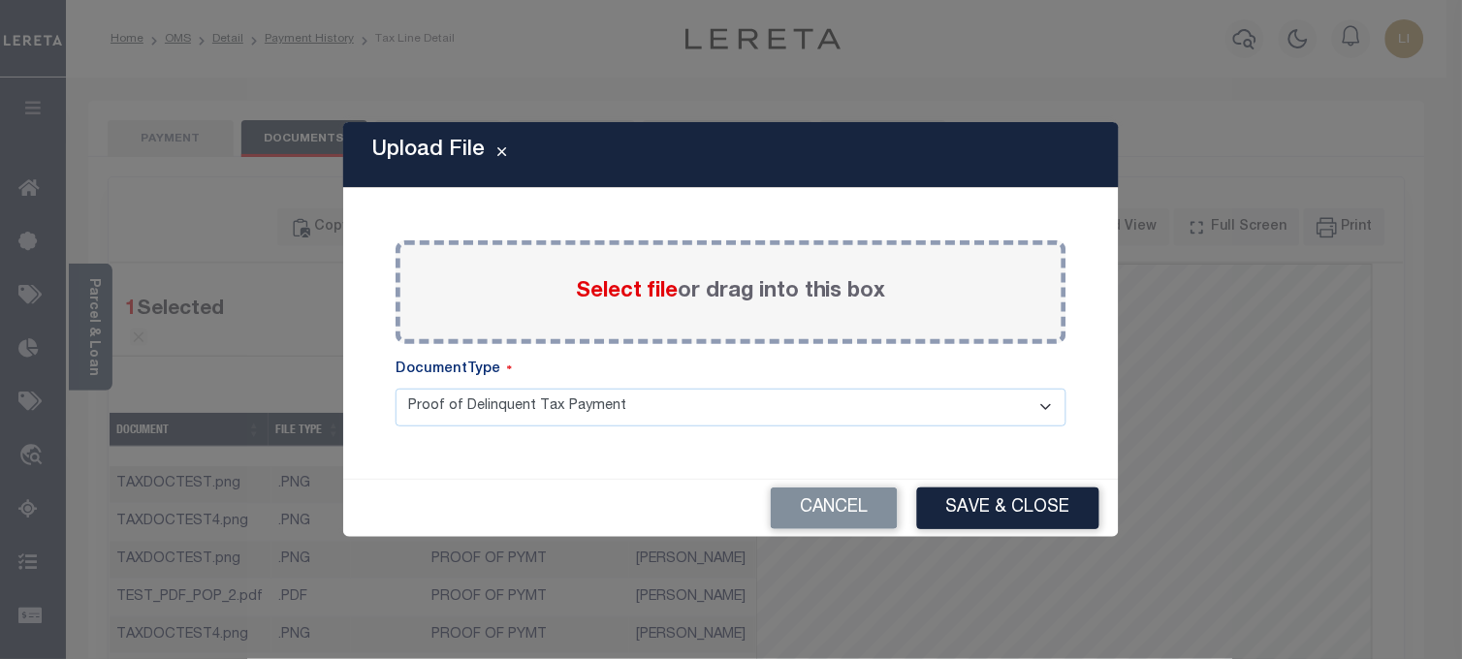
click at [598, 293] on span "Select file" at bounding box center [627, 291] width 102 height 21
click at [0, 0] on input "Select file or drag into this box" at bounding box center [0, 0] width 0 height 0
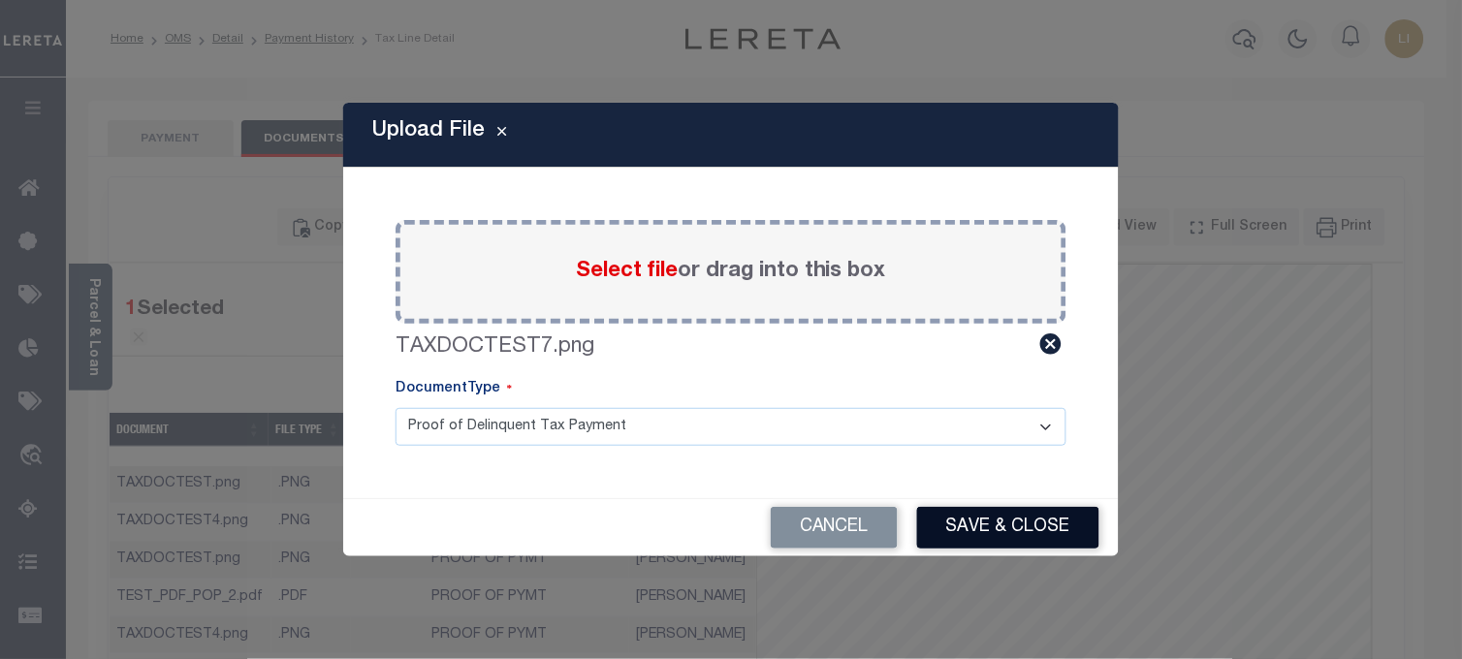
click at [1057, 525] on button "Save & Close" at bounding box center [1008, 528] width 182 height 42
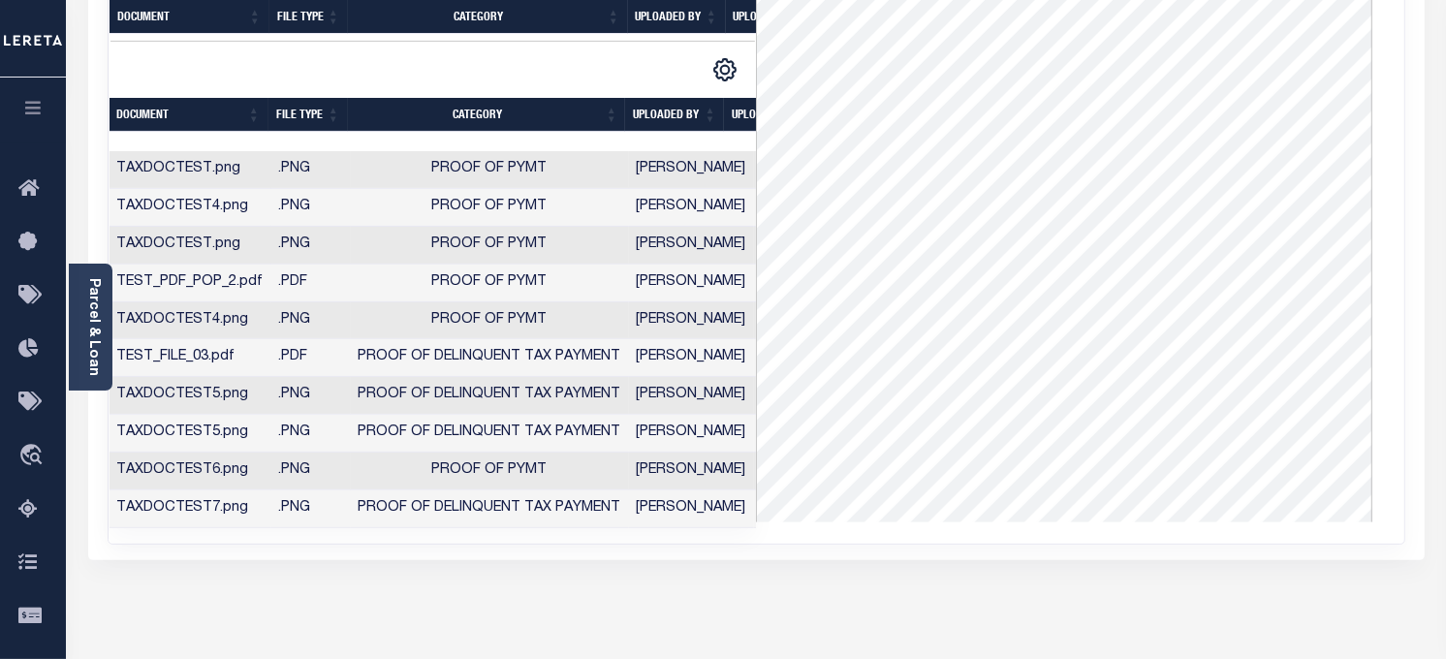
scroll to position [430, 0]
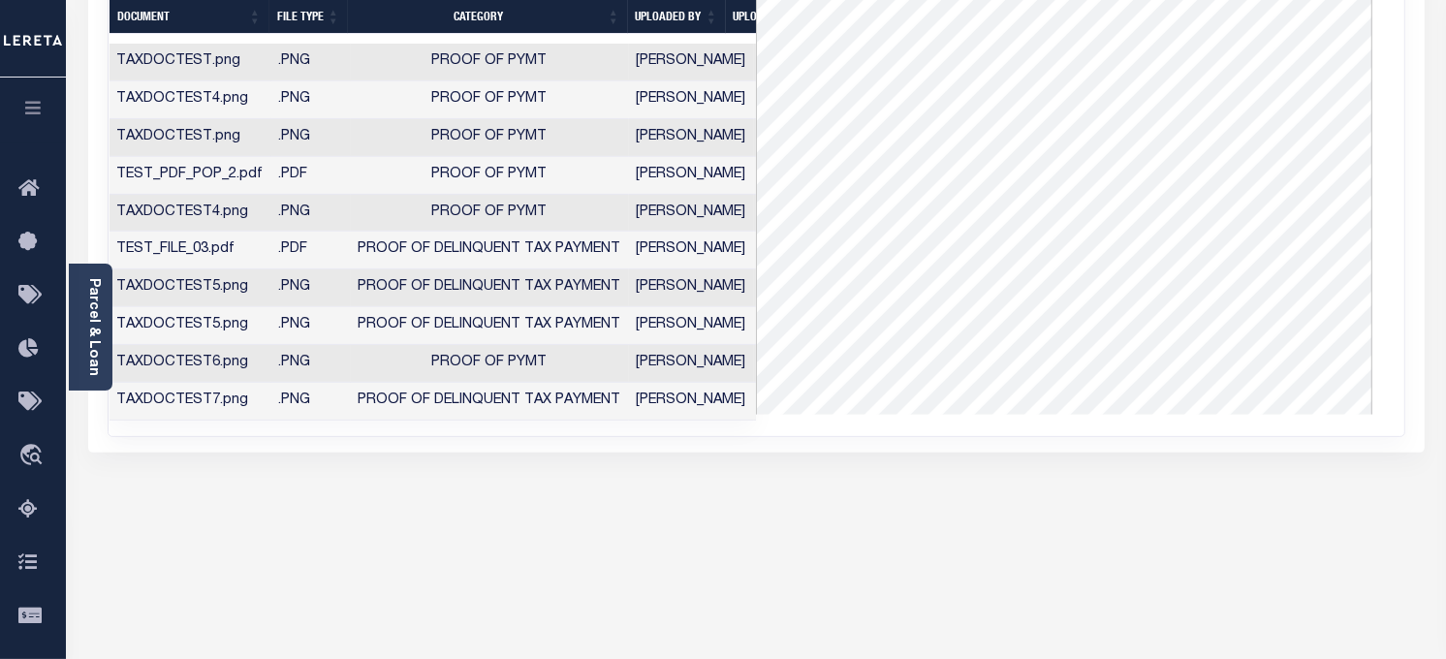
click at [283, 383] on td ".PNG" at bounding box center [310, 402] width 79 height 38
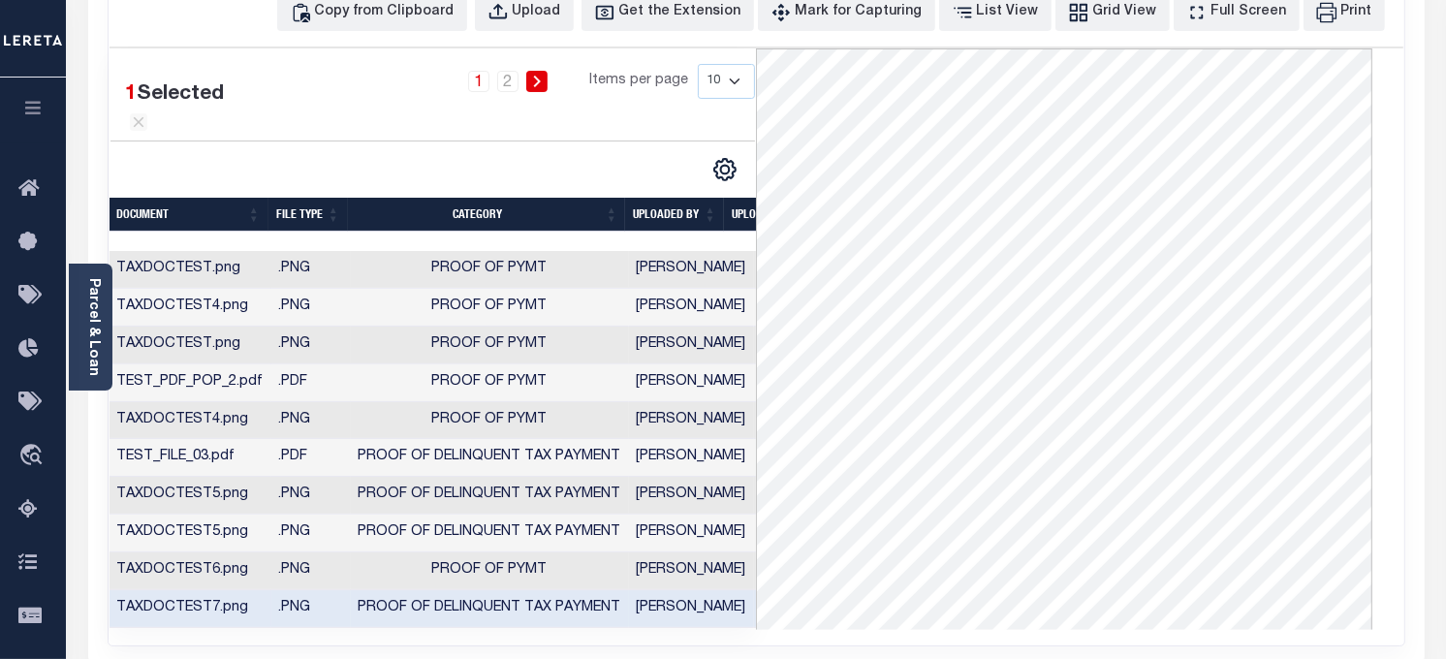
scroll to position [0, 0]
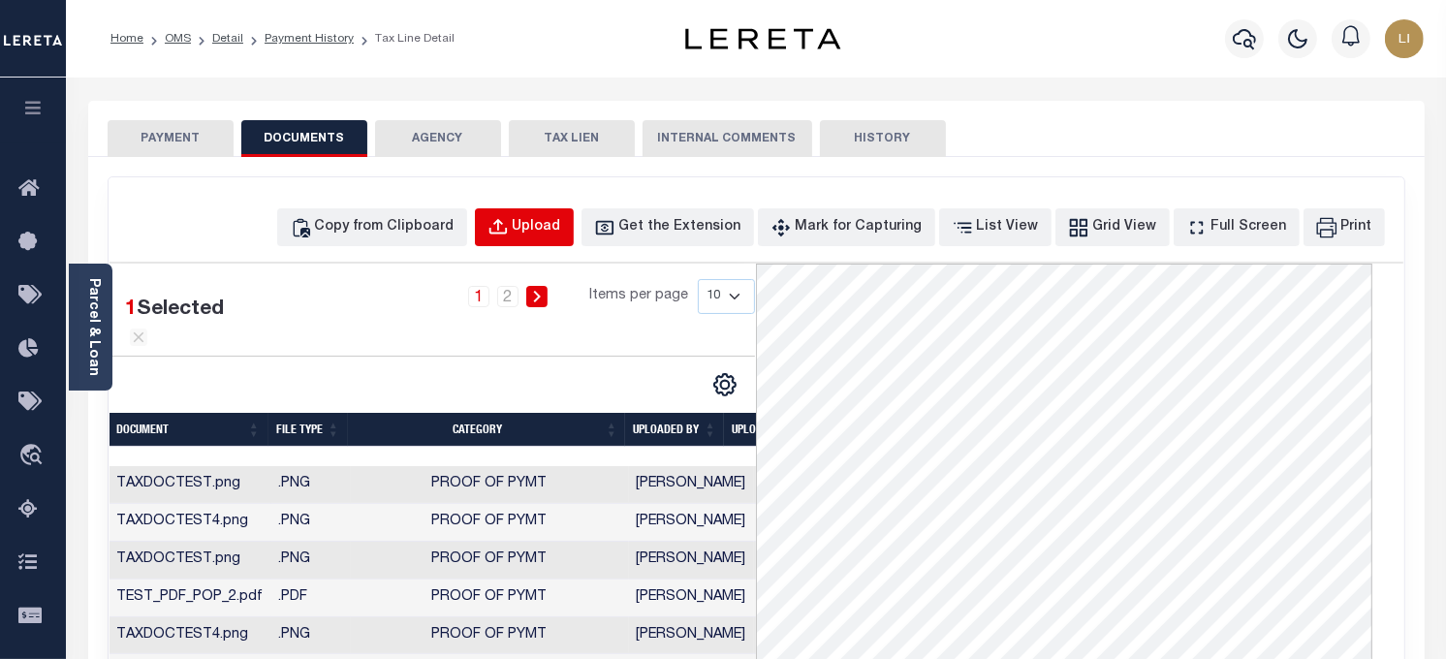
click at [561, 227] on div "Upload" at bounding box center [537, 227] width 48 height 21
select select "POP"
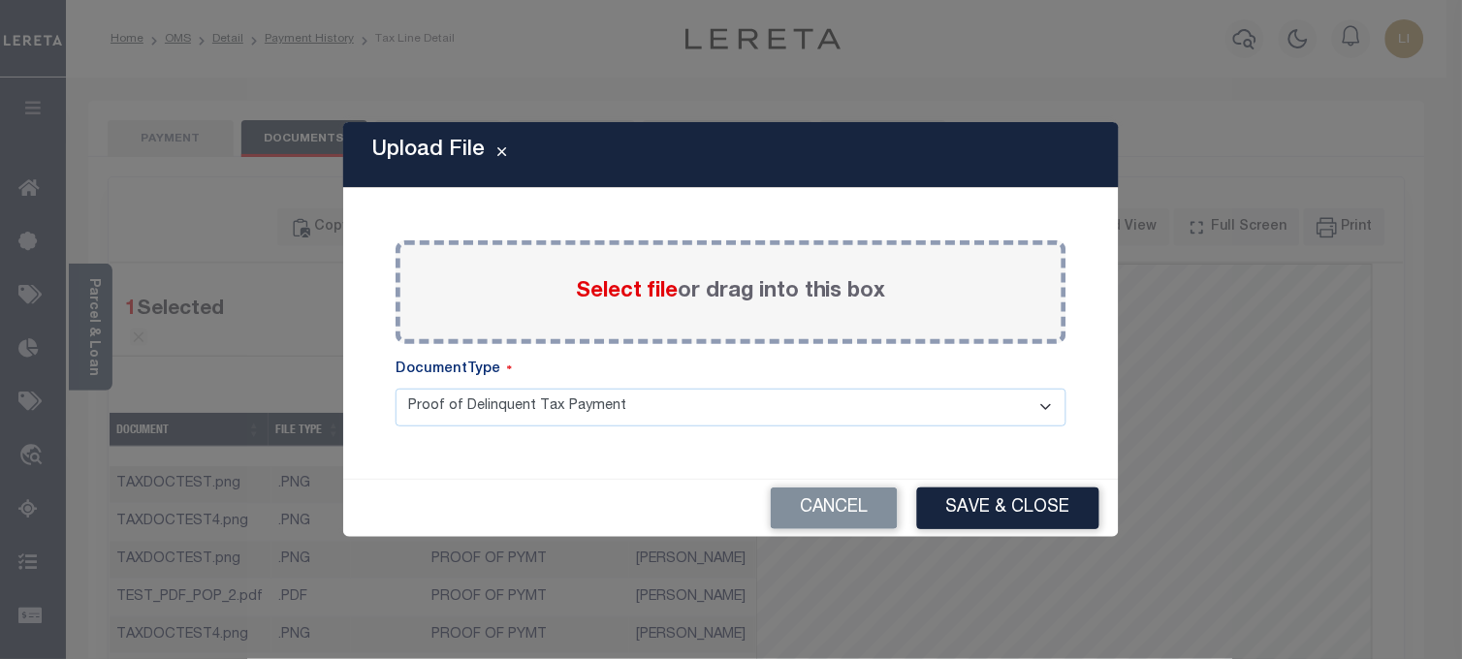
click at [588, 286] on span "Select file" at bounding box center [627, 291] width 102 height 21
click at [0, 0] on input "Select file or drag into this box" at bounding box center [0, 0] width 0 height 0
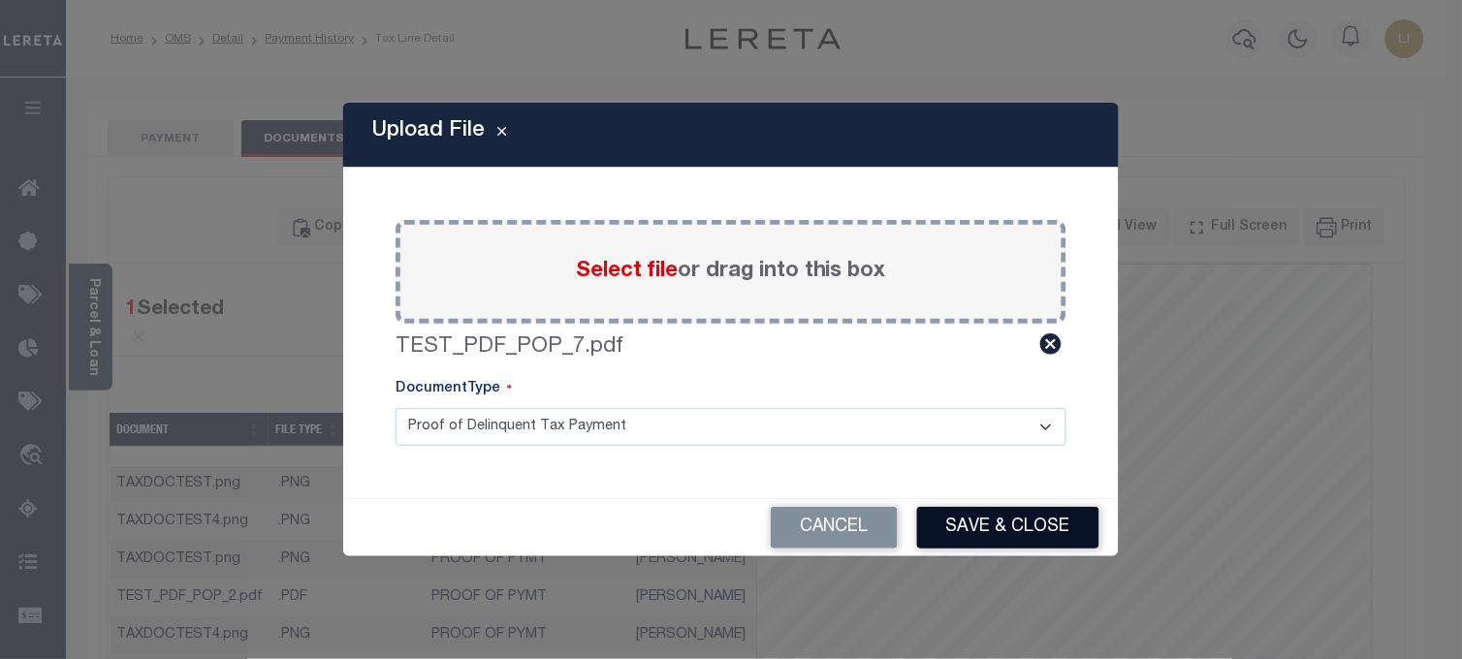
click at [981, 507] on button "Save & Close" at bounding box center [1008, 528] width 182 height 42
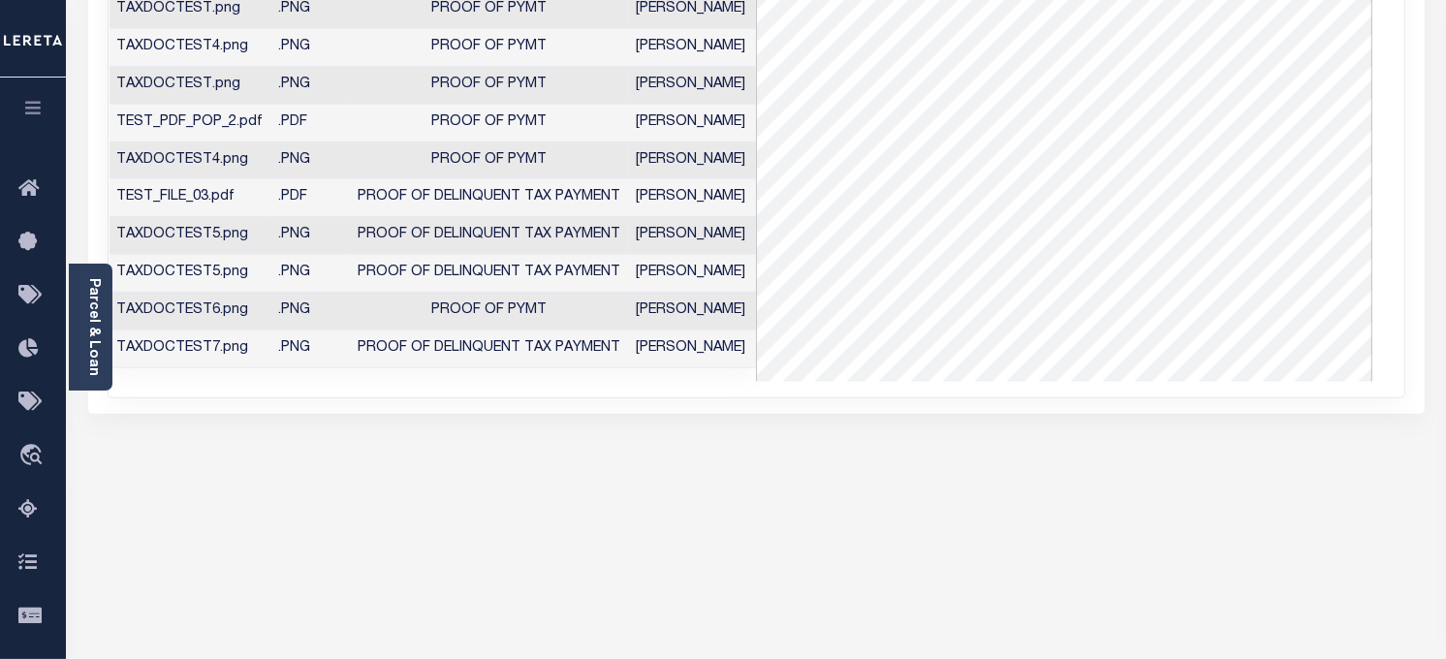
scroll to position [356, 0]
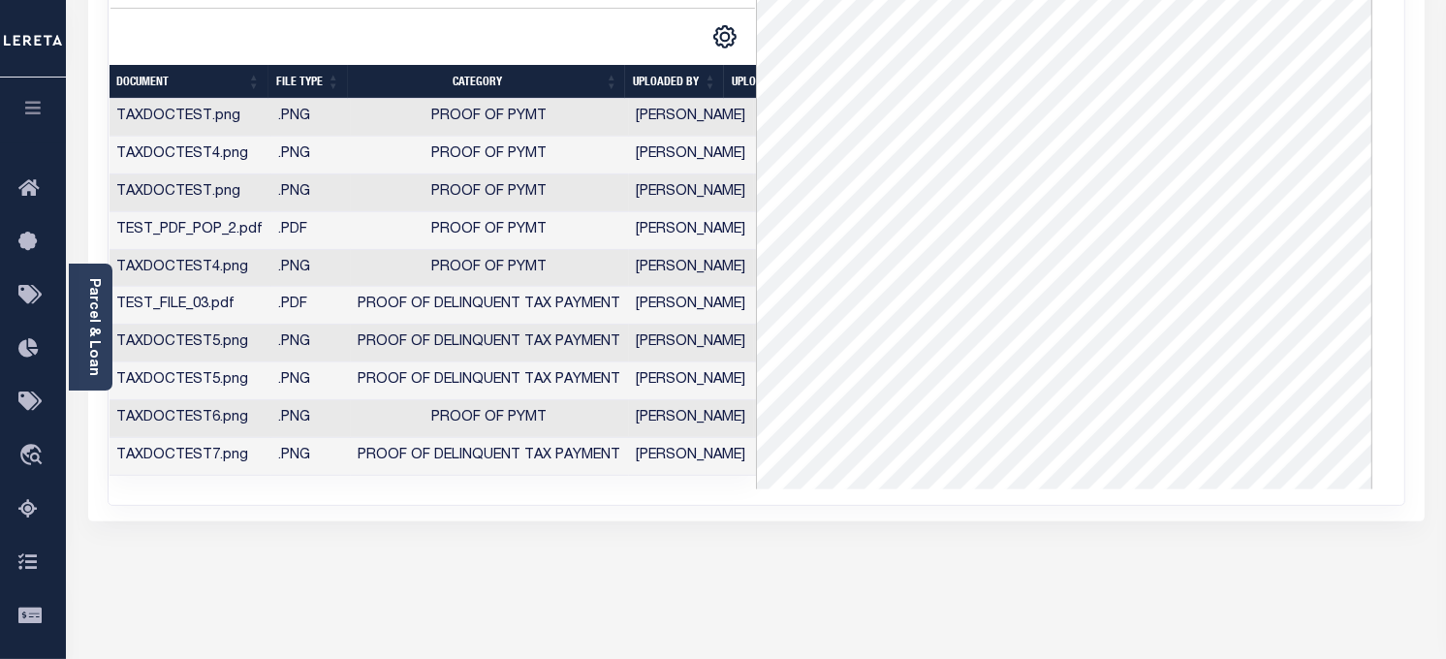
click at [376, 438] on td "Proof of Delinquent Tax Payment" at bounding box center [490, 457] width 278 height 38
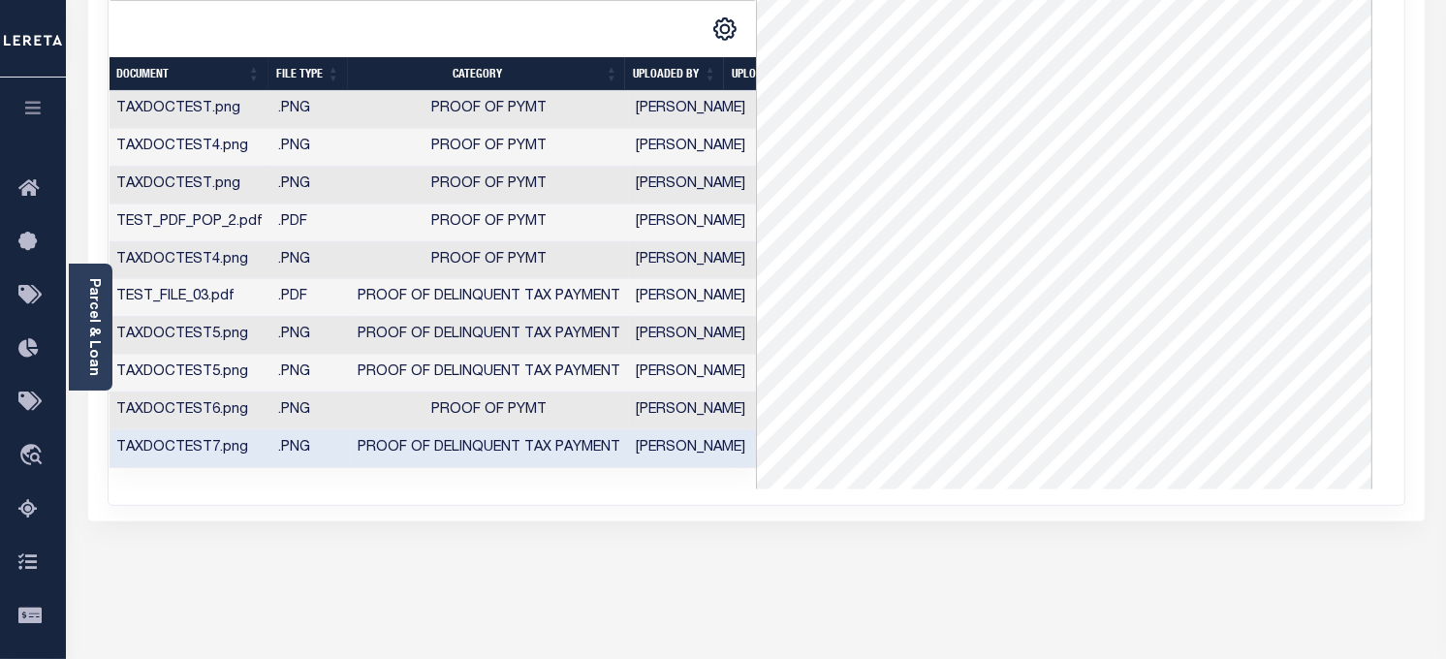
click at [308, 468] on td ".PNG" at bounding box center [310, 449] width 79 height 38
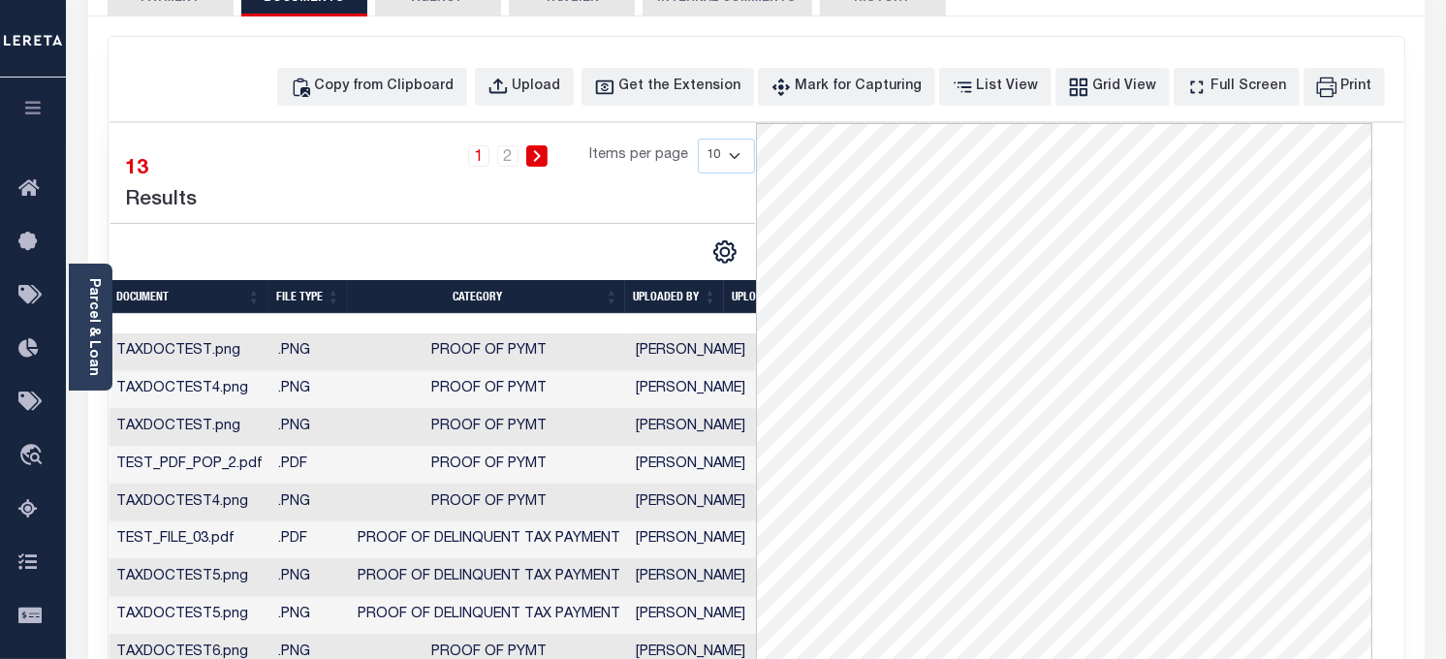
scroll to position [33, 0]
